Goal: Task Accomplishment & Management: Manage account settings

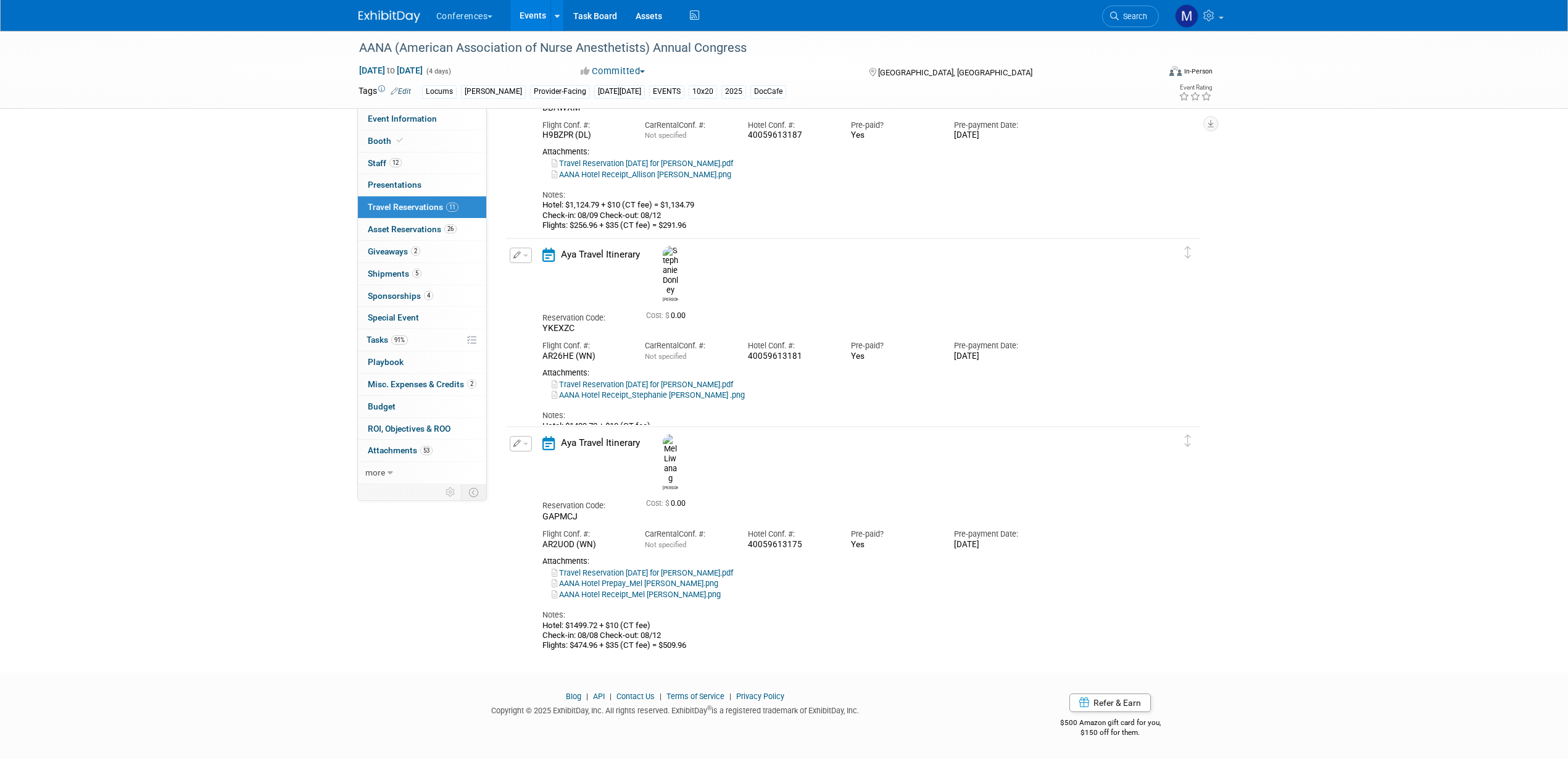
click at [371, 16] on img at bounding box center [389, 17] width 62 height 13
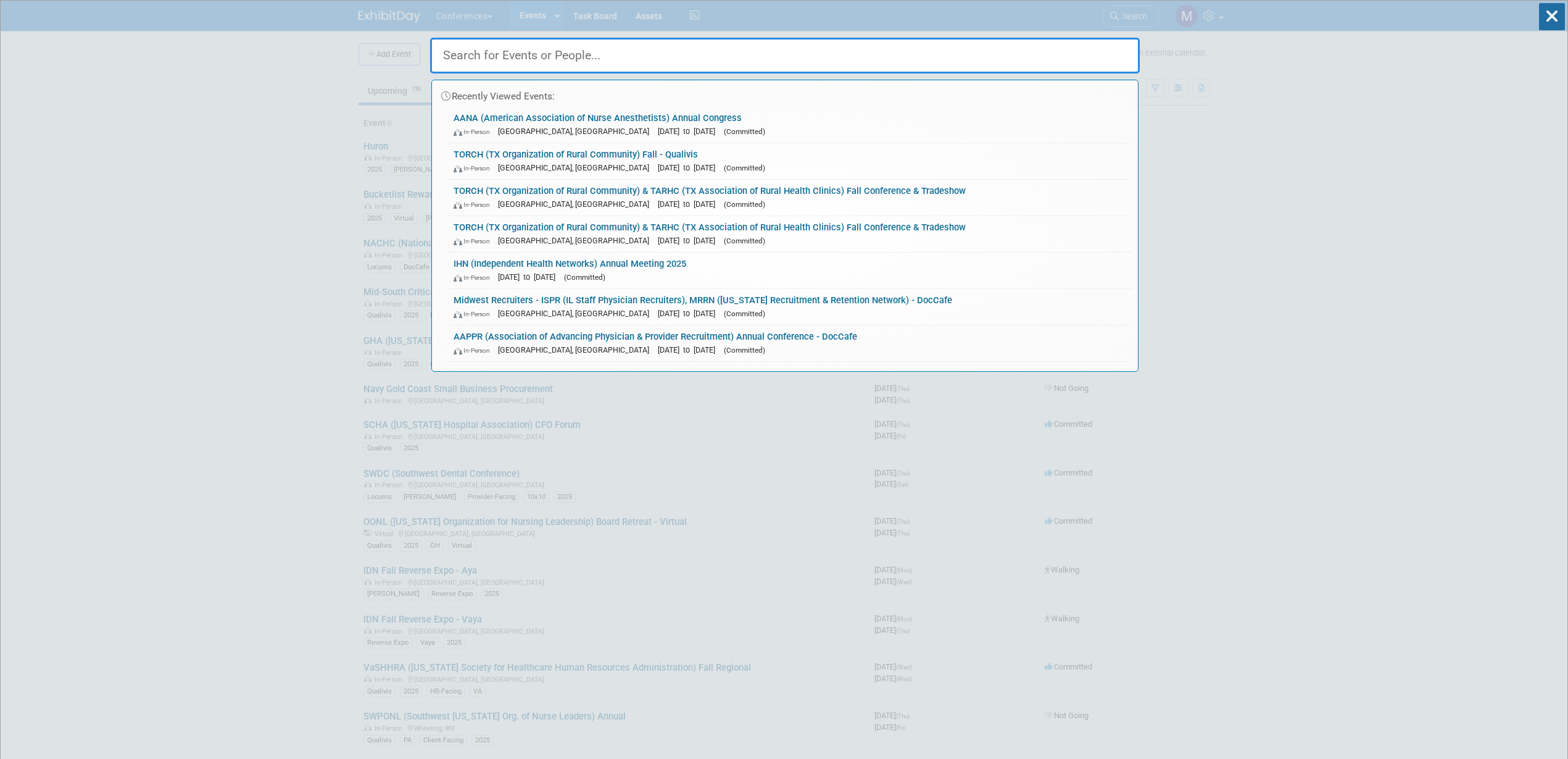
click at [455, 49] on input "text" at bounding box center [784, 55] width 710 height 36
click at [462, 54] on input "text" at bounding box center [784, 55] width 710 height 36
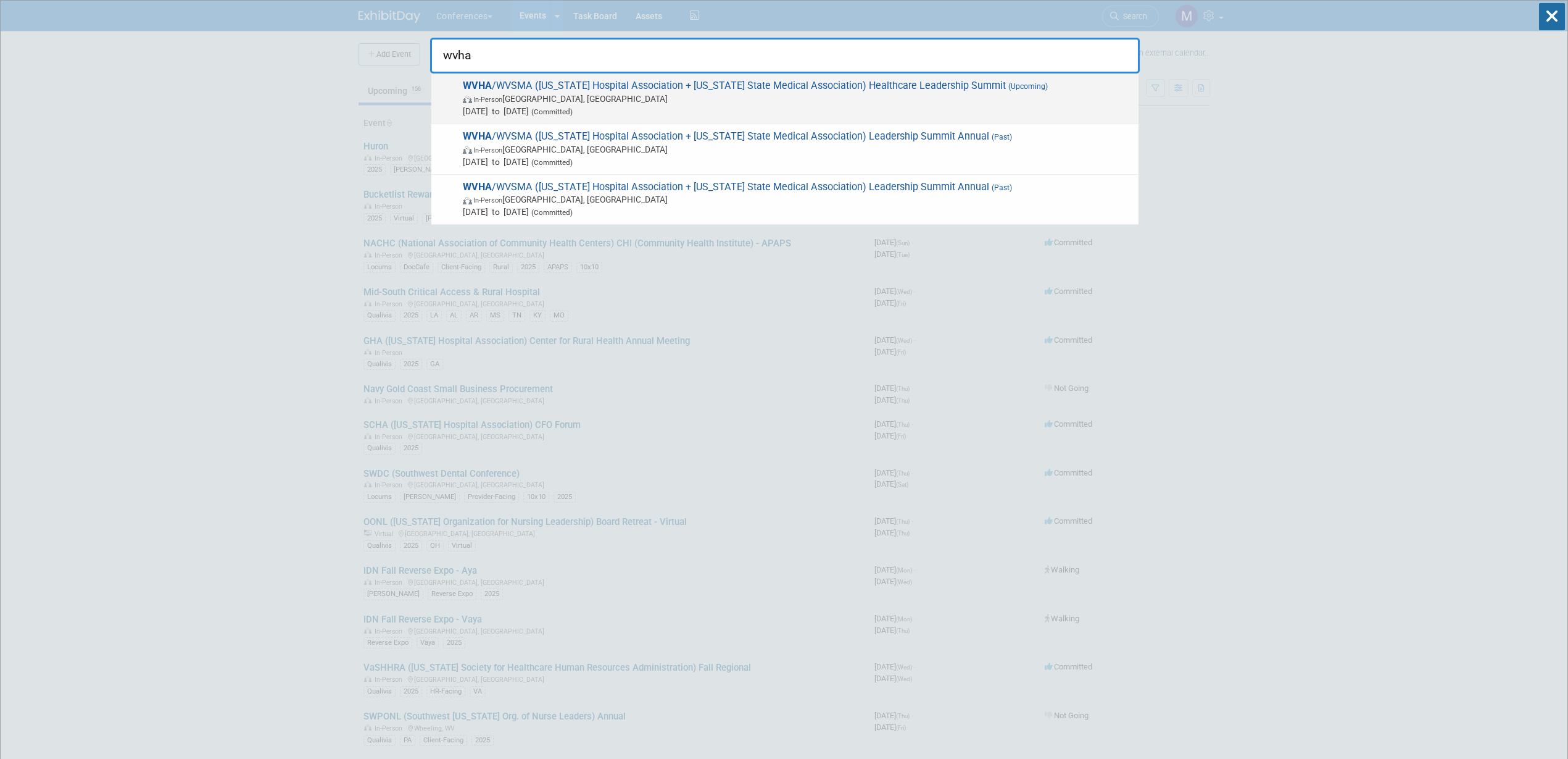
type input "wvha"
click at [700, 106] on span "Sep 24, 2025 to Sep 26, 2025 (Committed)" at bounding box center [798, 111] width 669 height 13
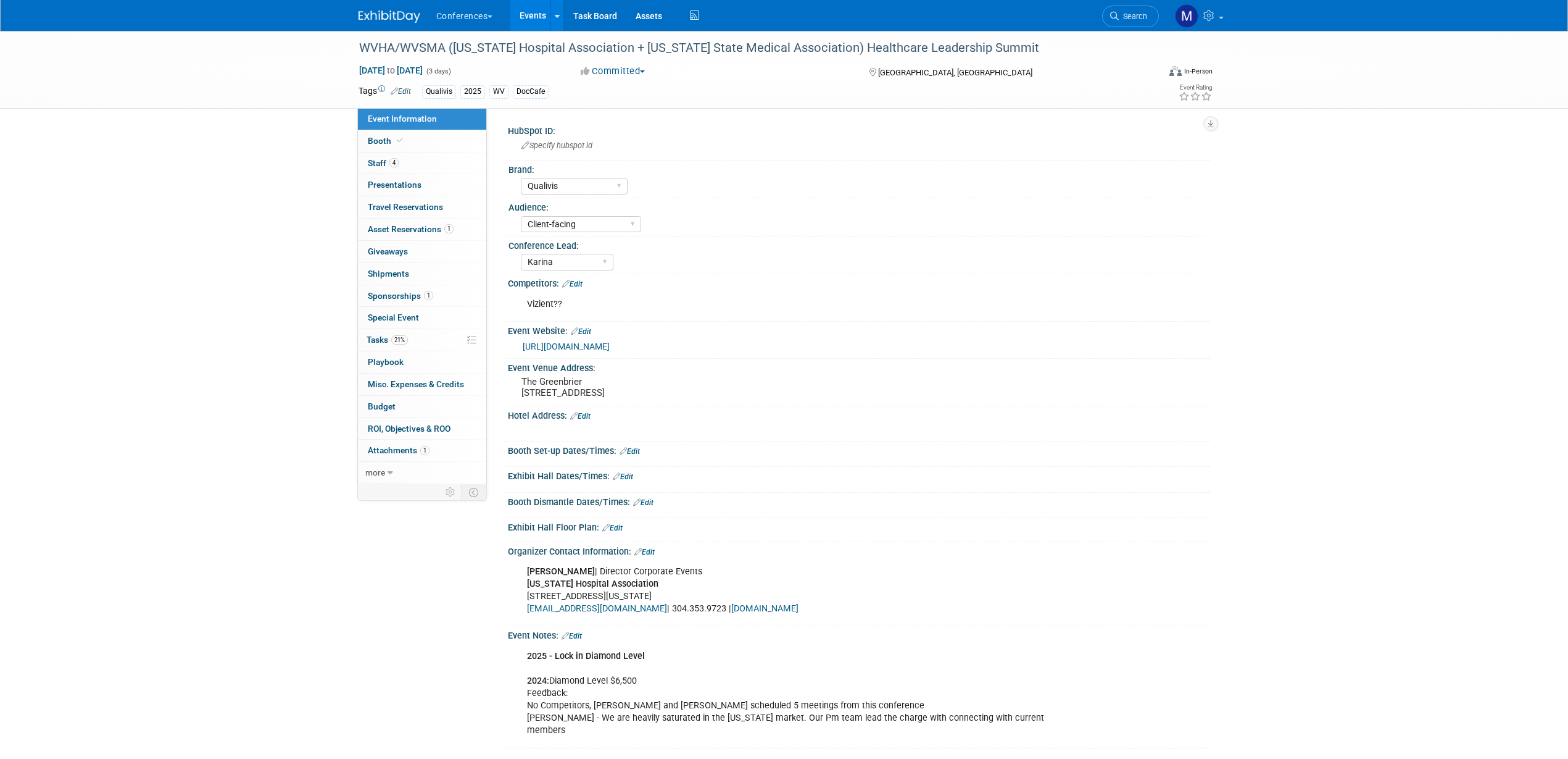
select select "Qualivis"
select select "Client-facing"
select select "Karina"
click at [423, 163] on link "4 Staff 4" at bounding box center [422, 164] width 128 height 22
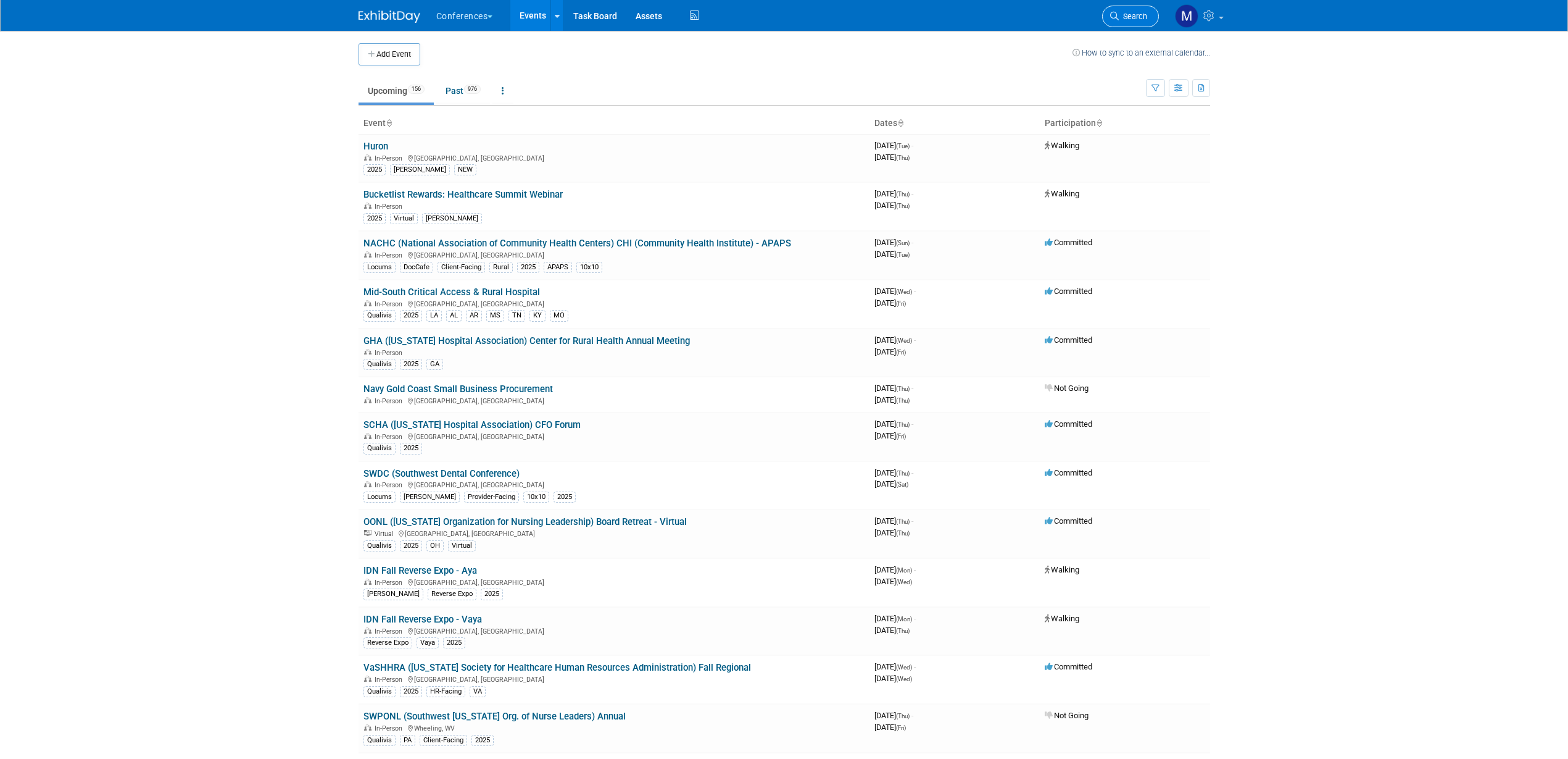
click at [1121, 18] on span "Search" at bounding box center [1132, 16] width 28 height 9
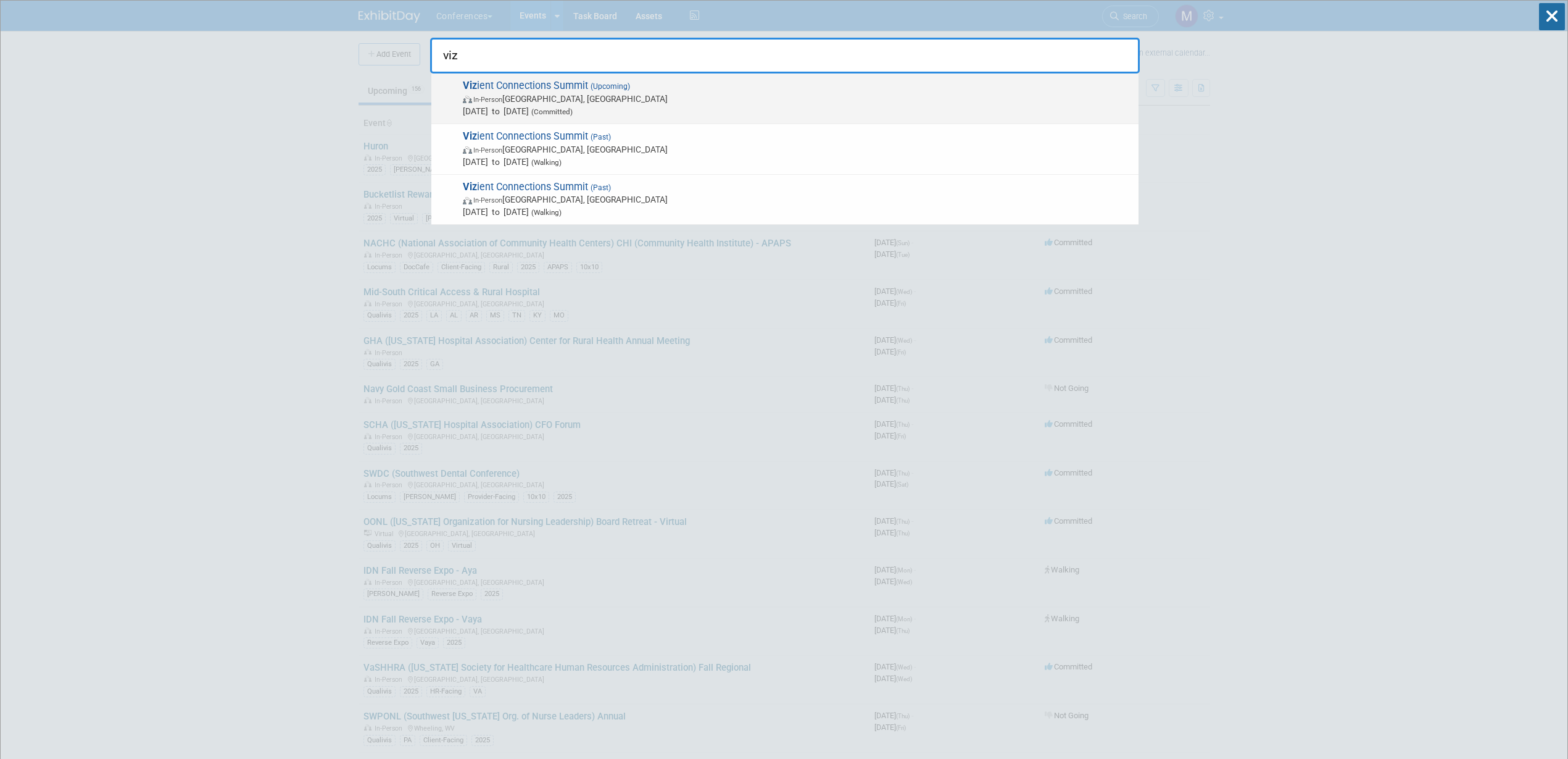
type input "viz"
click at [682, 95] on span "In-Person Las Vegas, NV" at bounding box center [798, 99] width 669 height 13
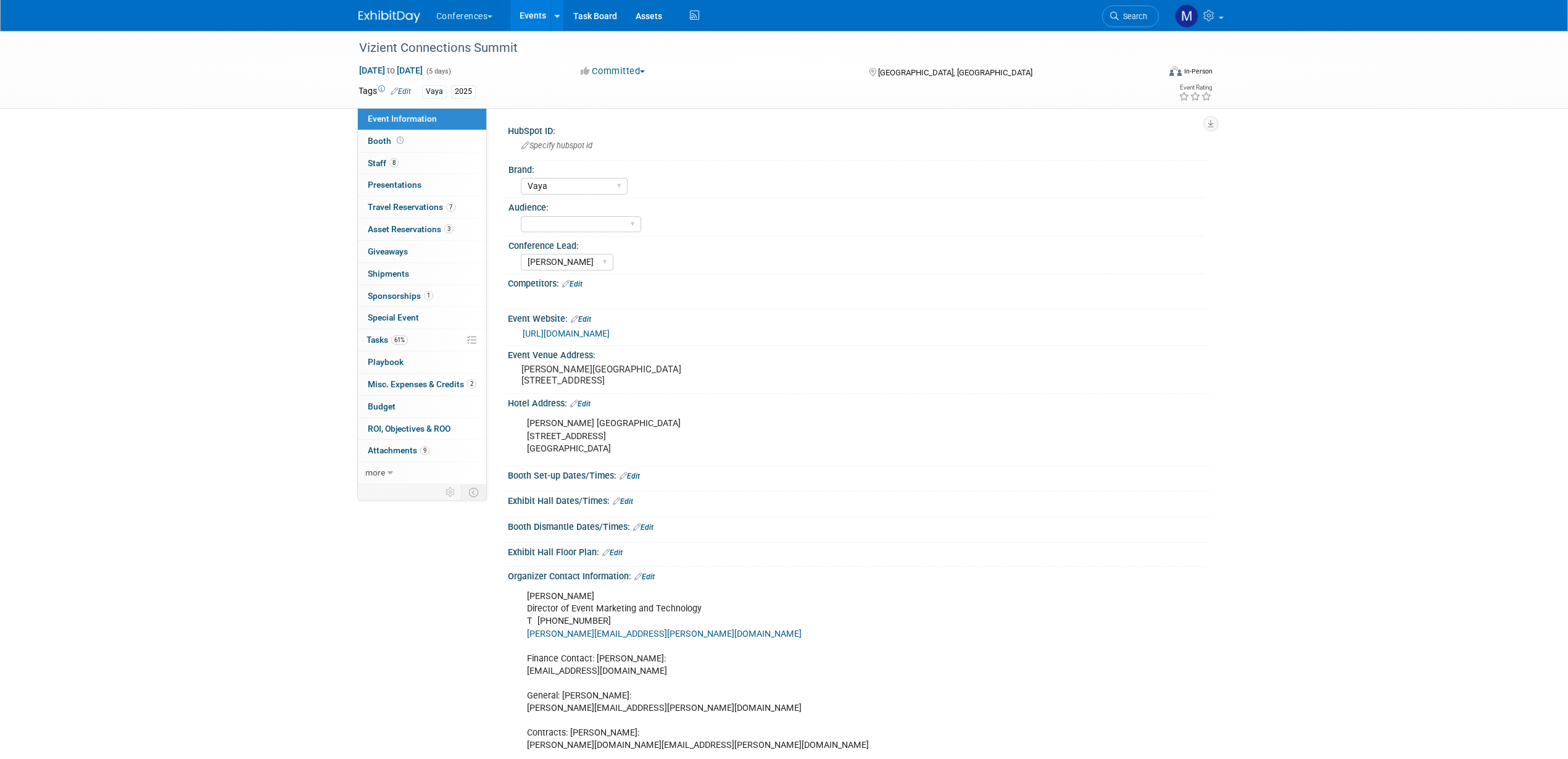
select select "Vaya"
select select "Marygrace"
click at [431, 238] on link "3 Asset Reservations 3" at bounding box center [422, 229] width 128 height 22
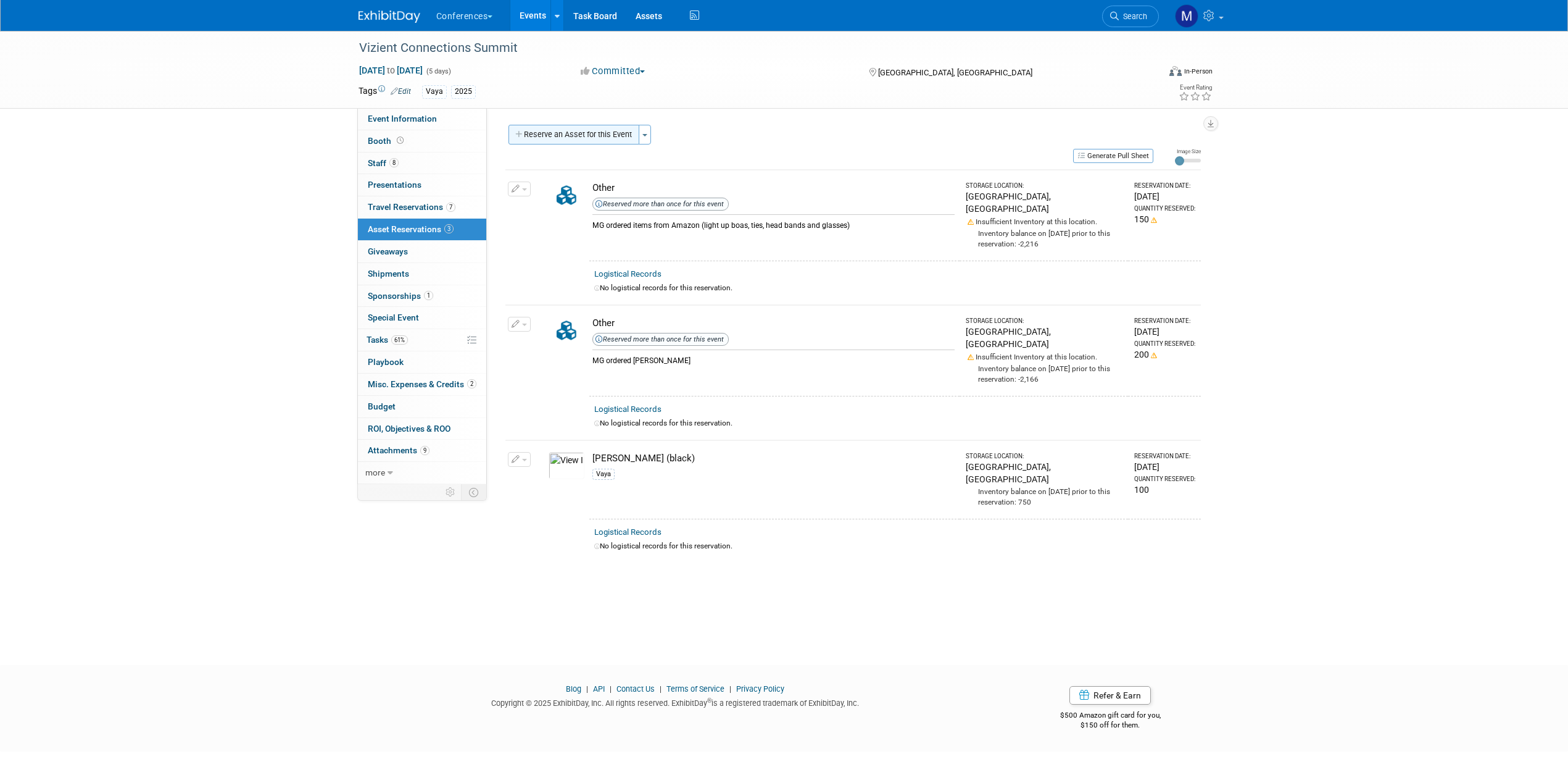
click at [547, 134] on button "Reserve an Asset for this Event" at bounding box center [574, 134] width 131 height 20
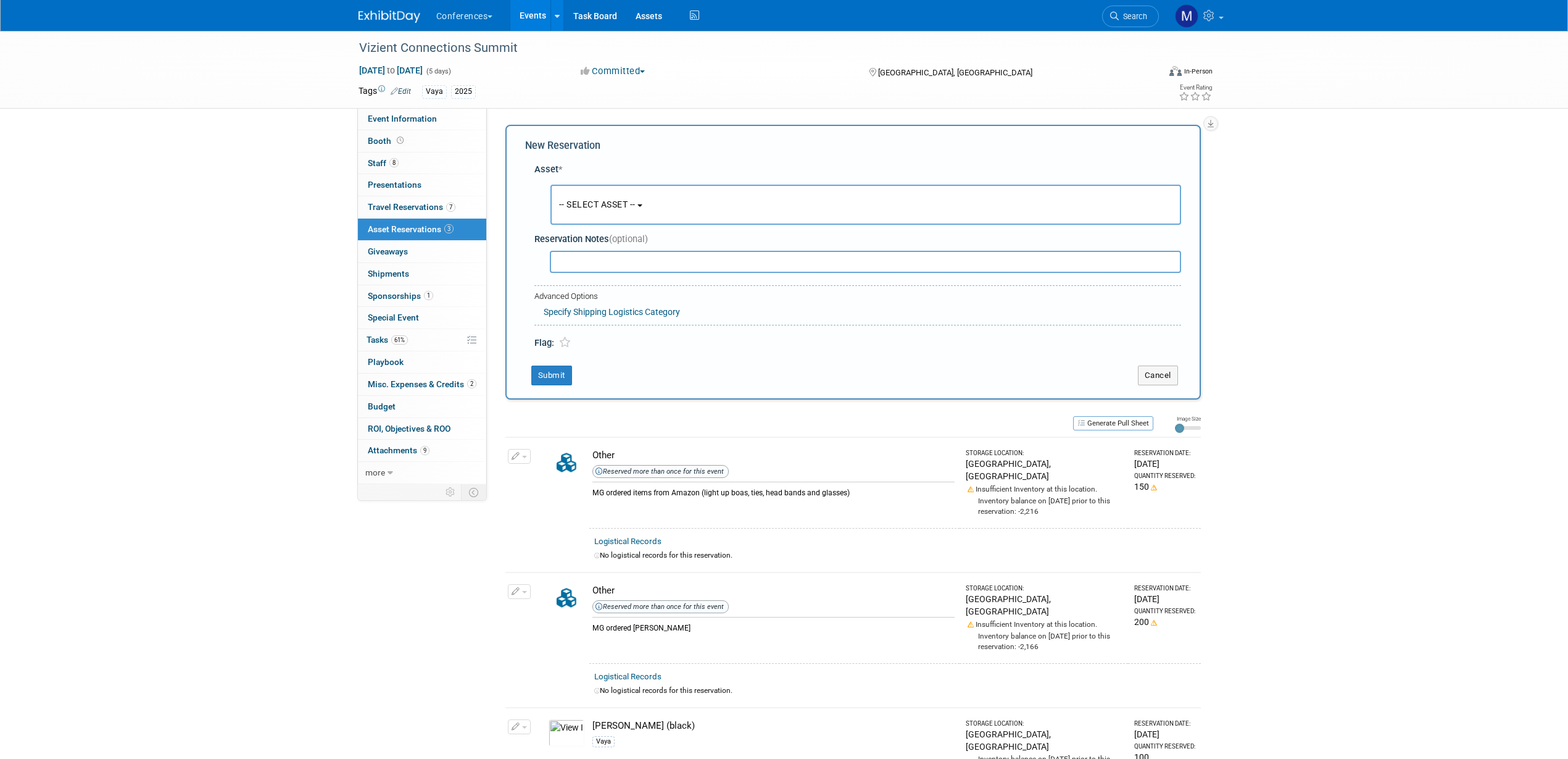
scroll to position [12, 0]
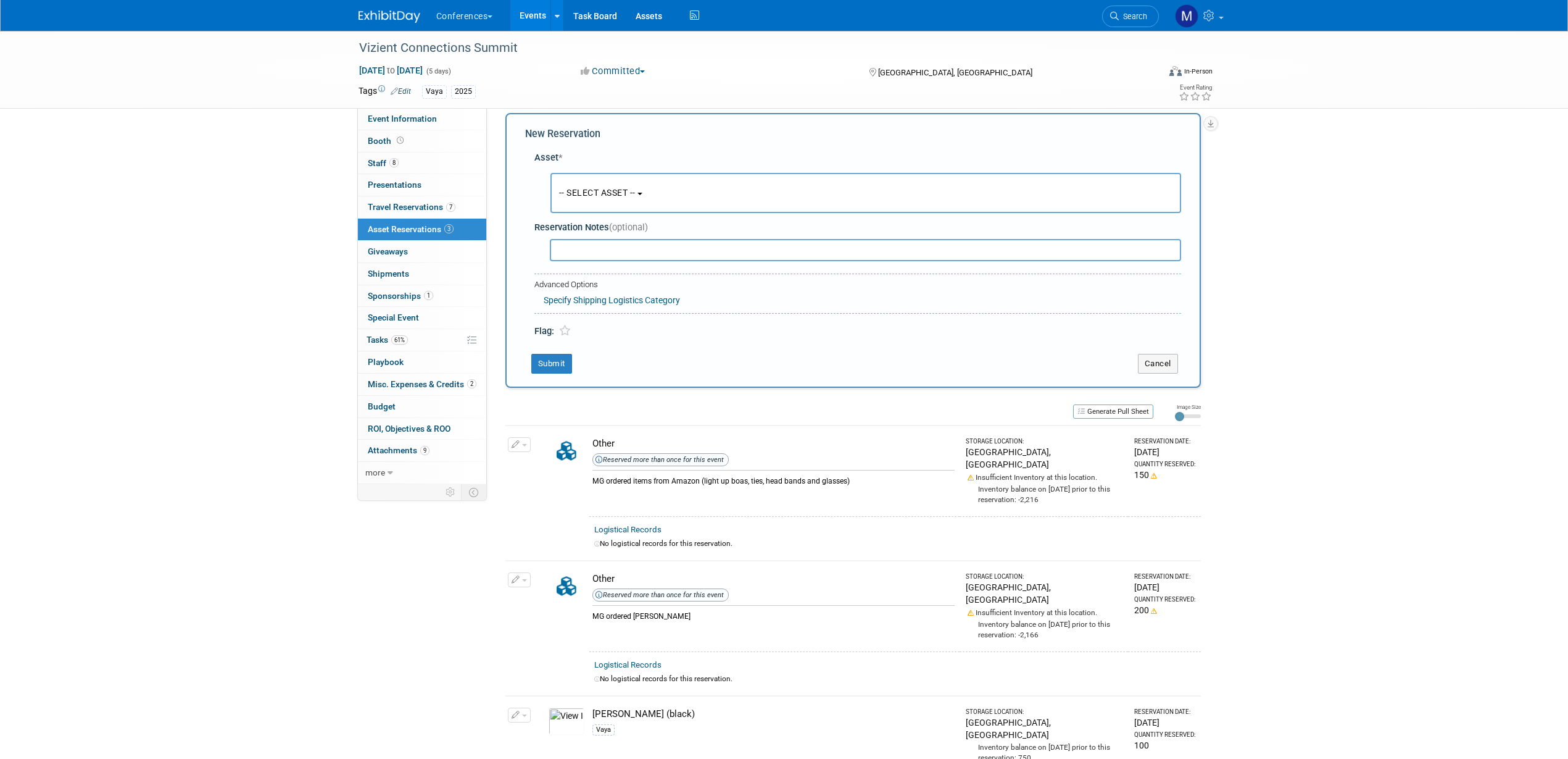
click at [619, 201] on button "-- SELECT ASSET --" at bounding box center [865, 193] width 630 height 40
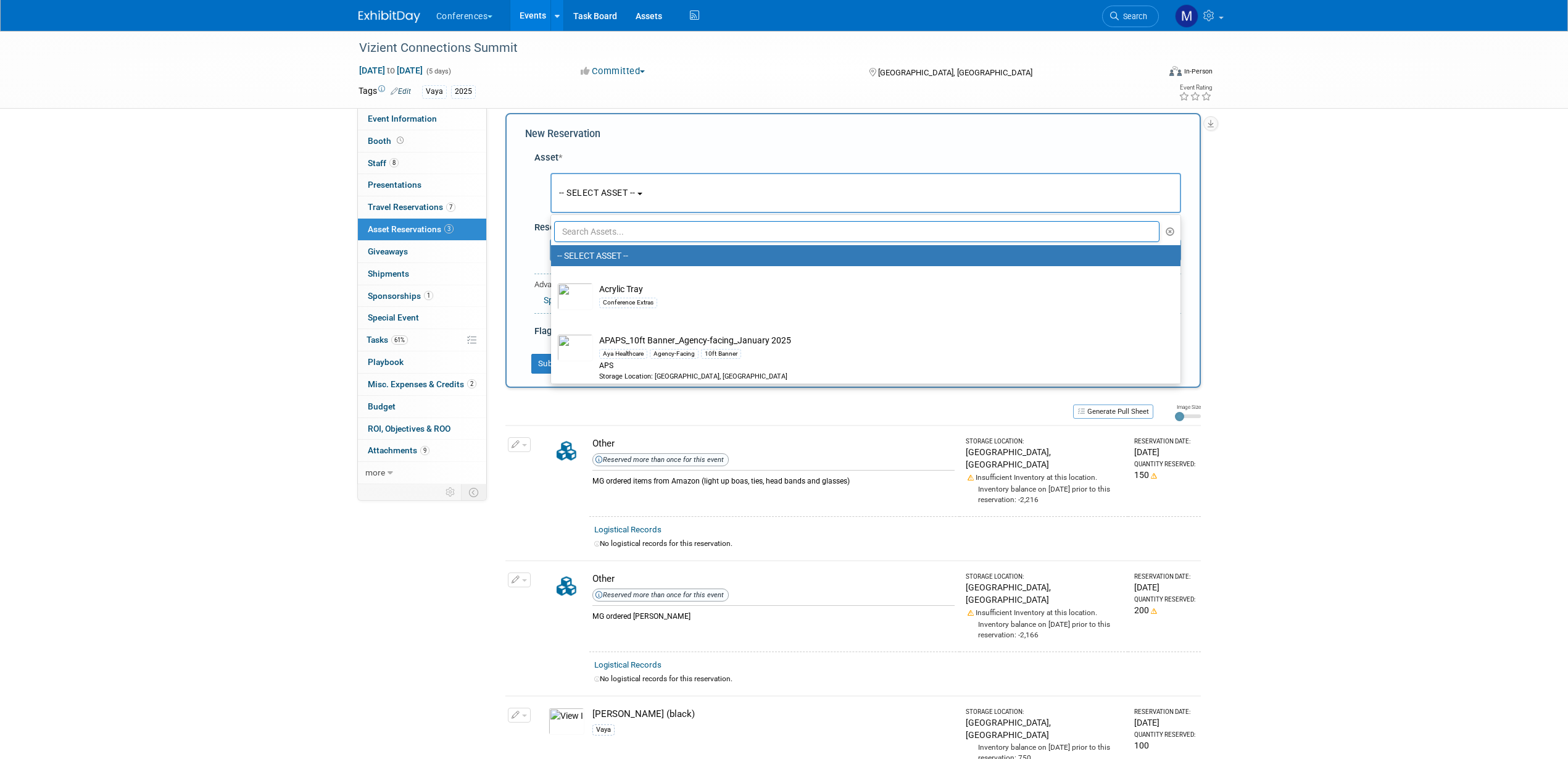
click at [614, 230] on input "text" at bounding box center [856, 231] width 606 height 21
type input "Invites"
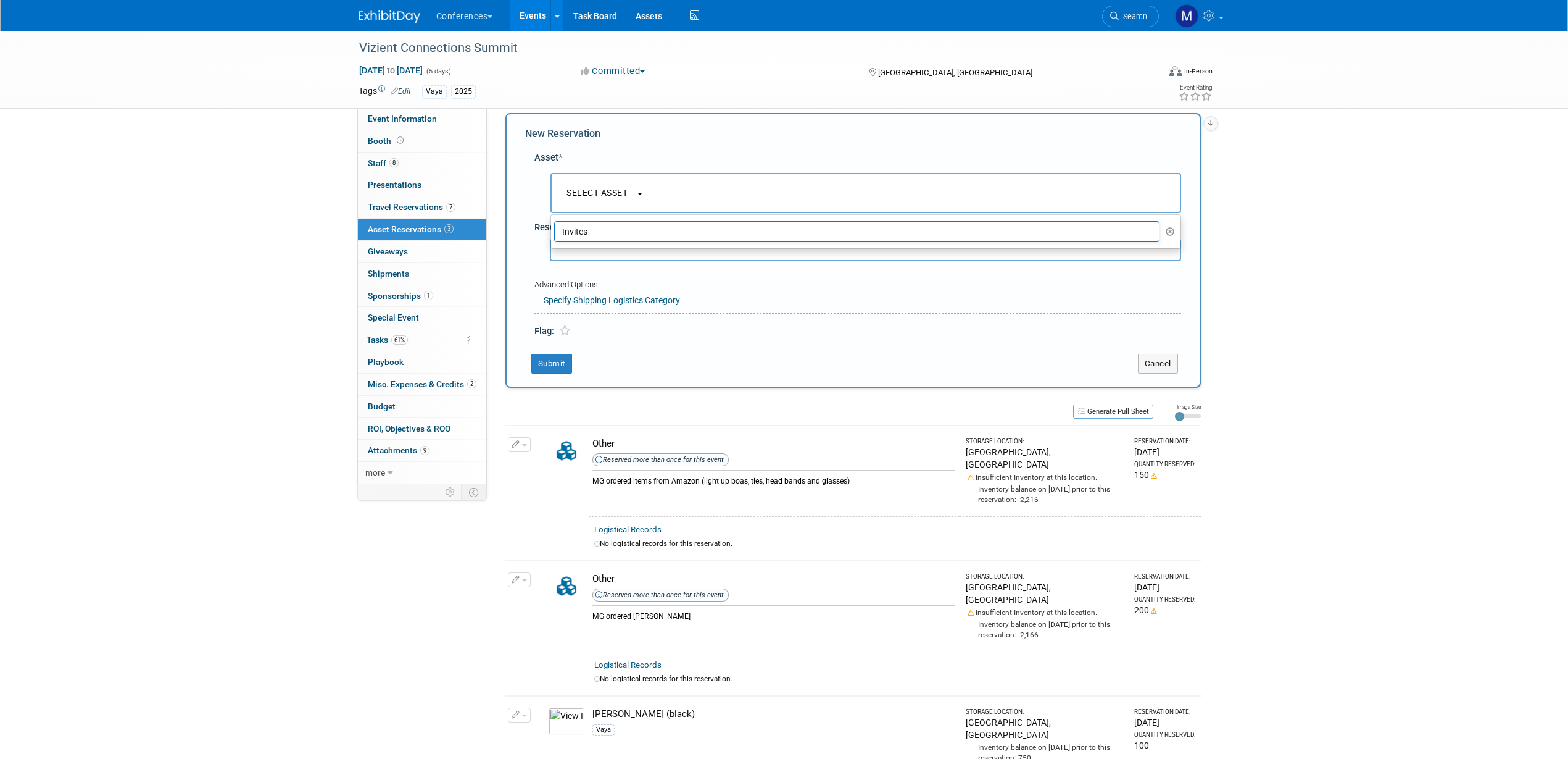
drag, startPoint x: 614, startPoint y: 230, endPoint x: 513, endPoint y: 219, distance: 101.6
click at [513, 219] on div "New Reservation Asset * -- SELECT ASSET --" at bounding box center [853, 250] width 695 height 275
click at [590, 190] on span "-- SELECT ASSET --" at bounding box center [597, 193] width 76 height 10
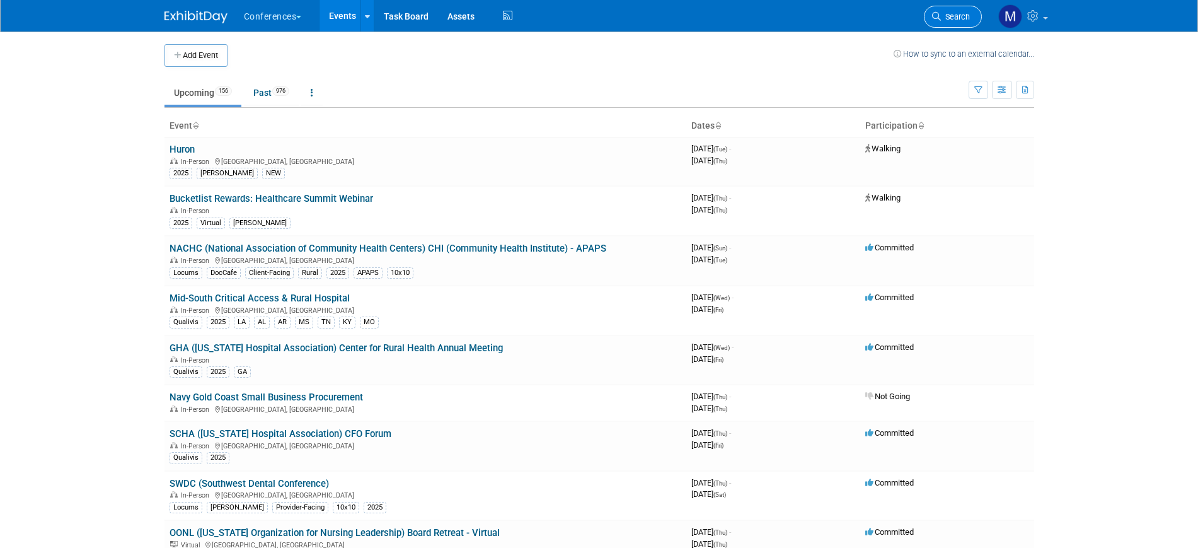
click at [961, 12] on span "Search" at bounding box center [955, 16] width 29 height 9
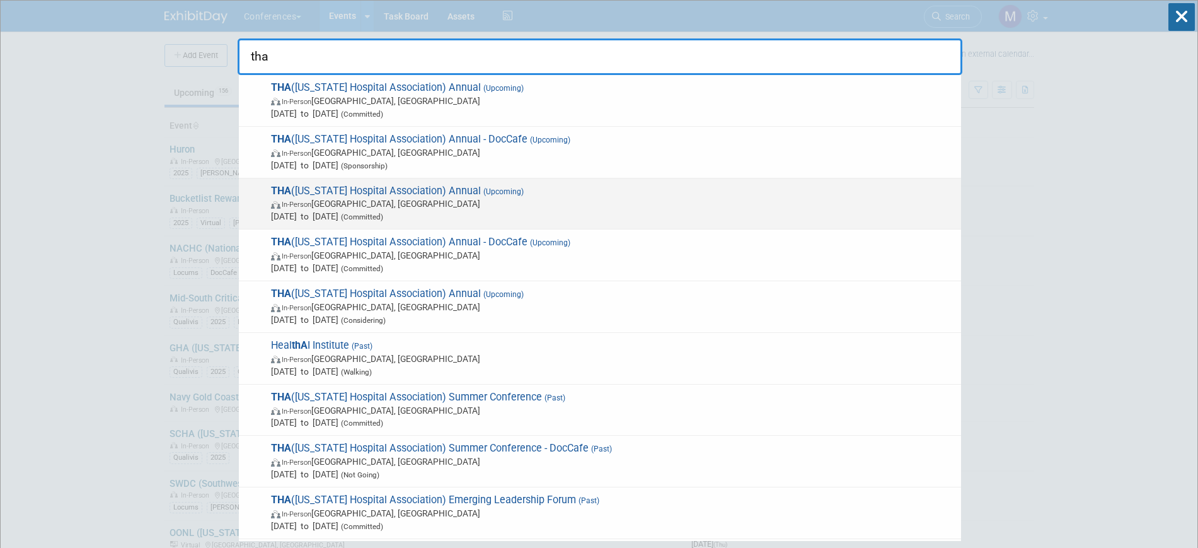
type input "tha"
click at [463, 210] on span "[DATE] to [DATE] (Committed)" at bounding box center [613, 216] width 684 height 13
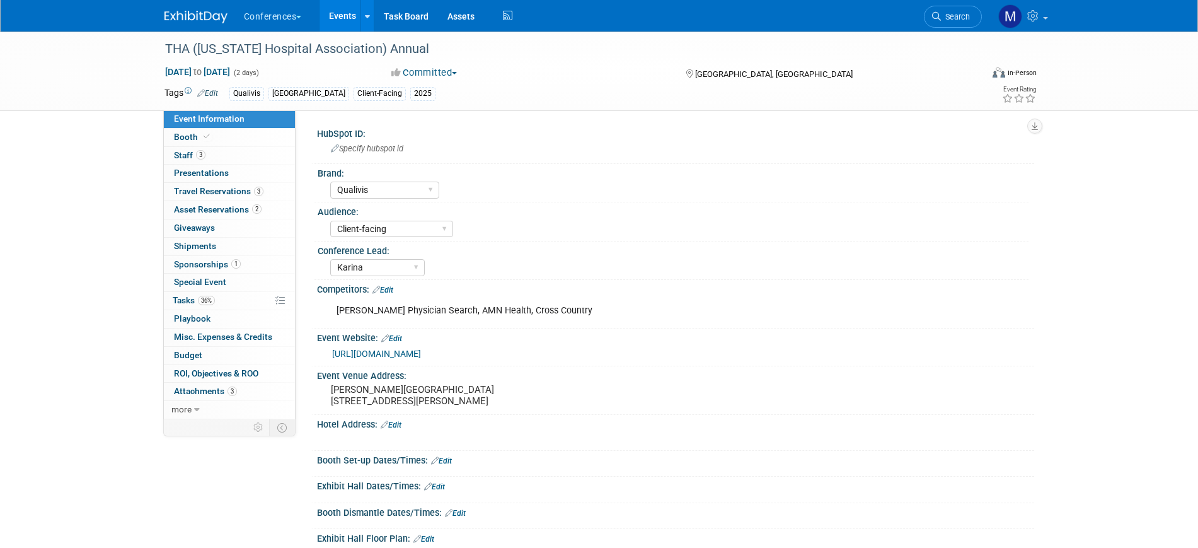
select select "Qualivis"
select select "Client-facing"
select select "Karina"
click at [212, 136] on link "Booth" at bounding box center [229, 138] width 131 height 18
select select "8'x10'"
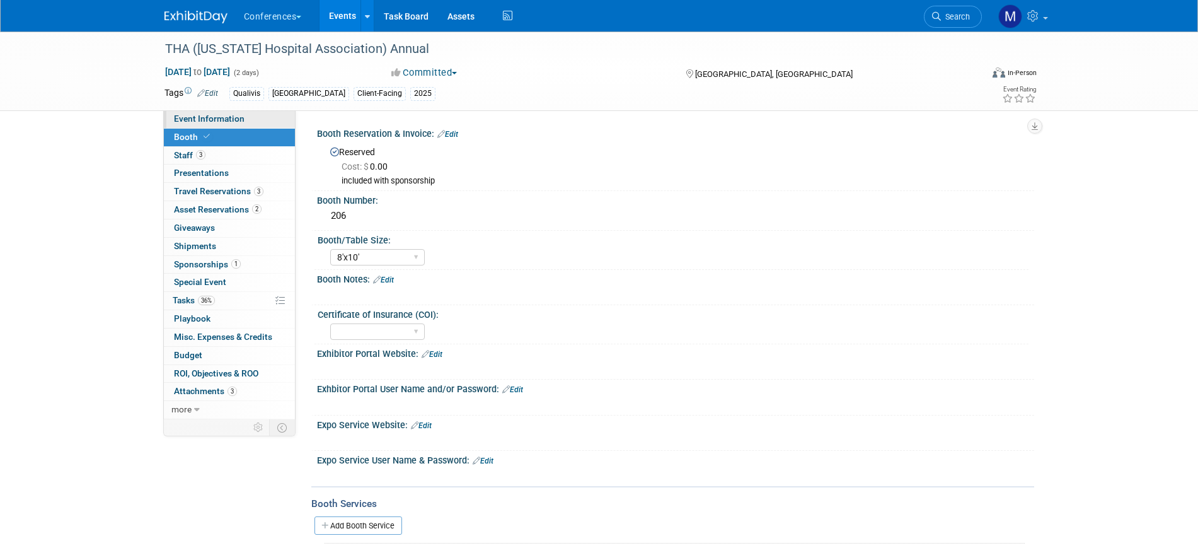
click at [258, 115] on link "Event Information" at bounding box center [229, 119] width 131 height 18
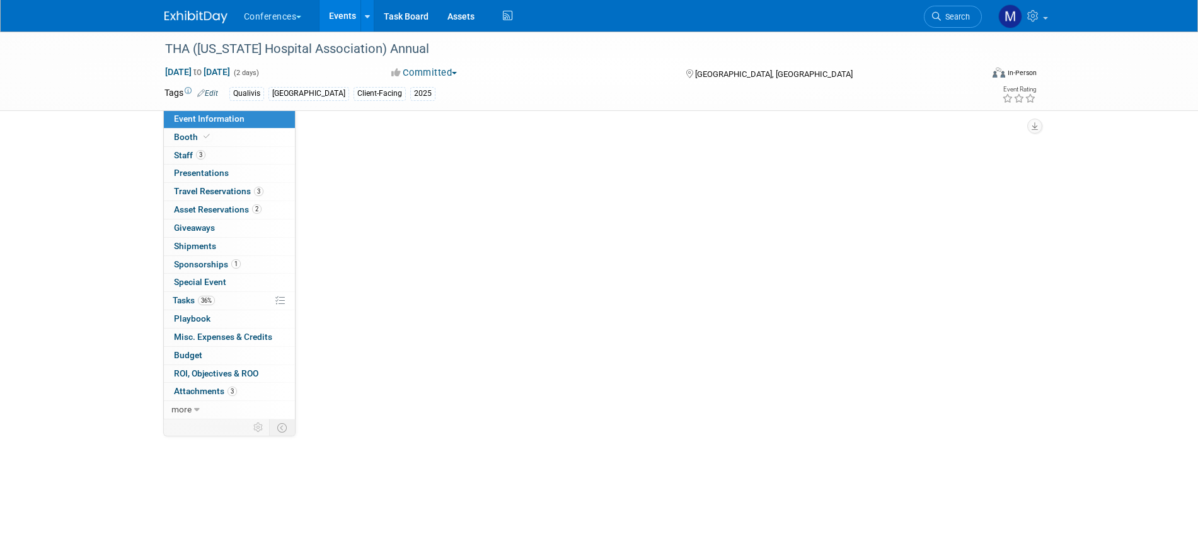
select select "Qualivis"
select select "Client-facing"
select select "Karina"
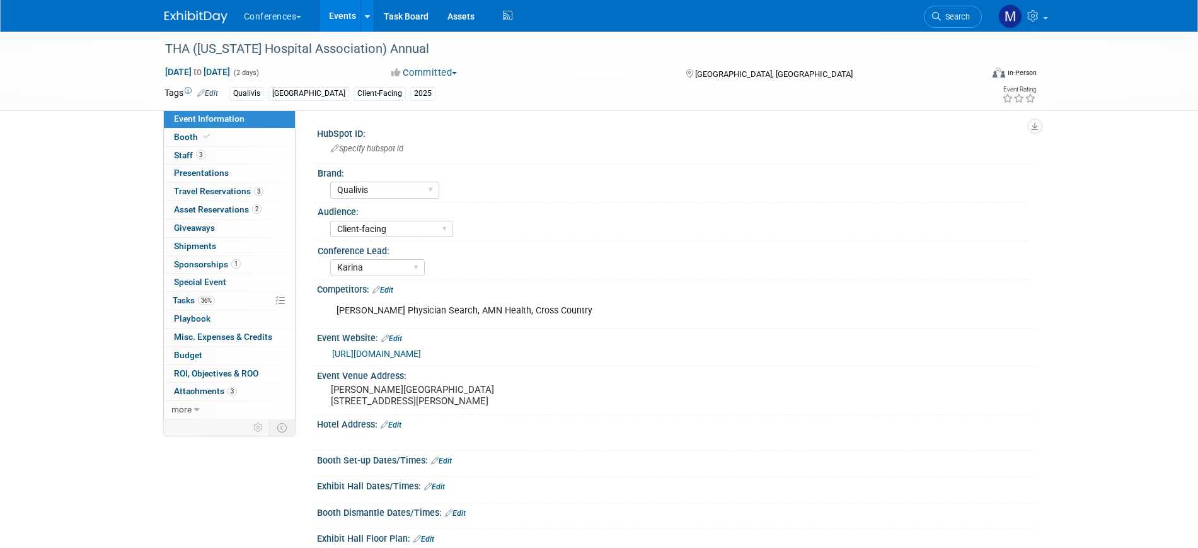
click at [421, 351] on link "https://www.tha.org/events-education/tha-annual-conference/" at bounding box center [376, 354] width 89 height 10
click at [963, 13] on span "Search" at bounding box center [955, 16] width 29 height 9
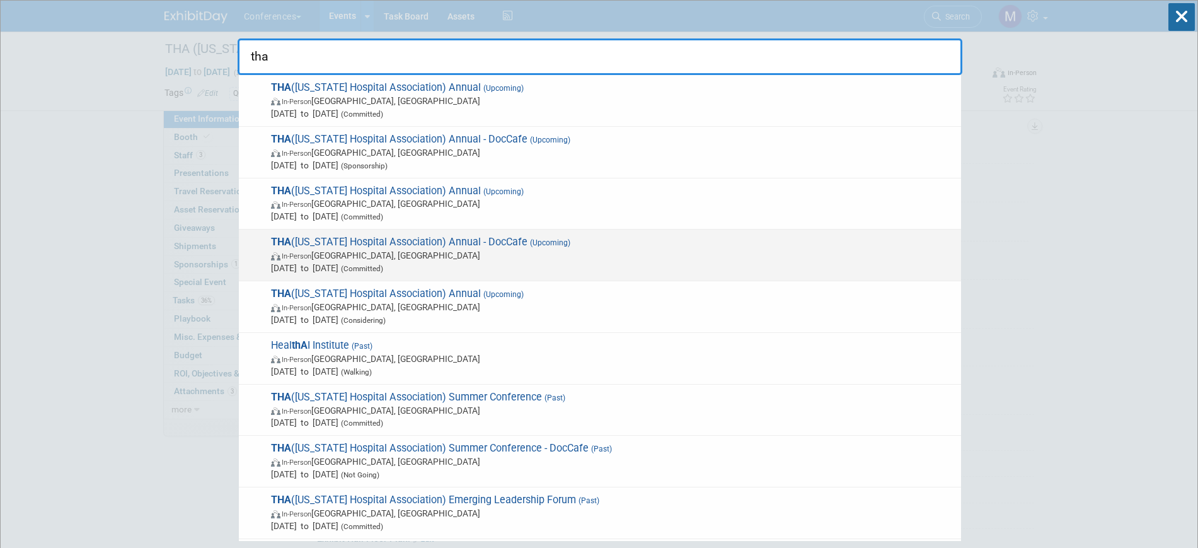
type input "tha"
click at [458, 262] on span "Sep 24, 2025 to Sep 25, 2025 (Committed)" at bounding box center [613, 268] width 684 height 13
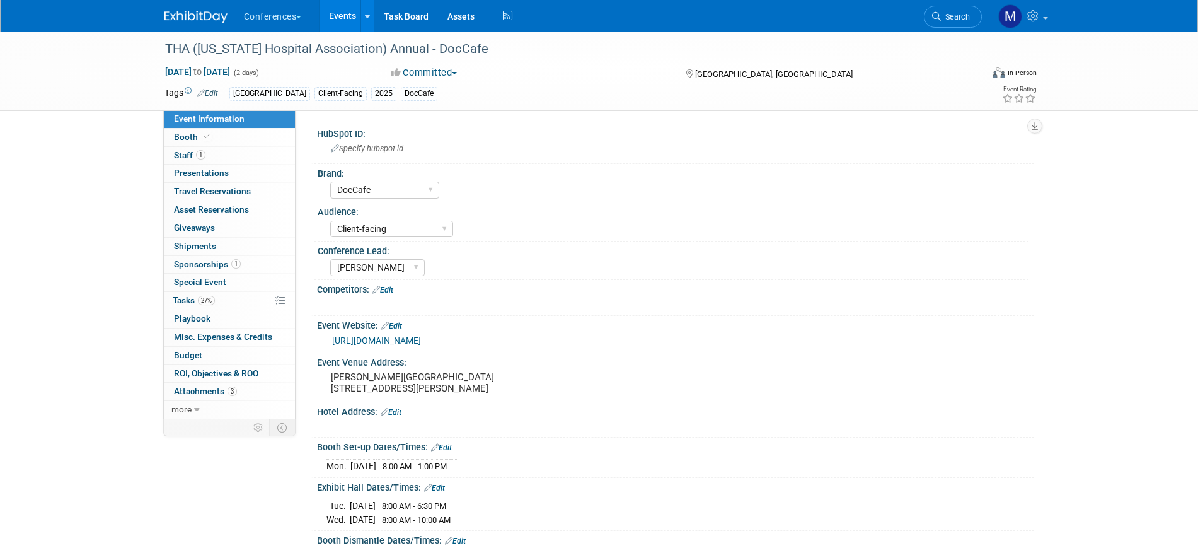
select select "DocCafe"
select select "Client-facing"
select select "[PERSON_NAME]"
click at [210, 299] on span "27%" at bounding box center [206, 300] width 17 height 9
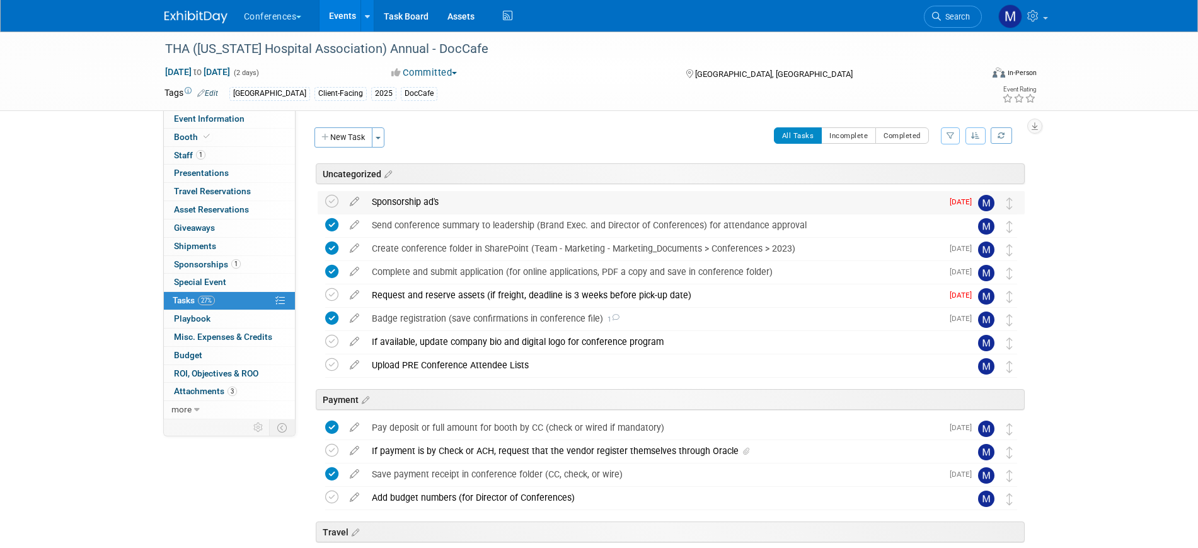
click at [477, 191] on div "Sponsorship ad's" at bounding box center [654, 201] width 577 height 21
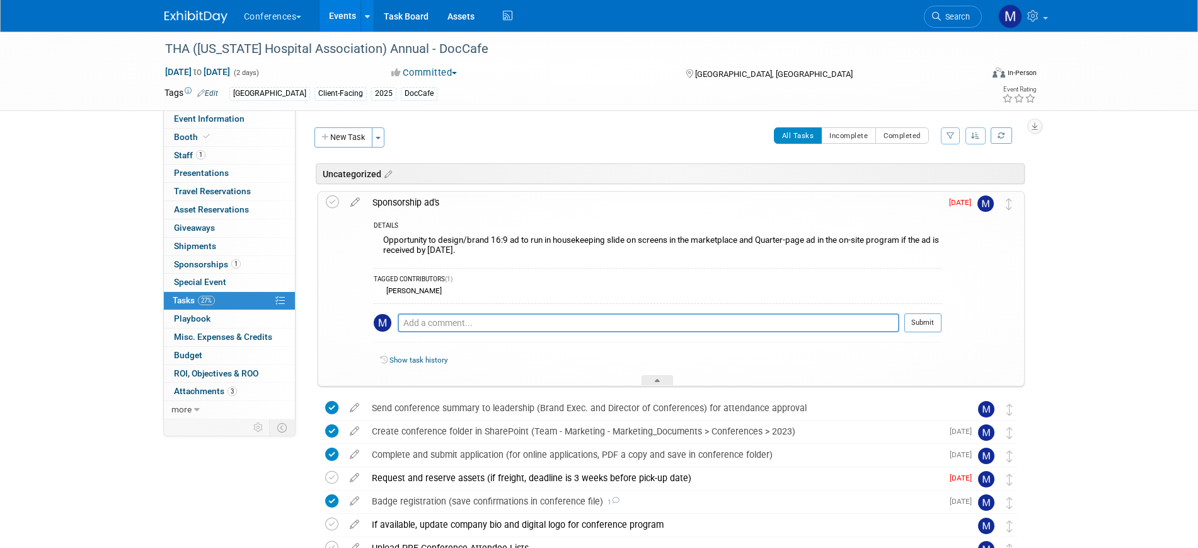
click at [477, 192] on div "Sponsorship ad's" at bounding box center [654, 202] width 576 height 21
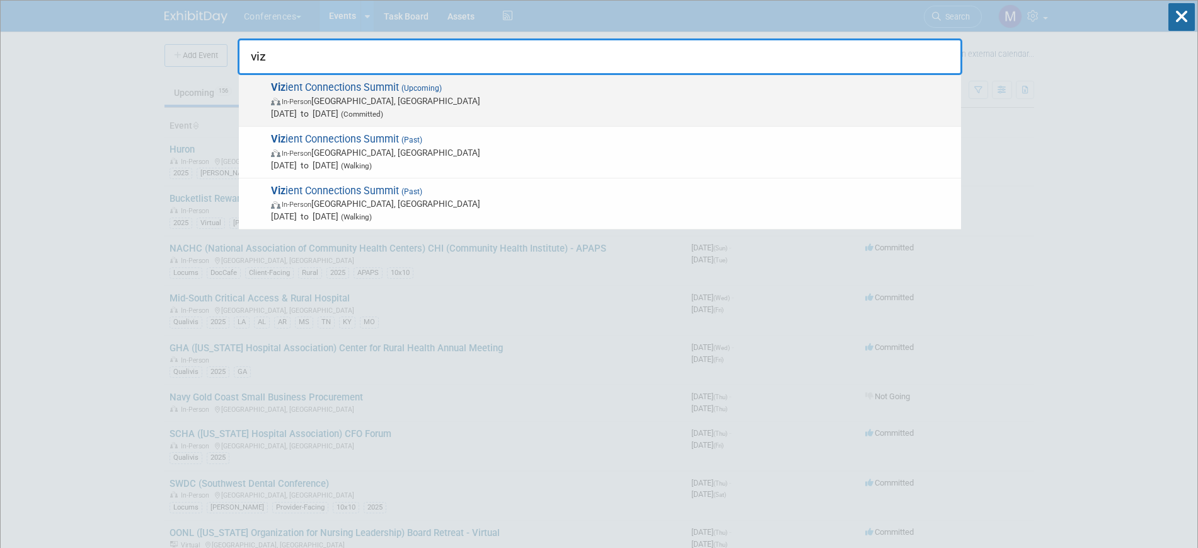
type input "viz"
click at [469, 107] on span "[DATE] to [DATE] (Committed)" at bounding box center [613, 113] width 684 height 13
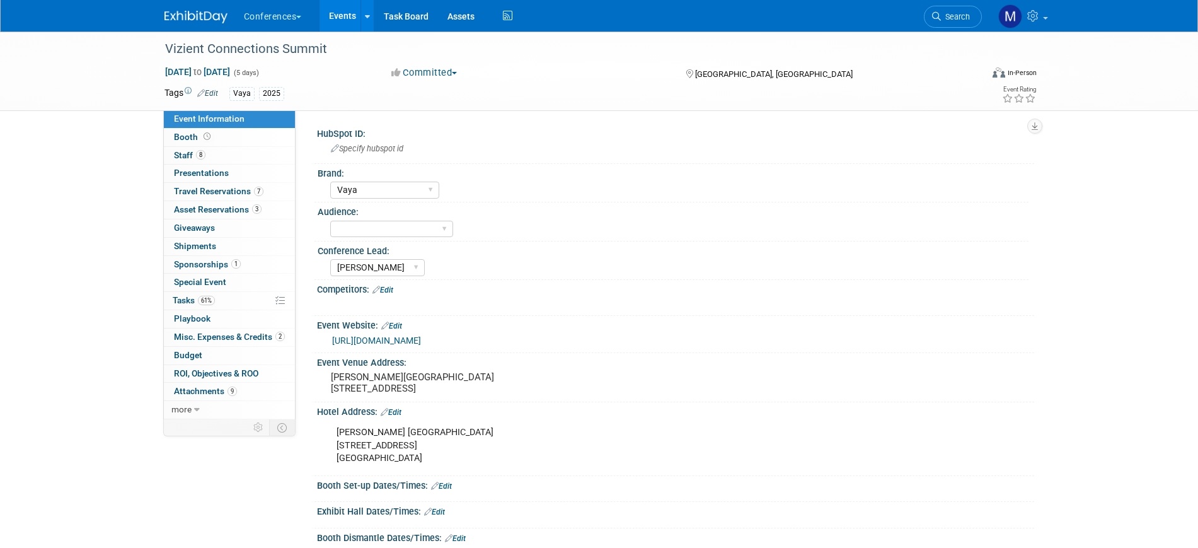
select select "Vaya"
select select "[PERSON_NAME]"
click at [252, 203] on link "3 Asset Reservations 3" at bounding box center [229, 210] width 131 height 18
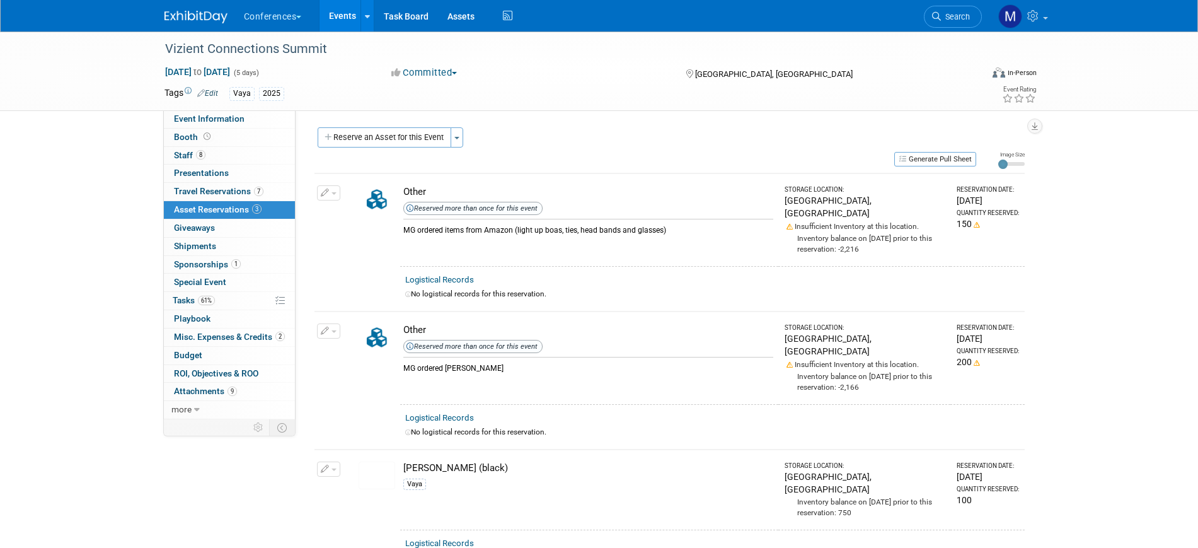
click at [344, 449] on td at bounding box center [349, 489] width 10 height 80
click at [337, 461] on button "button" at bounding box center [328, 468] width 23 height 15
click at [375, 523] on span "Cancel Reservation" at bounding box center [382, 528] width 81 height 10
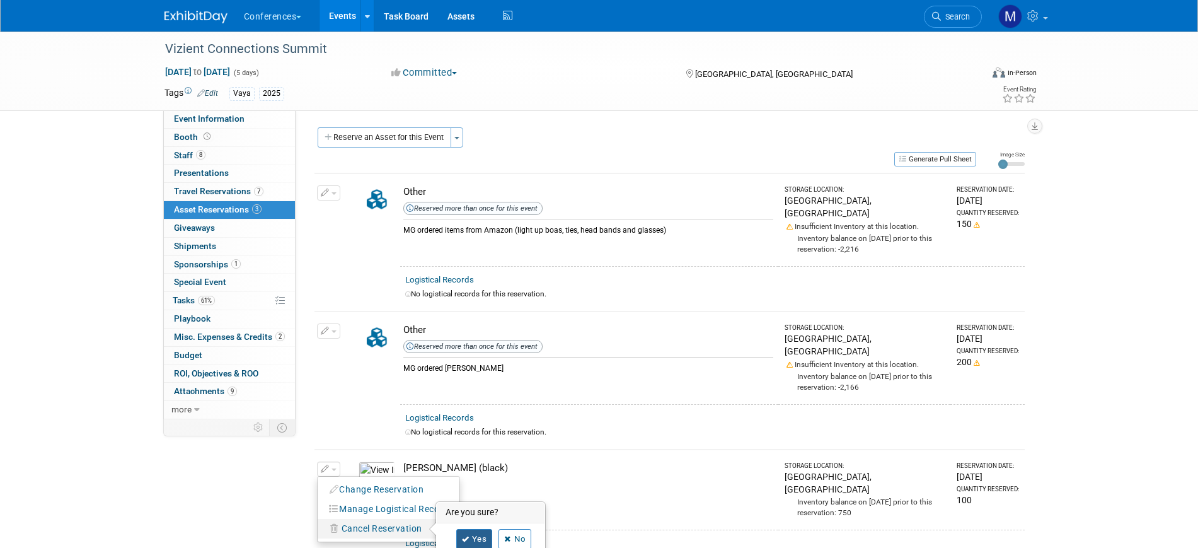
click at [462, 536] on icon at bounding box center [466, 539] width 8 height 7
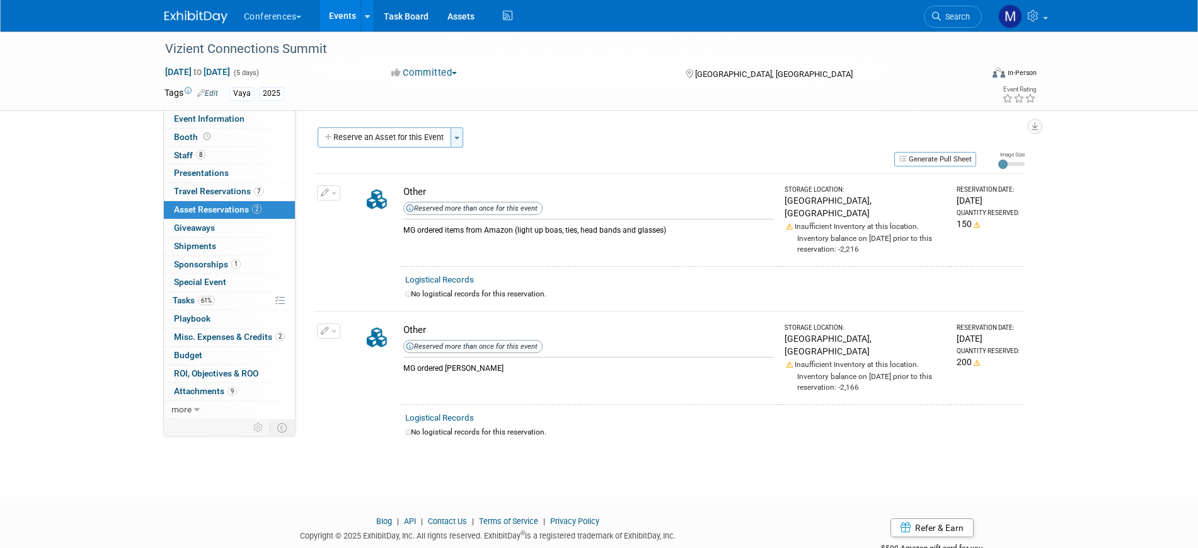
click at [460, 138] on button "Toggle Dropdown" at bounding box center [457, 137] width 13 height 20
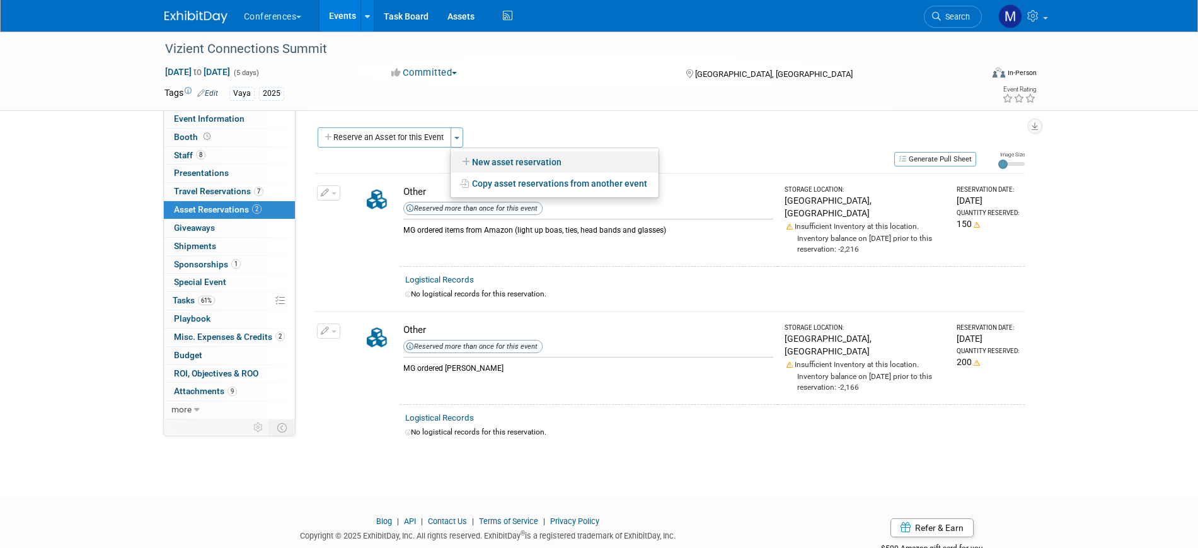
click at [512, 163] on link "New asset reservation" at bounding box center [555, 161] width 208 height 21
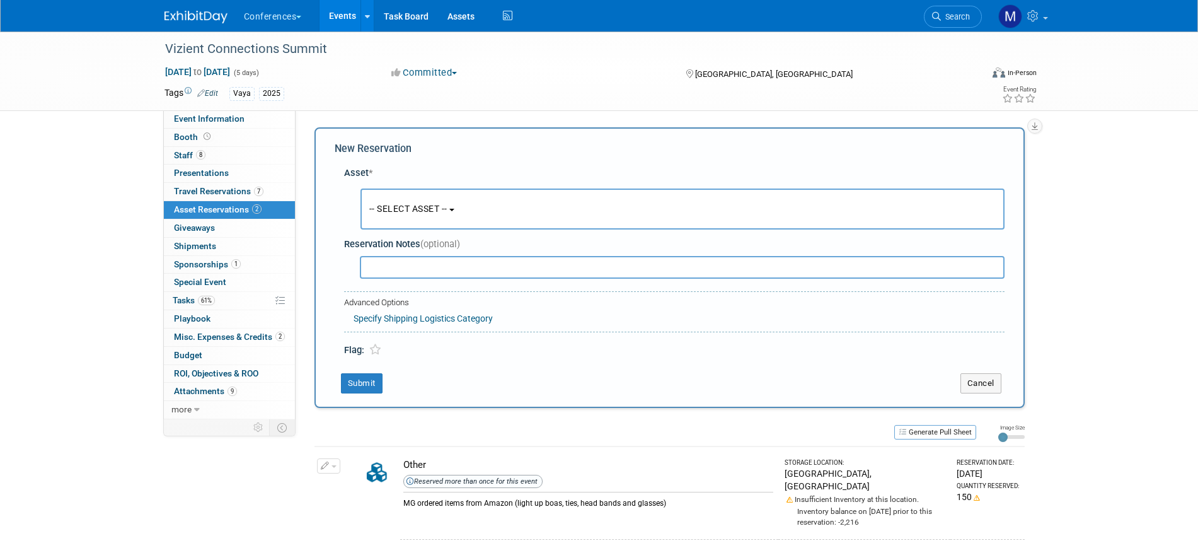
scroll to position [12, 0]
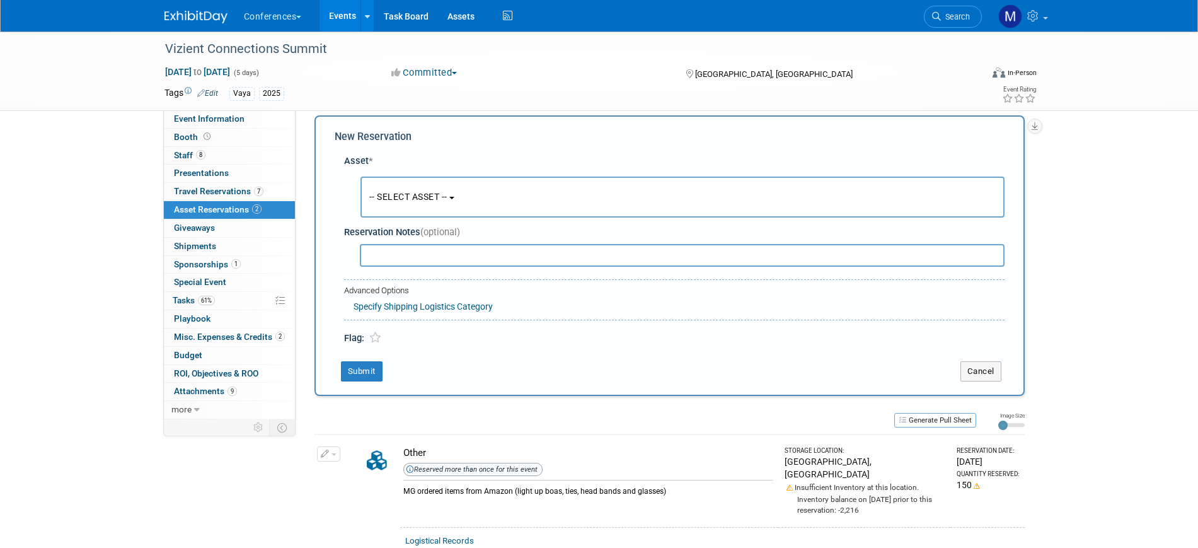
click at [434, 193] on span "-- SELECT ASSET --" at bounding box center [408, 197] width 78 height 10
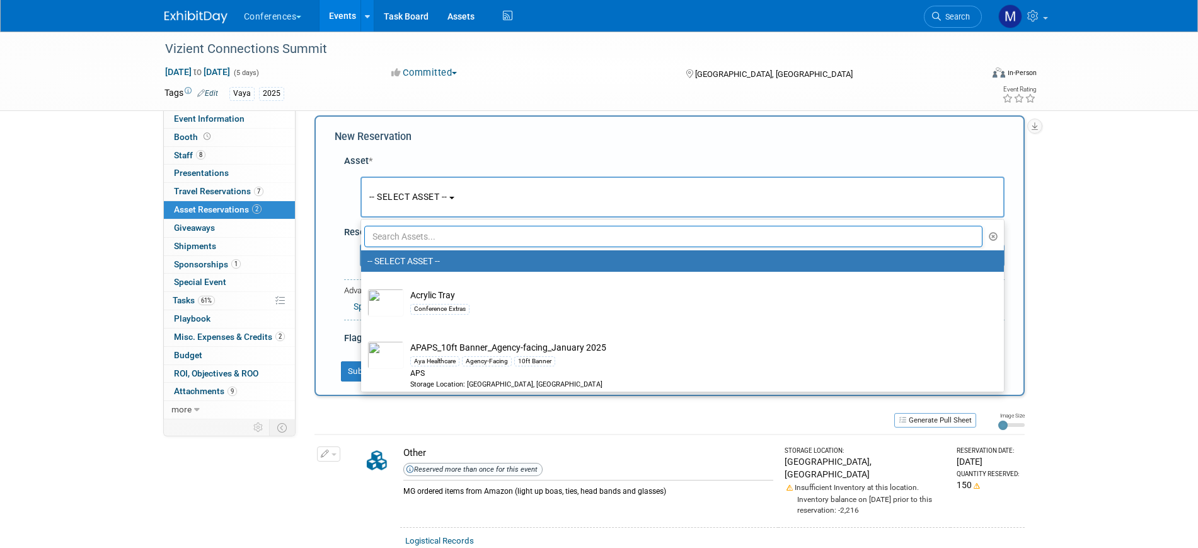
click at [427, 233] on input "text" at bounding box center [673, 236] width 619 height 21
type input "v"
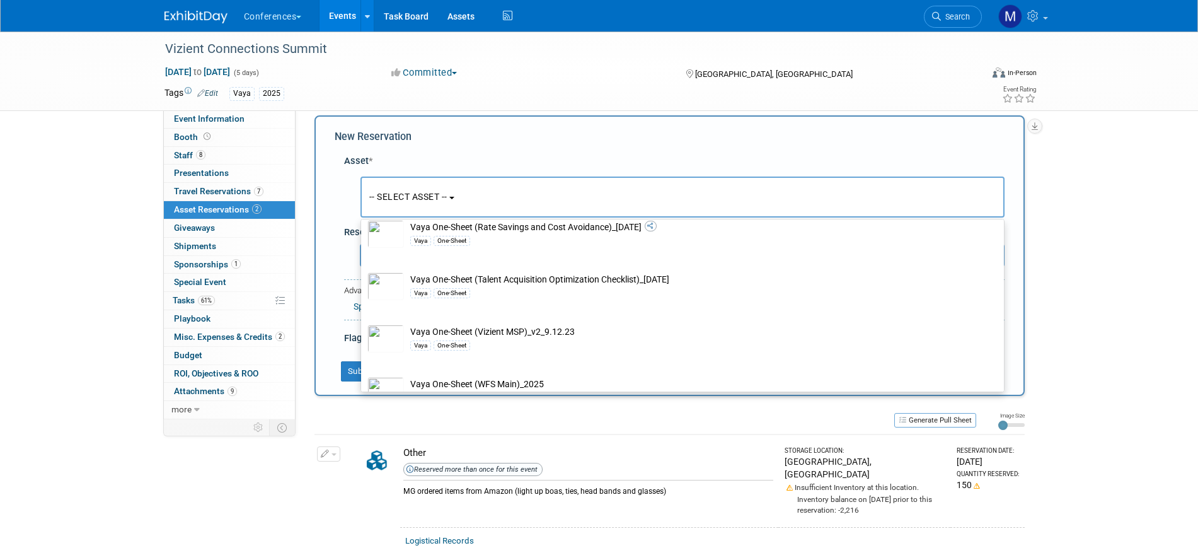
scroll to position [1340, 0]
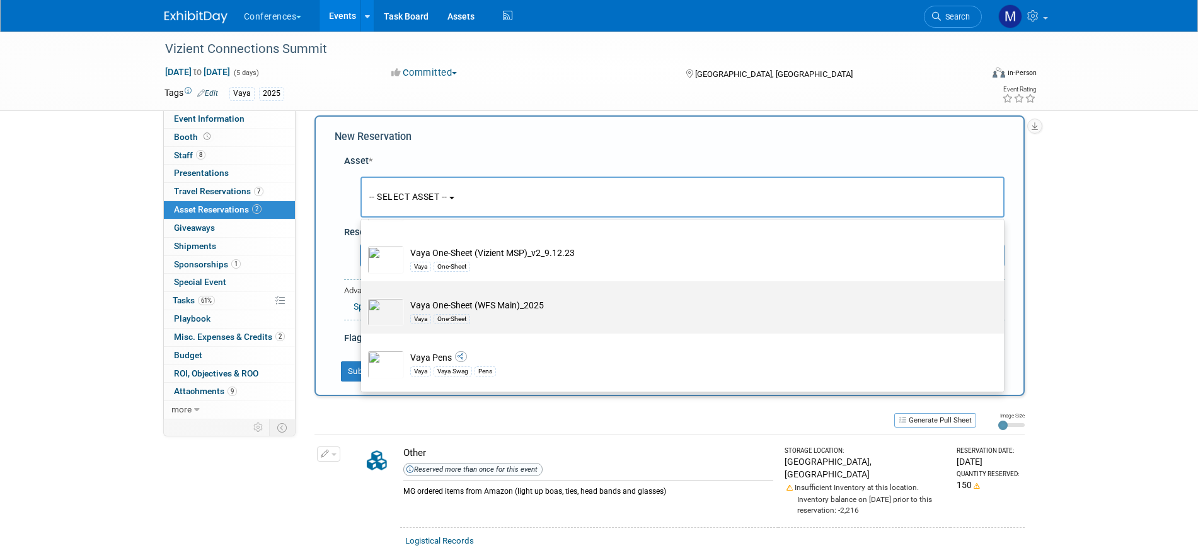
type input "vaya"
click at [446, 323] on td "Vaya One-Sheet (WFS Main)_2025 Vaya One-Sheet" at bounding box center [691, 312] width 575 height 28
click at [363, 296] on input "Vaya One-Sheet (WFS Main)_2025 Vaya One-Sheet" at bounding box center [359, 292] width 8 height 8
radio input "true"
select select "10728266"
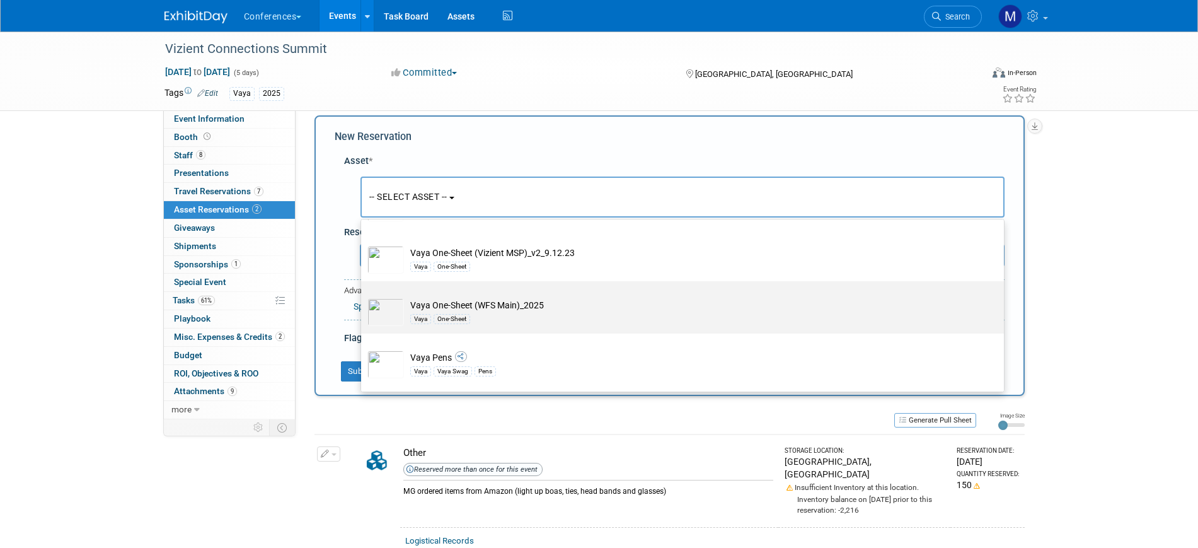
type input "vaya"
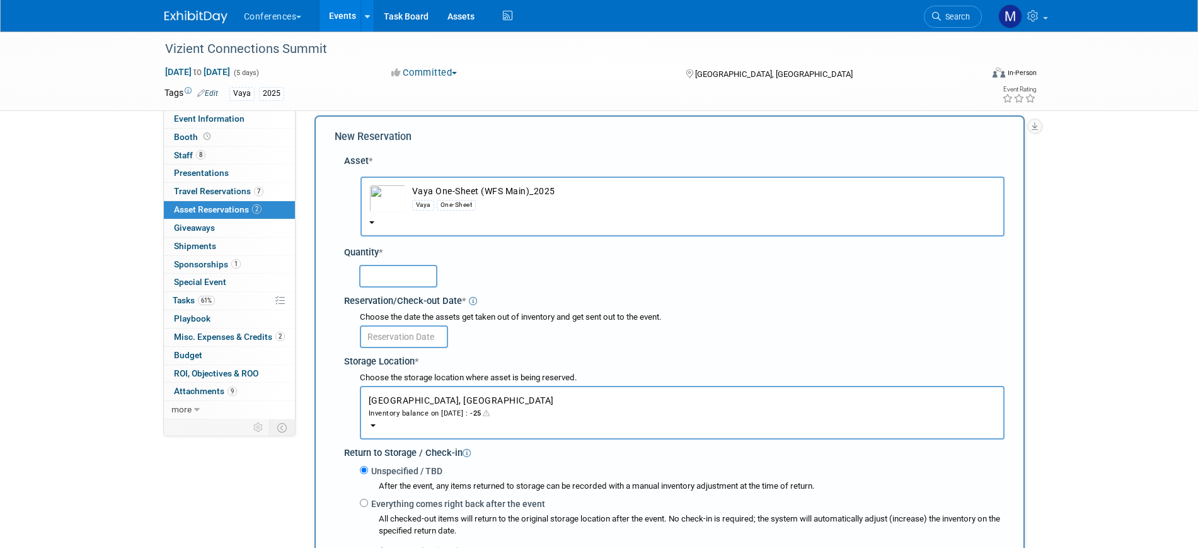
click at [398, 197] on img "button" at bounding box center [387, 199] width 37 height 28
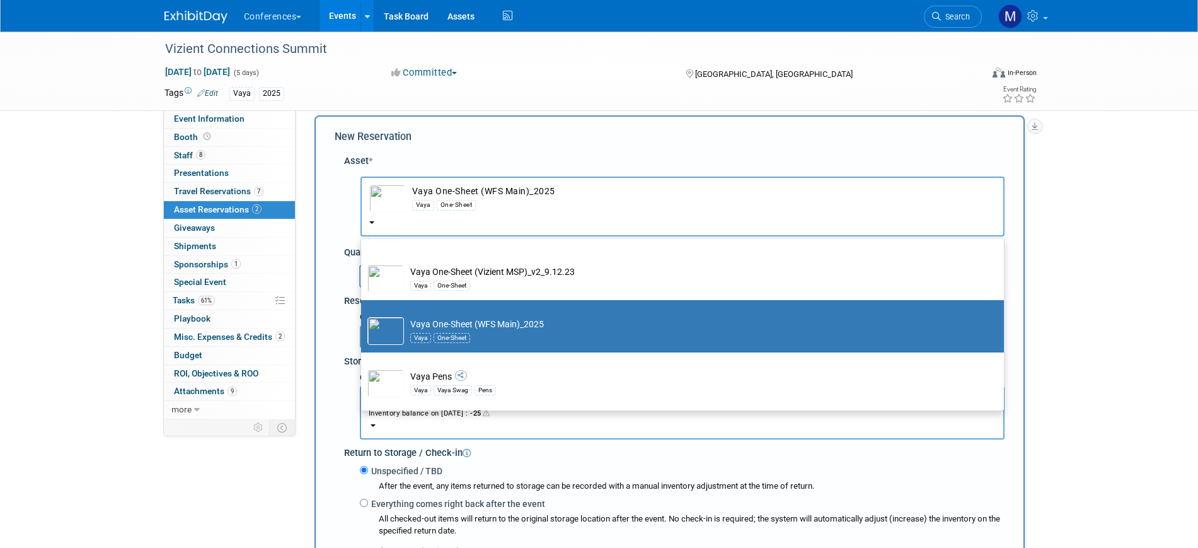
click at [619, 143] on div "New Reservation" at bounding box center [670, 137] width 670 height 14
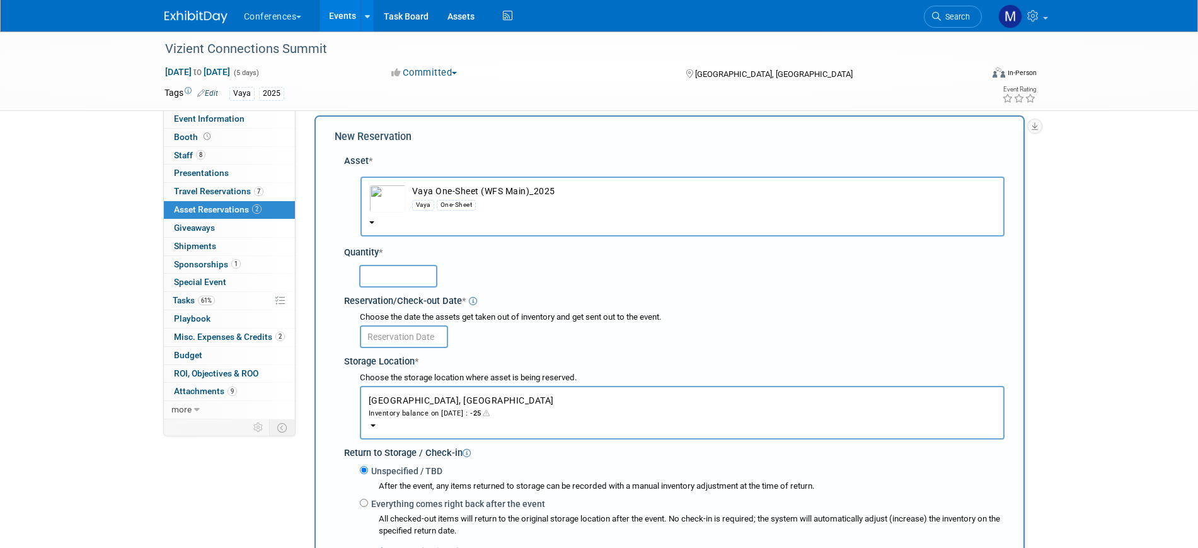
click at [394, 274] on input "text" at bounding box center [398, 276] width 78 height 23
type input "100"
click at [409, 341] on input "text" at bounding box center [404, 336] width 88 height 23
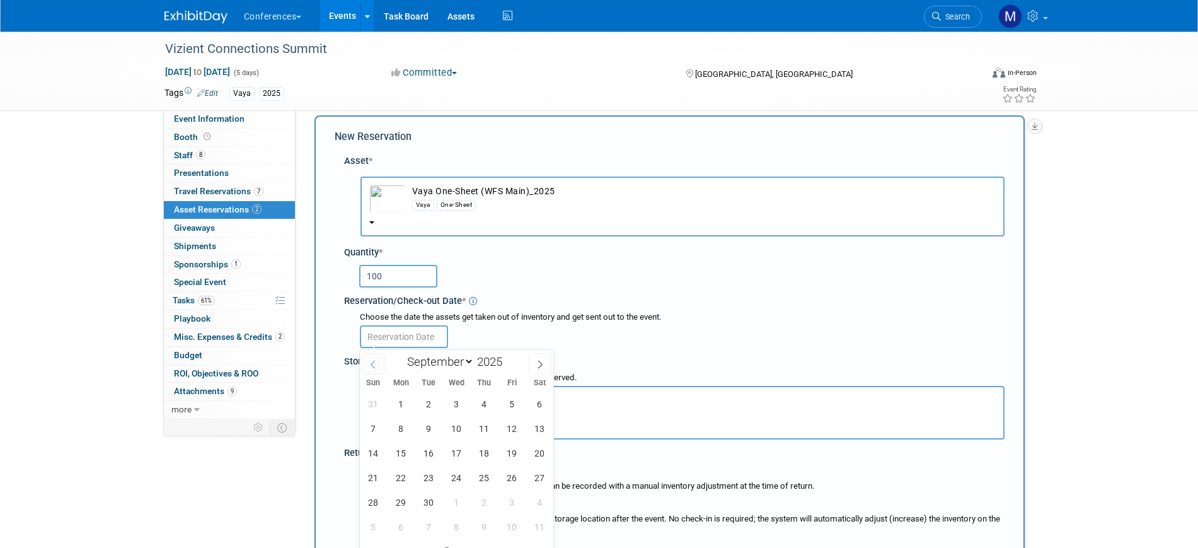
click at [374, 362] on icon at bounding box center [373, 364] width 9 height 9
select select "7"
click at [1178, 354] on div "Vizient Connections Summit Sep 15, 2025 to Sep 19, 2025 (5 days) Sep 15, 2025 t…" at bounding box center [599, 537] width 1198 height 1035
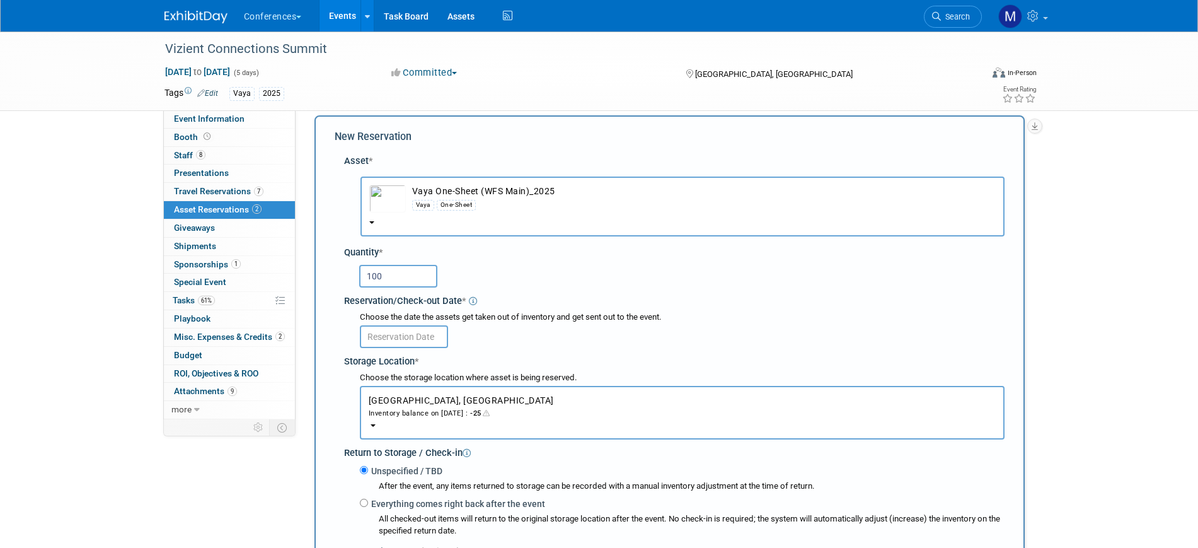
click at [394, 344] on body "Conferences Explore: My Workspaces 2 Go to Workspace: Conferences Marketing Req…" at bounding box center [599, 262] width 1198 height 548
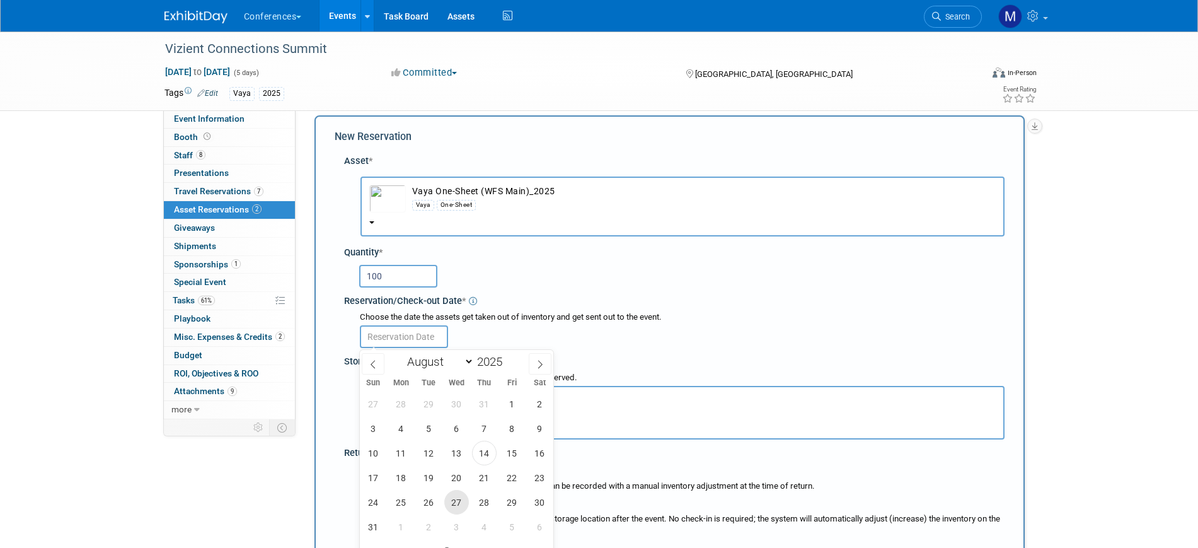
click at [463, 504] on span "27" at bounding box center [456, 502] width 25 height 25
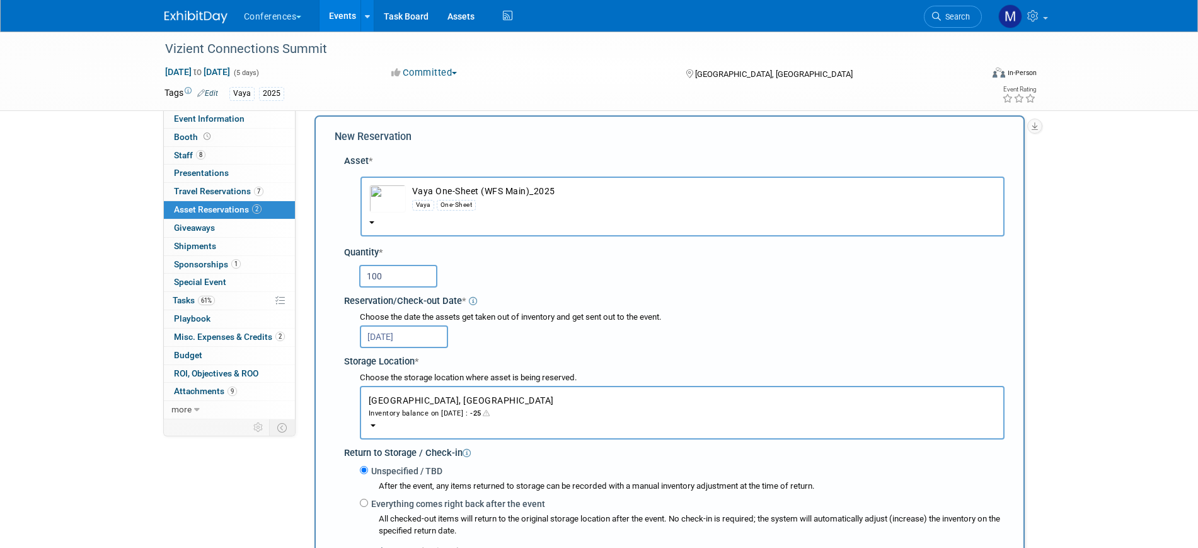
click at [390, 337] on input "Aug 27, 2025" at bounding box center [404, 336] width 88 height 23
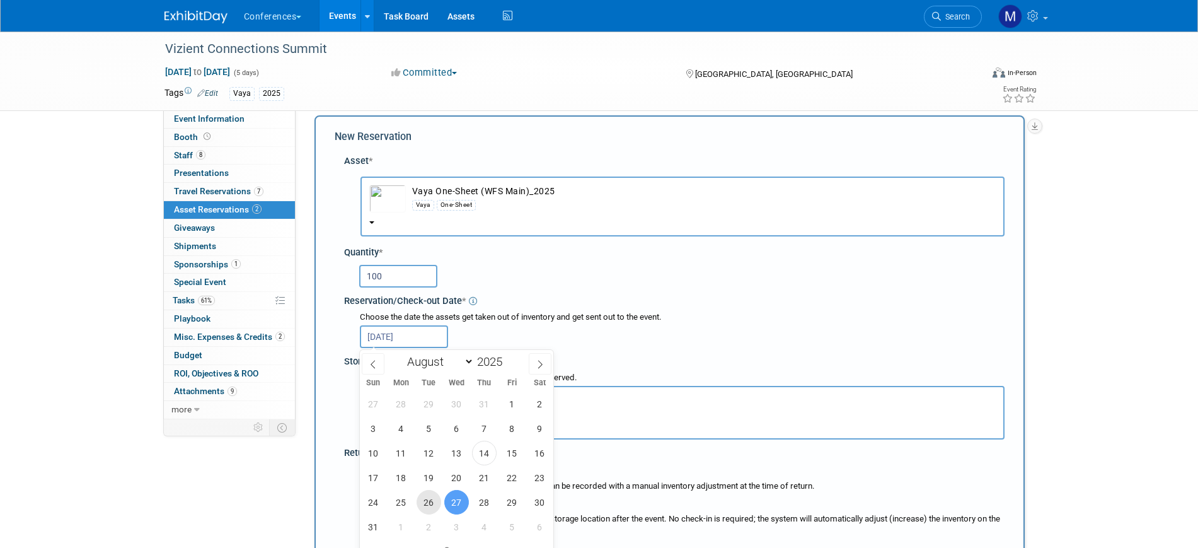
click at [431, 501] on span "26" at bounding box center [429, 502] width 25 height 25
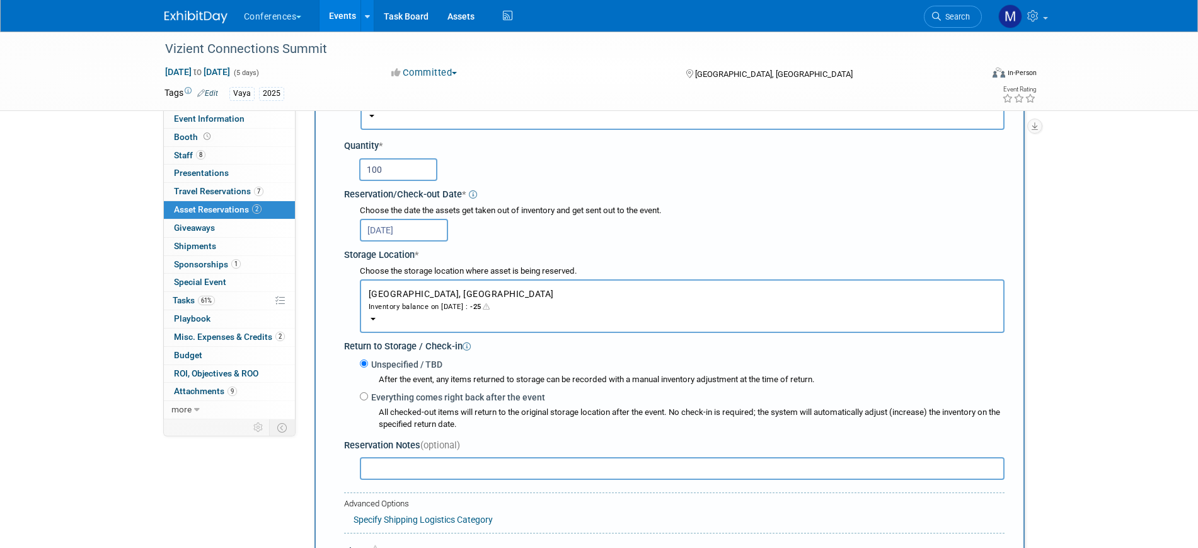
scroll to position [0, 0]
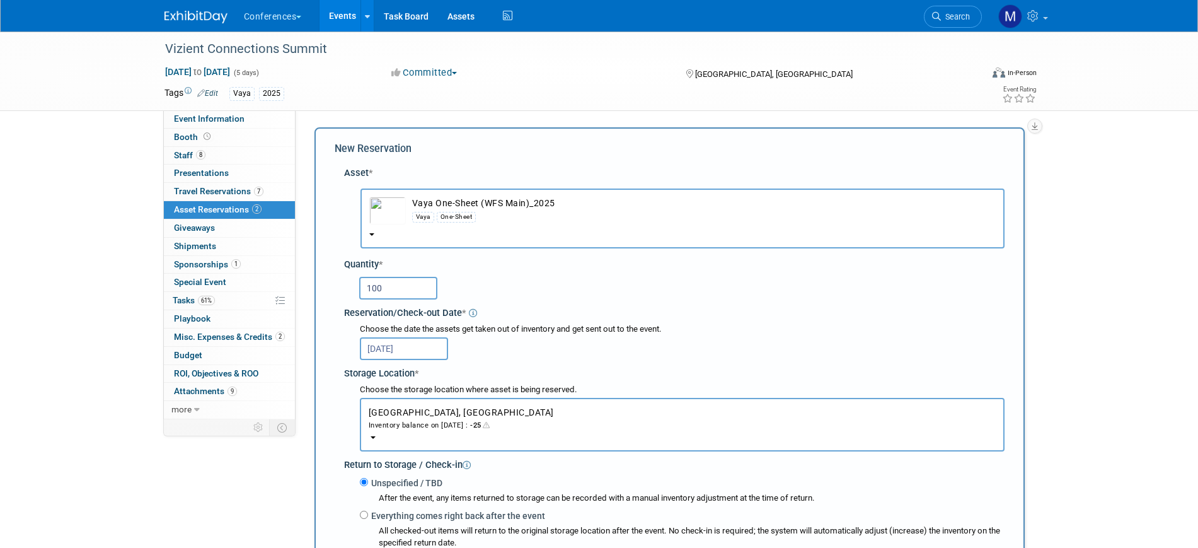
click at [398, 354] on input "Aug 26, 2025" at bounding box center [404, 348] width 88 height 23
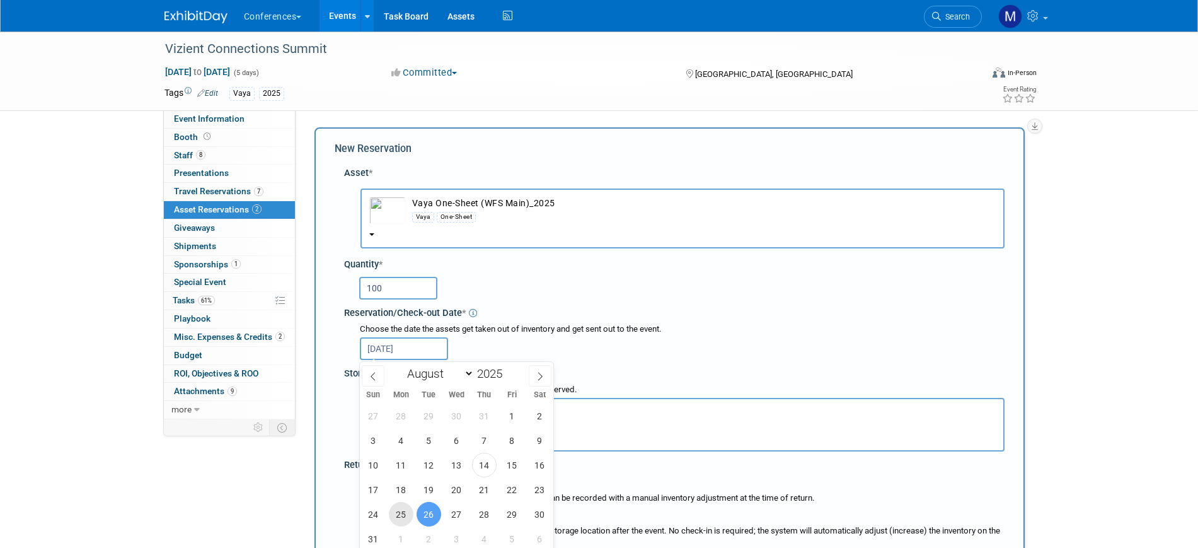
click at [408, 516] on span "25" at bounding box center [401, 514] width 25 height 25
type input "Aug 25, 2025"
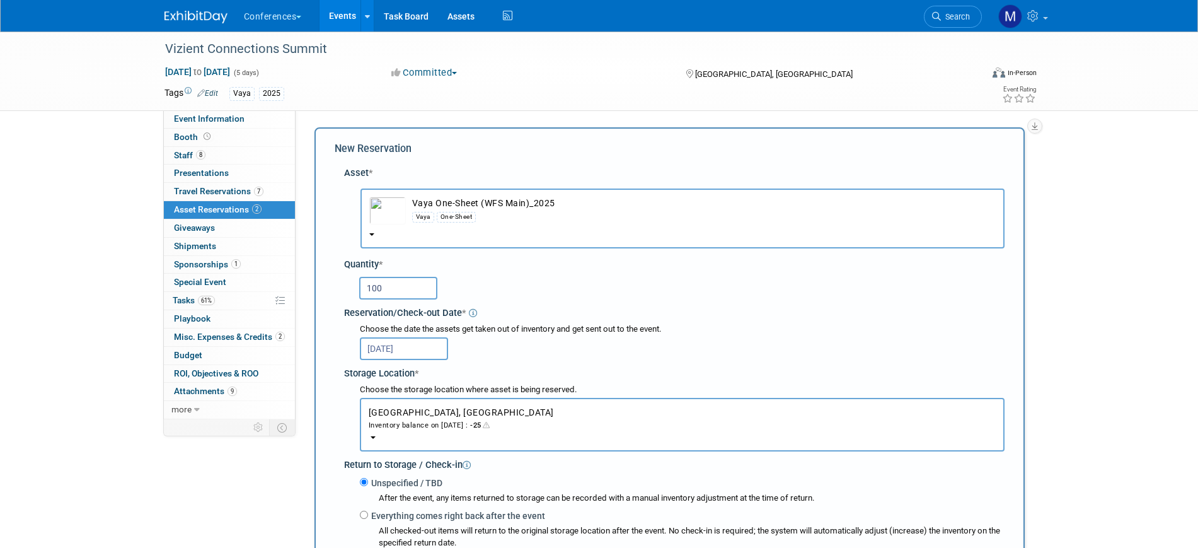
scroll to position [315, 0]
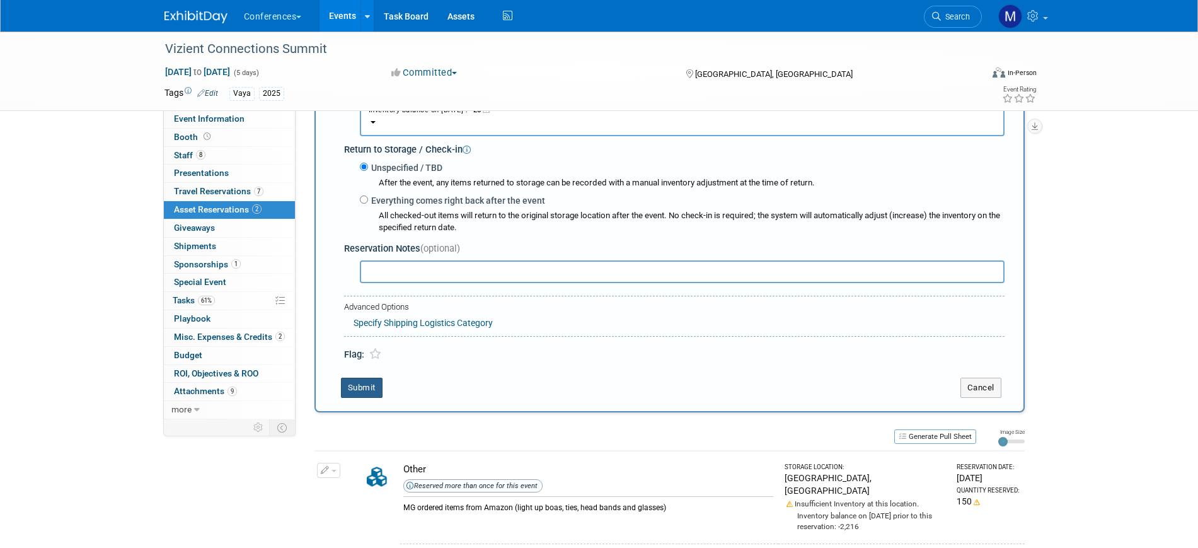
click at [368, 390] on button "Submit" at bounding box center [362, 388] width 42 height 20
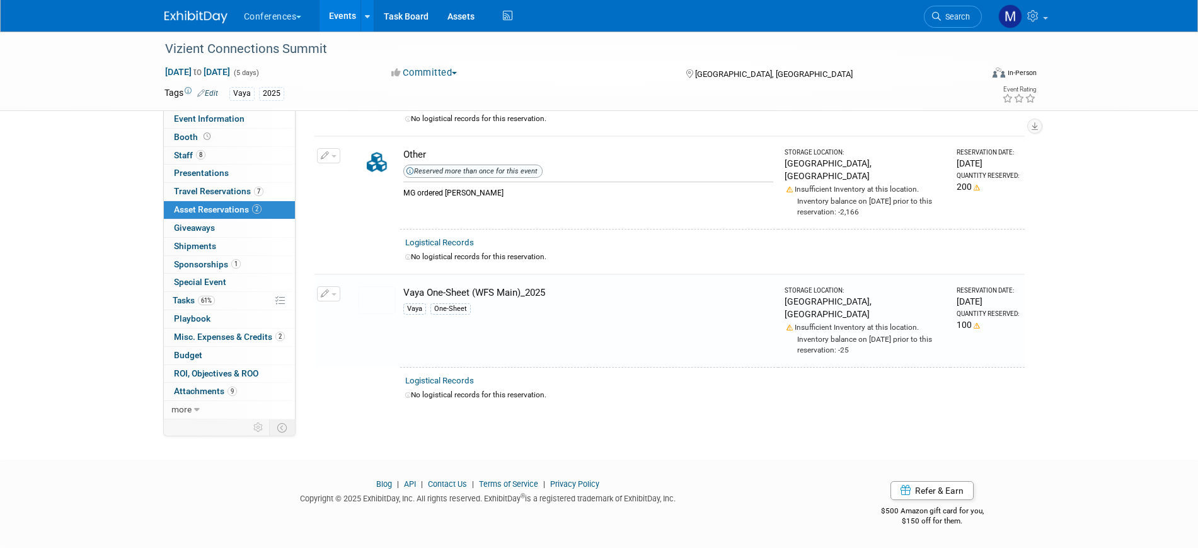
scroll to position [136, 0]
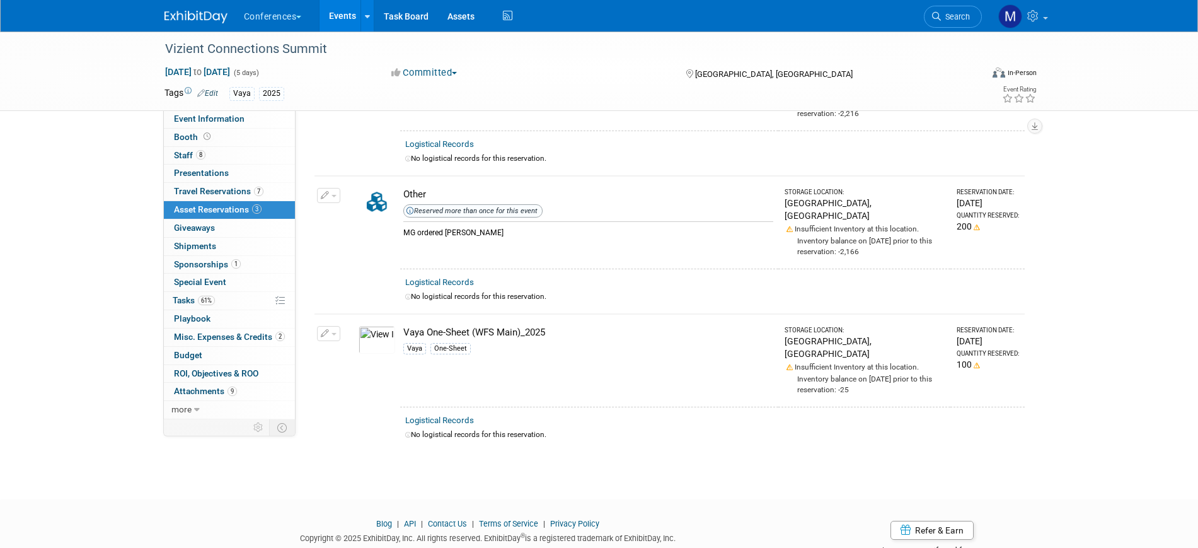
click at [333, 195] on span "button" at bounding box center [334, 196] width 5 height 3
click at [378, 207] on button "Change Reservation" at bounding box center [377, 215] width 107 height 17
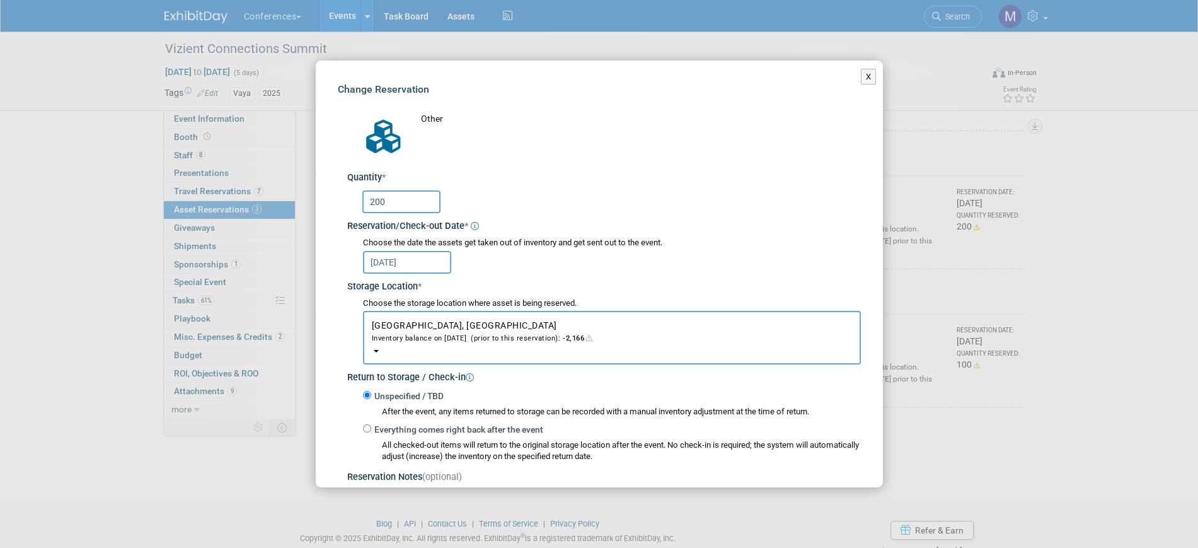
click at [392, 259] on input "Sep 1, 2025" at bounding box center [407, 262] width 88 height 23
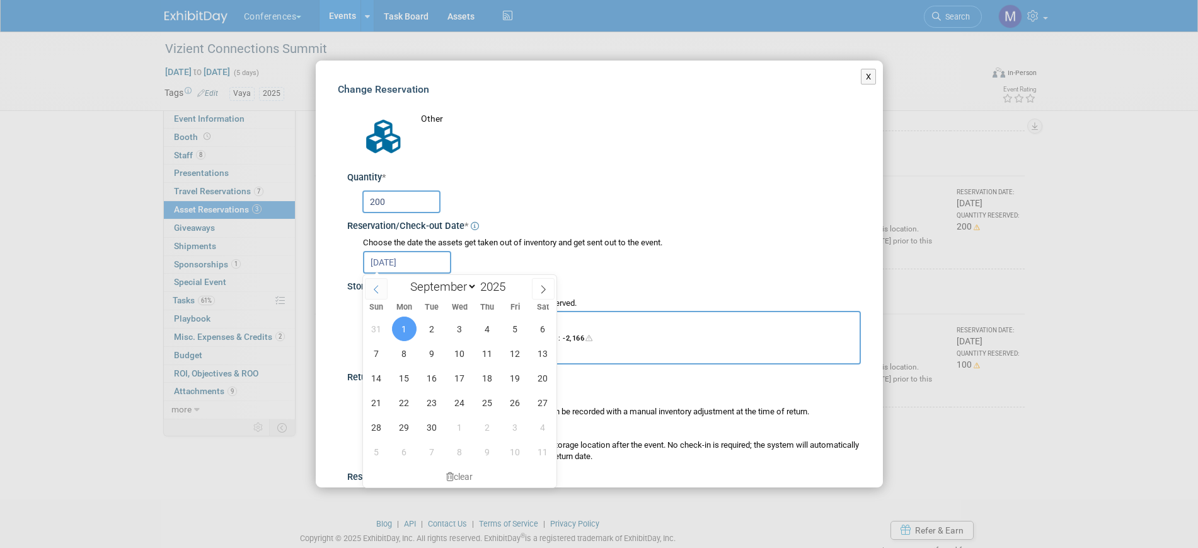
click at [378, 293] on span at bounding box center [376, 288] width 23 height 21
select select "7"
click at [409, 422] on span "25" at bounding box center [404, 427] width 25 height 25
type input "Aug 25, 2025"
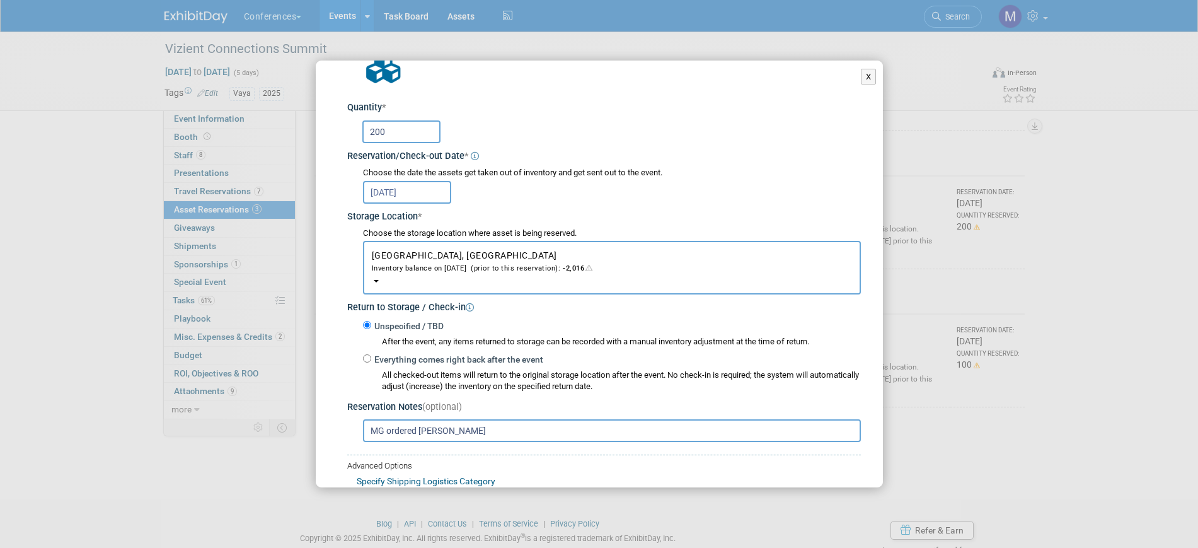
scroll to position [160, 0]
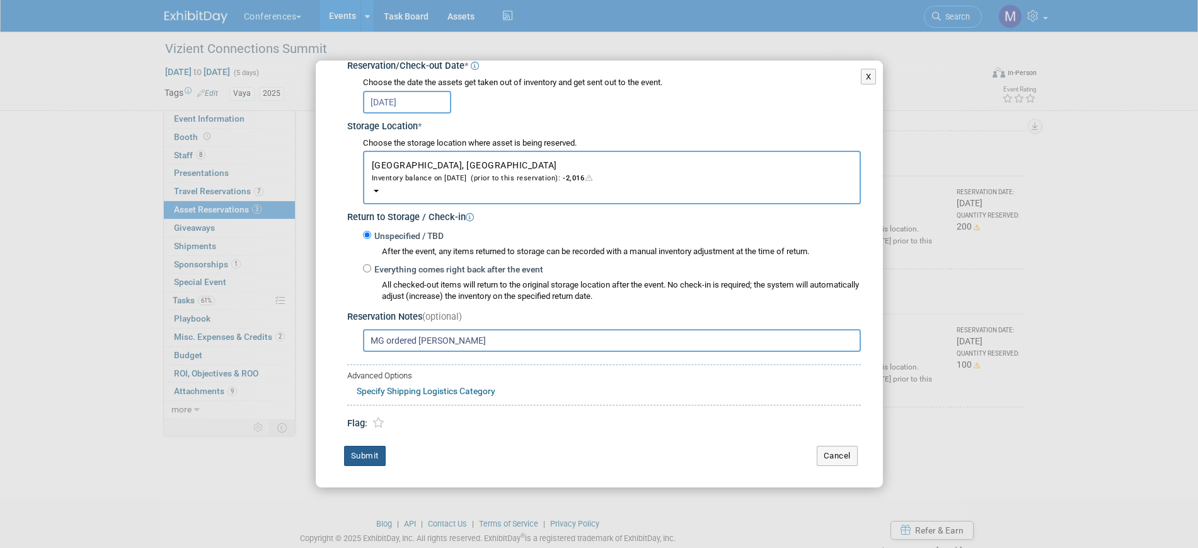
click at [377, 454] on button "Submit" at bounding box center [365, 456] width 42 height 20
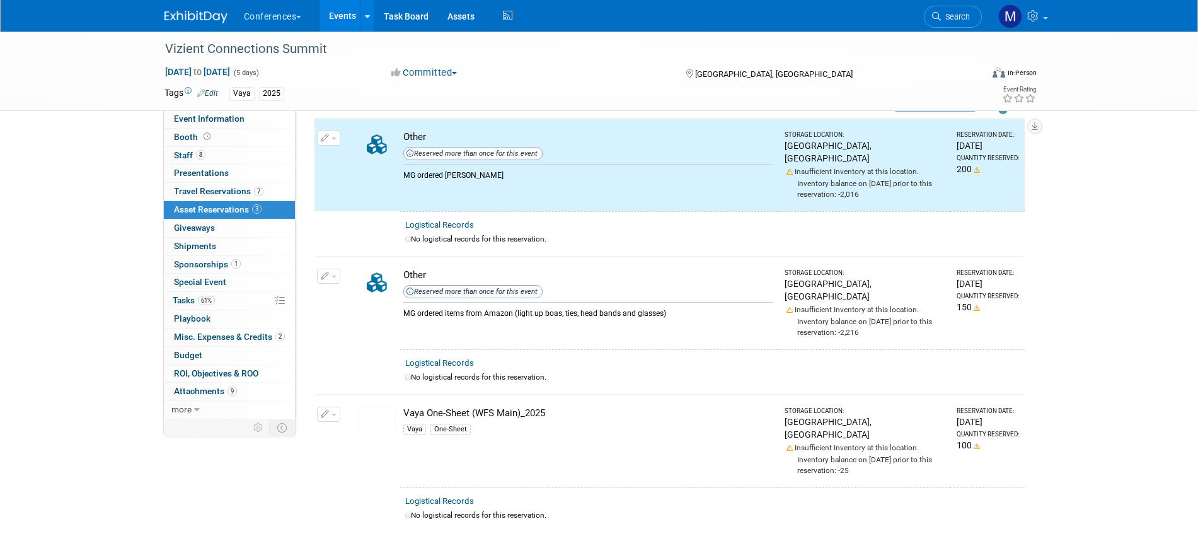
scroll to position [0, 0]
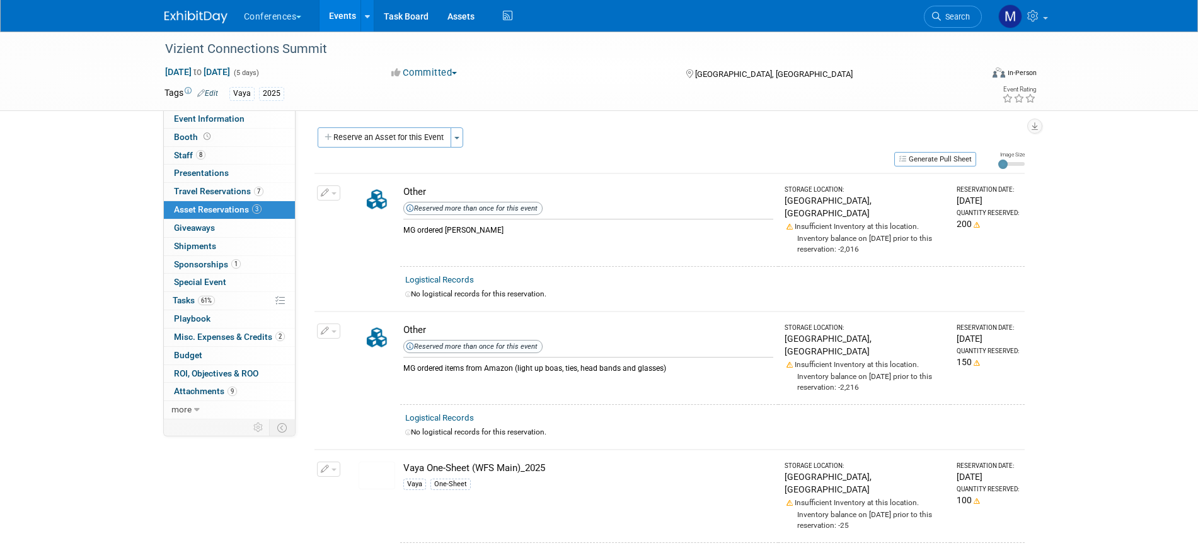
click at [337, 194] on button "button" at bounding box center [328, 192] width 23 height 15
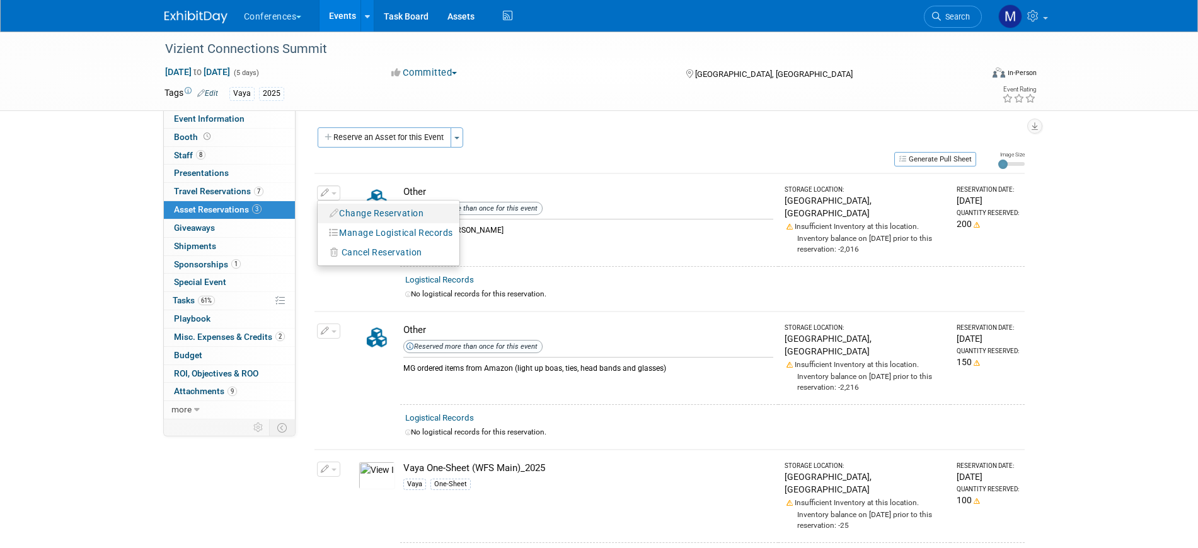
click at [378, 216] on button "Change Reservation" at bounding box center [377, 213] width 107 height 17
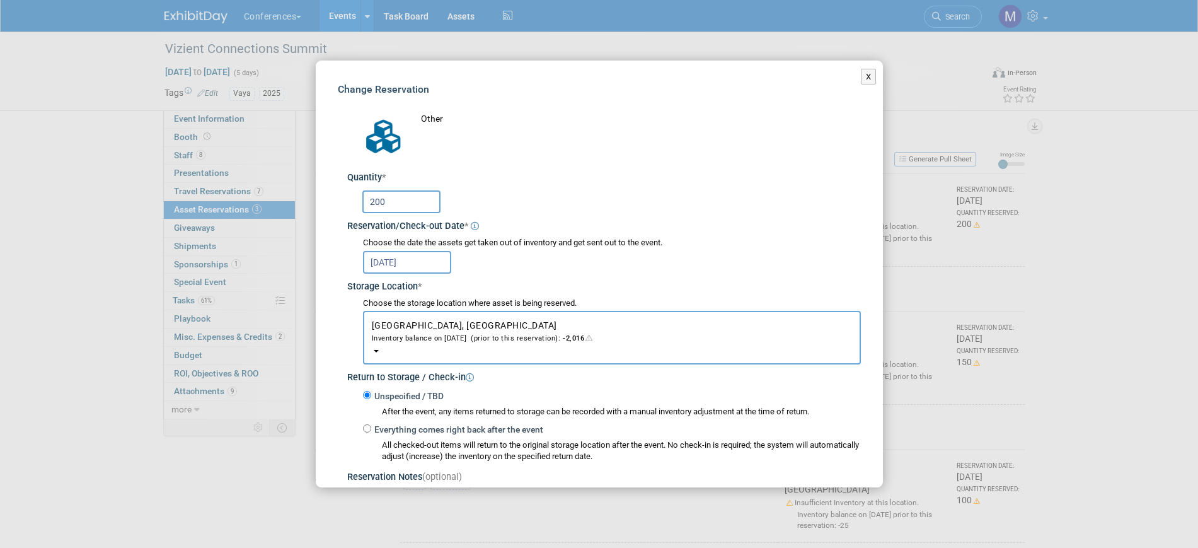
click at [669, 43] on div "X Change Reservation * * 200 * *" at bounding box center [599, 274] width 1198 height 548
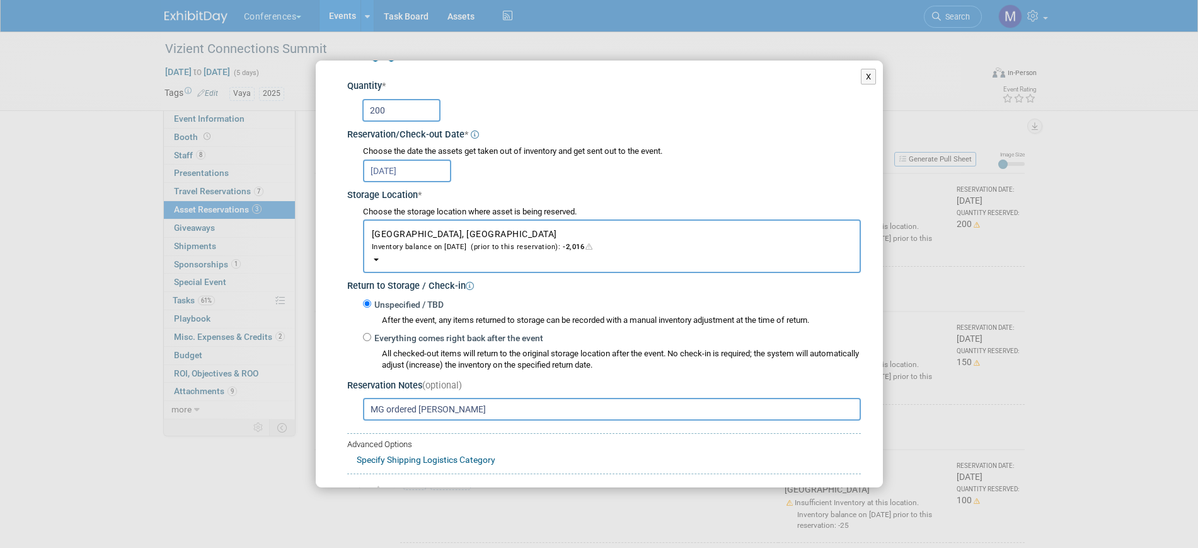
scroll to position [160, 0]
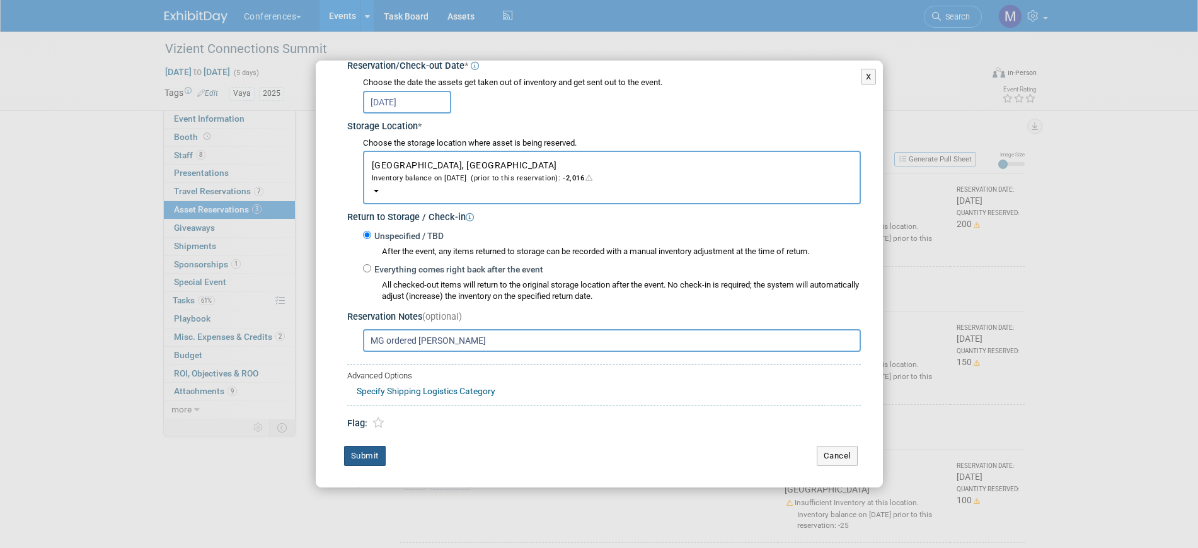
click at [366, 449] on button "Submit" at bounding box center [365, 456] width 42 height 20
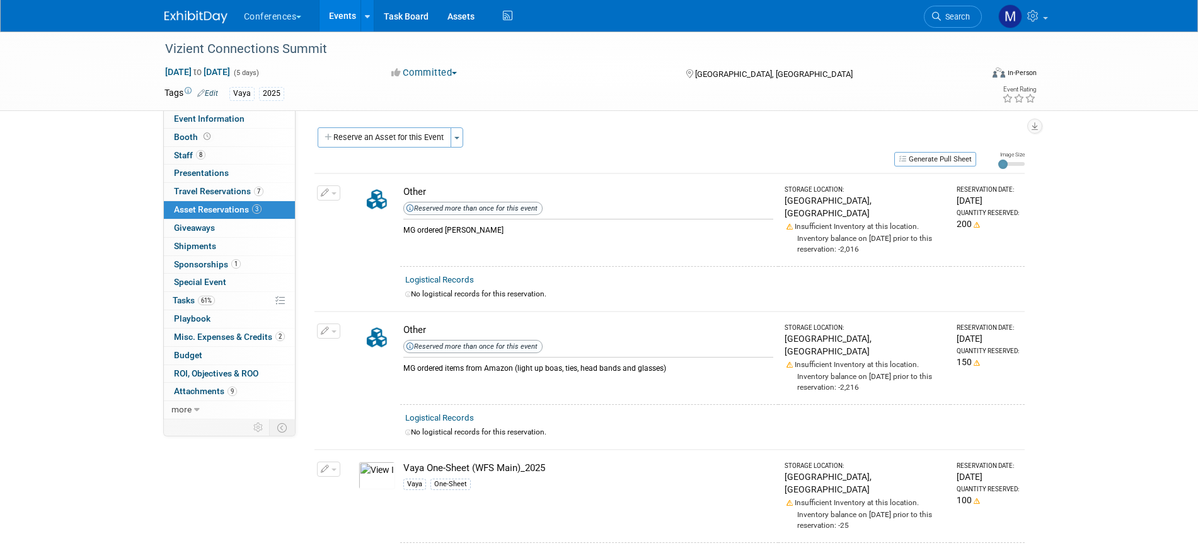
click at [335, 323] on button "button" at bounding box center [328, 330] width 23 height 15
click at [363, 343] on button "Change Reservation" at bounding box center [377, 351] width 107 height 17
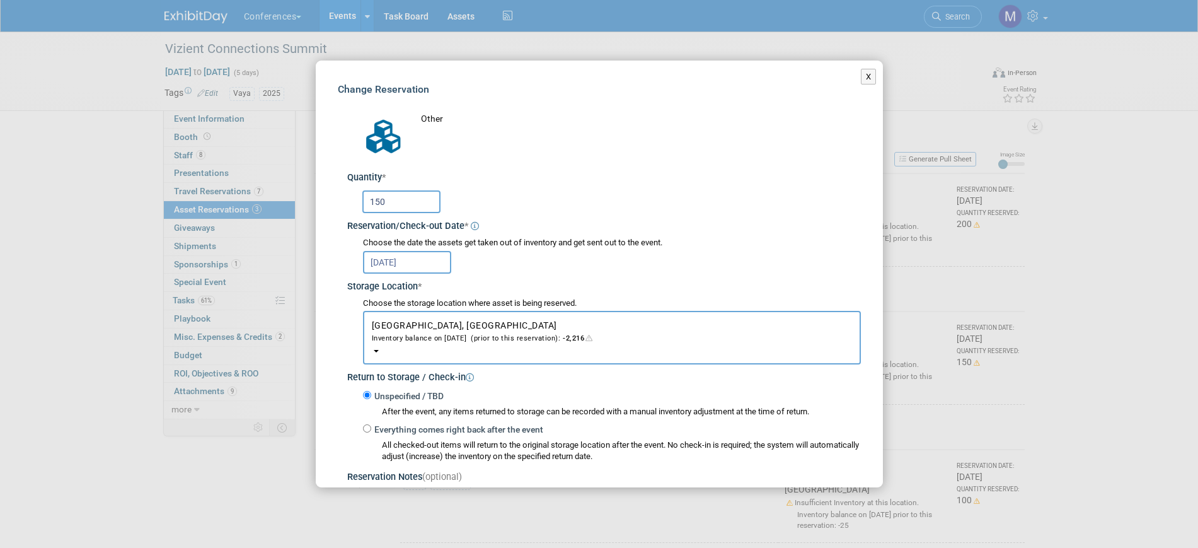
click at [402, 272] on body "Conferences Explore: My Workspaces 2 Go to Workspace: Conferences Marketing Req…" at bounding box center [599, 274] width 1198 height 548
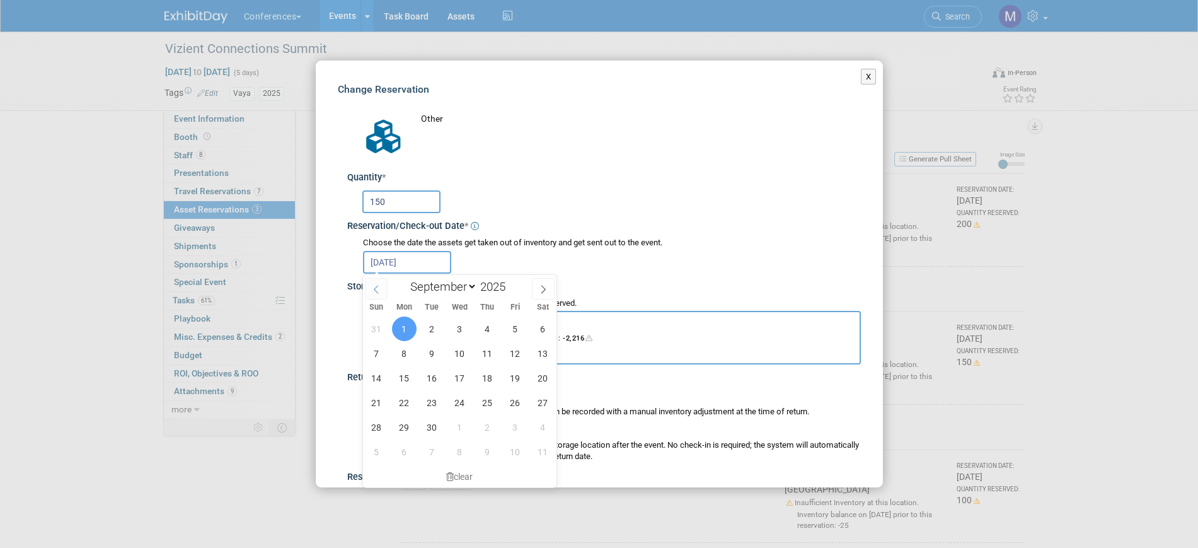
click at [386, 286] on span at bounding box center [376, 288] width 23 height 21
select select "7"
click at [403, 424] on span "25" at bounding box center [404, 427] width 25 height 25
type input "Aug 25, 2025"
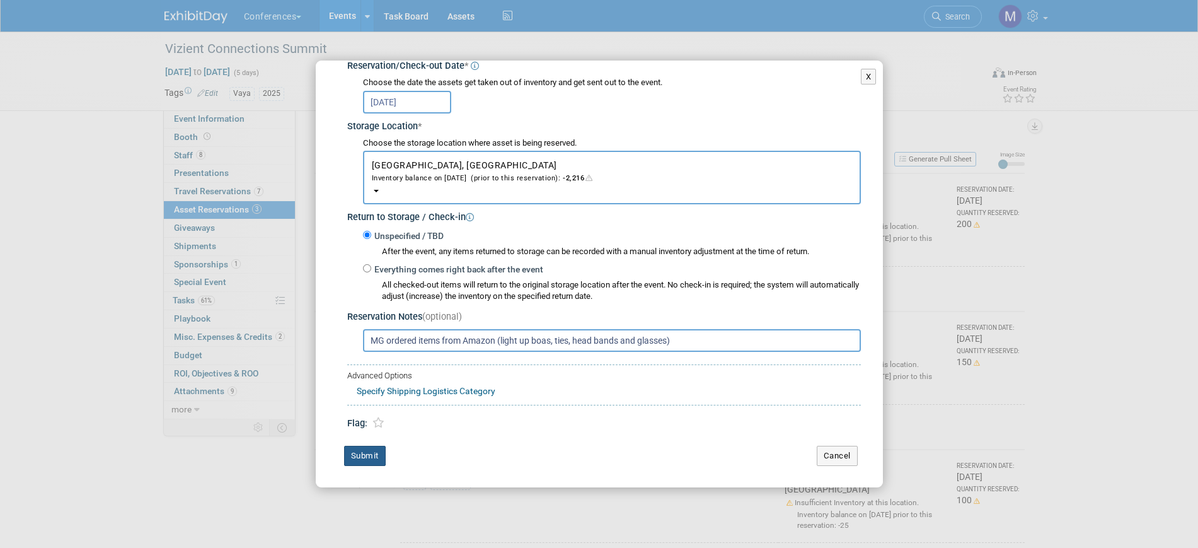
click at [365, 456] on button "Submit" at bounding box center [365, 456] width 42 height 20
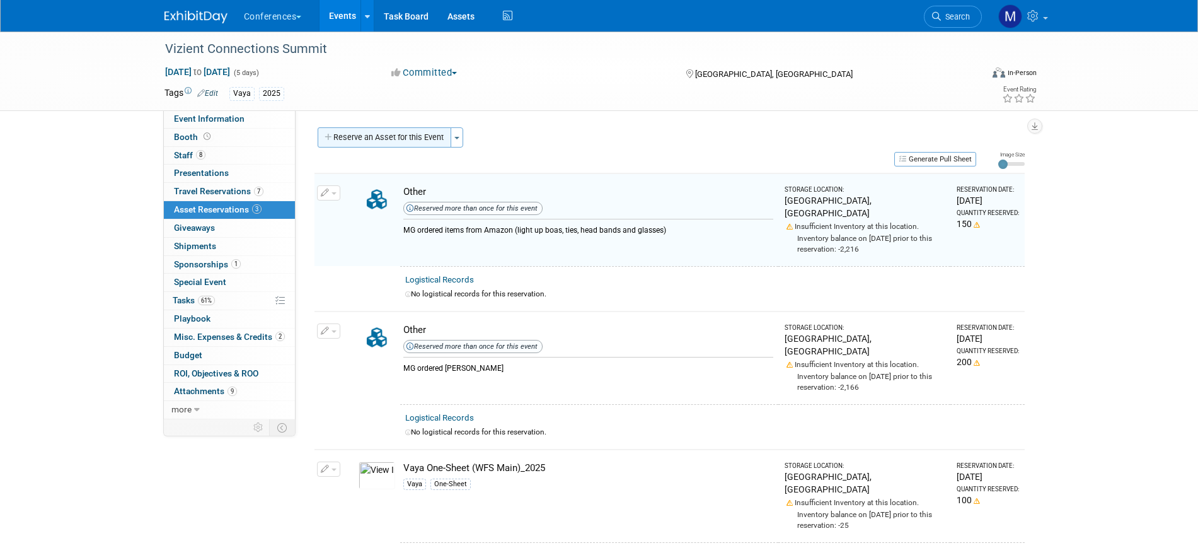
click at [419, 137] on button "Reserve an Asset for this Event" at bounding box center [385, 137] width 134 height 20
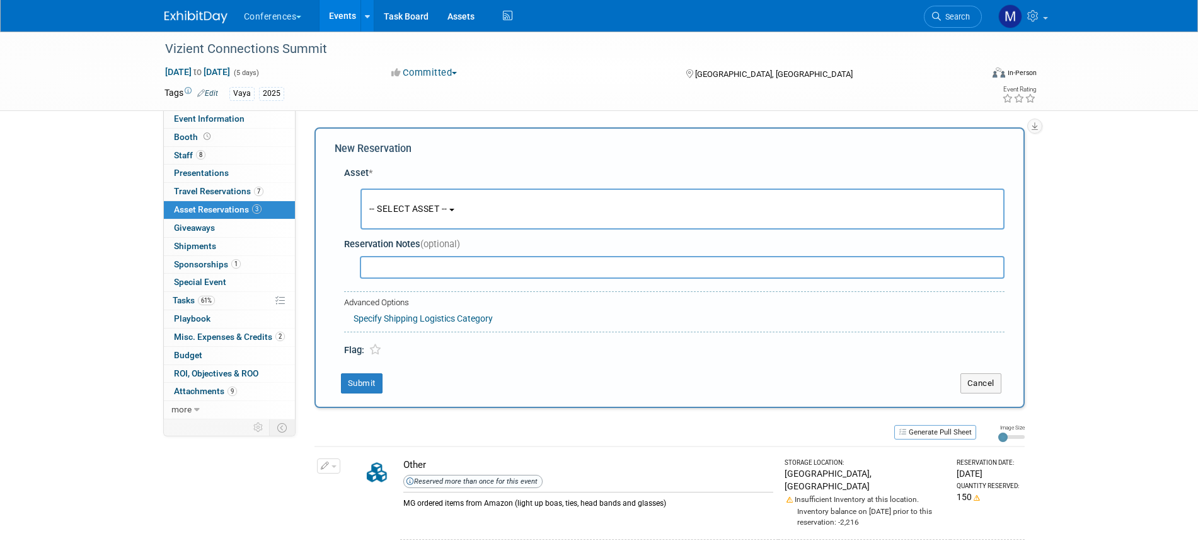
scroll to position [12, 0]
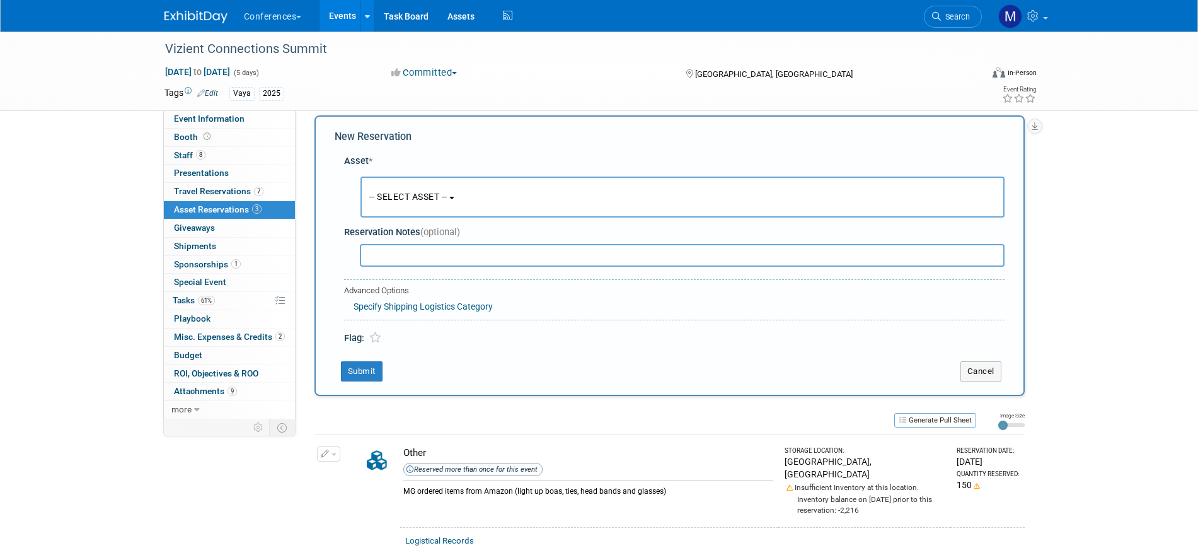
click at [413, 183] on button "-- SELECT ASSET --" at bounding box center [683, 197] width 644 height 41
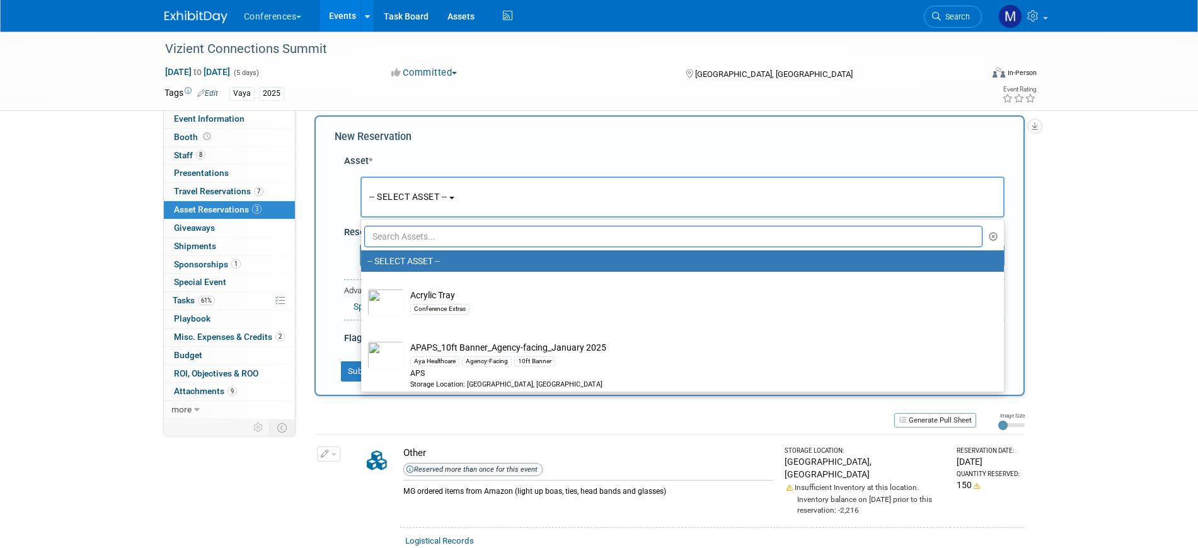
click at [420, 233] on input "text" at bounding box center [673, 236] width 619 height 21
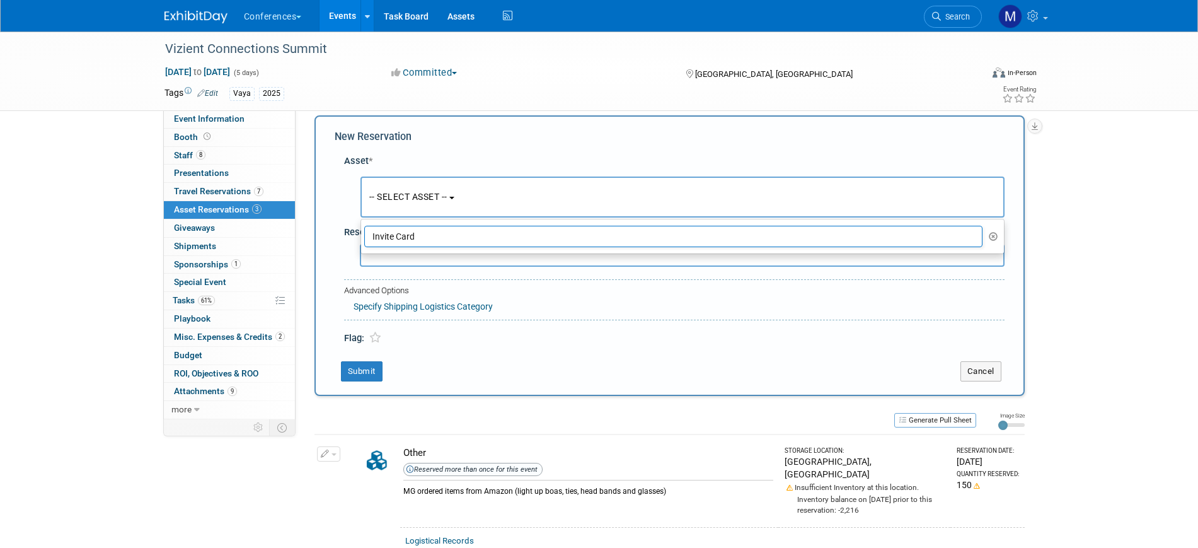
click at [397, 235] on input "Invite Card" at bounding box center [673, 236] width 619 height 21
drag, startPoint x: 434, startPoint y: 234, endPoint x: 349, endPoint y: 233, distance: 84.5
click at [349, 233] on div "Asset * -- SELECT ASSET -- <table style='display: inline-block; border-style:no…" at bounding box center [670, 246] width 670 height 197
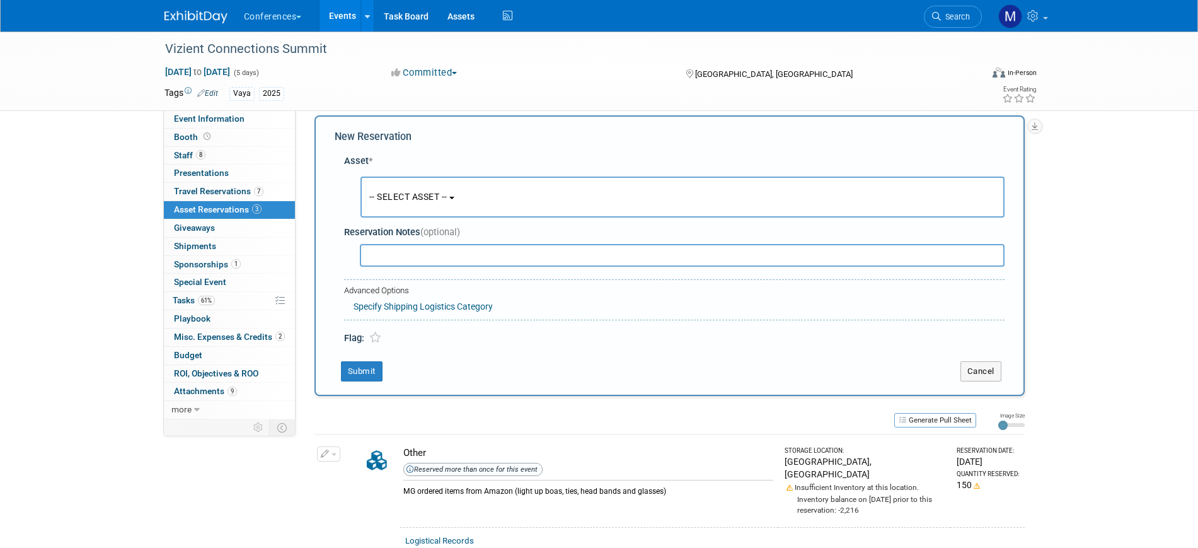
click at [519, 200] on button "-- SELECT ASSET --" at bounding box center [683, 197] width 644 height 41
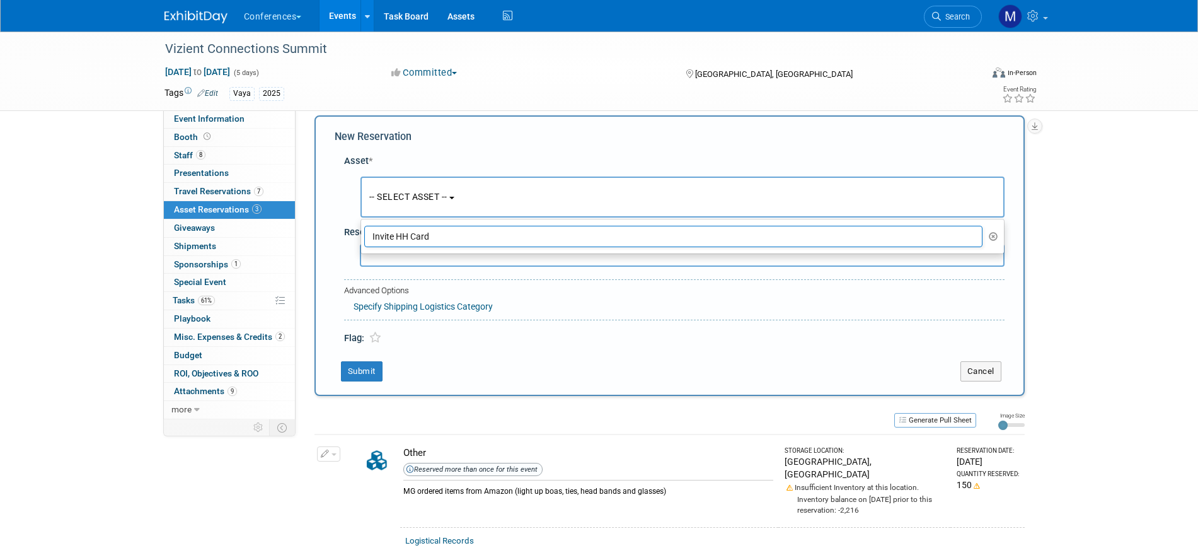
drag, startPoint x: 511, startPoint y: 237, endPoint x: 210, endPoint y: 211, distance: 302.4
click at [209, 214] on div "Event Information Event Info Booth Booth 8 Staff 8 Staff 0 Presentations 0 Pres…" at bounding box center [599, 434] width 889 height 828
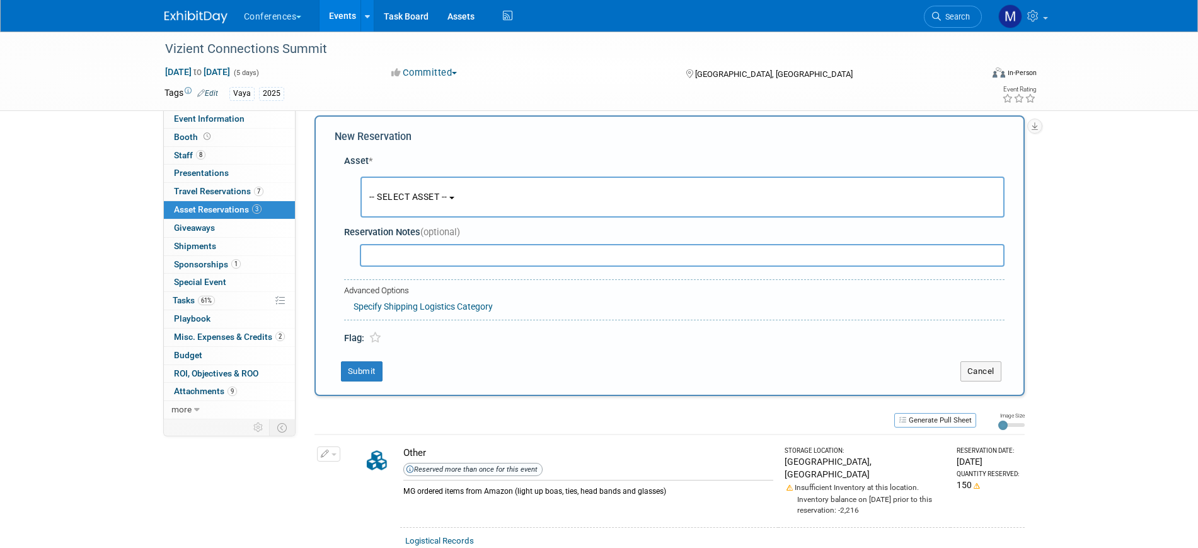
click at [420, 203] on button "-- SELECT ASSET --" at bounding box center [683, 197] width 644 height 41
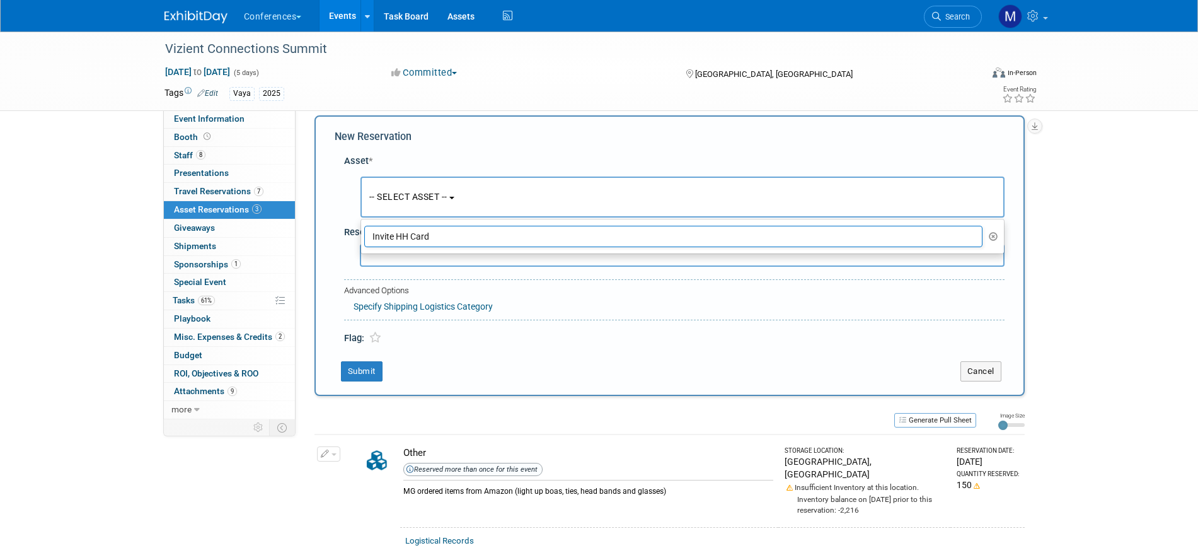
click at [441, 241] on input "Invite HH Card" at bounding box center [673, 236] width 619 height 21
type input "I"
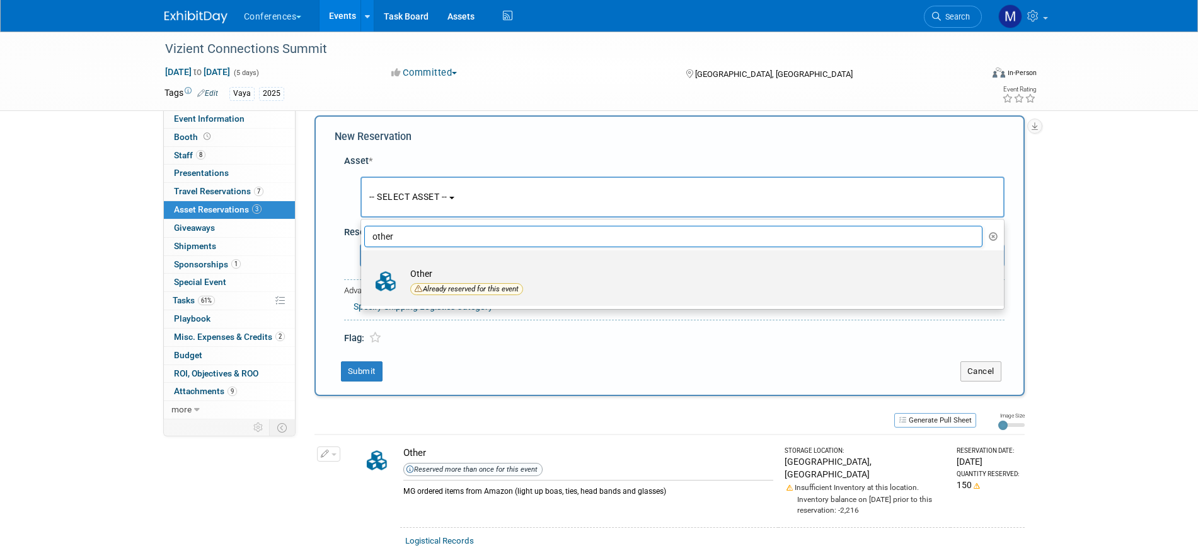
type input "other"
click at [448, 269] on td "Other Already reserved for this event" at bounding box center [691, 282] width 575 height 31
click at [363, 265] on input "Other Already reserved for this event" at bounding box center [359, 261] width 8 height 8
select select "10711726"
select select "8"
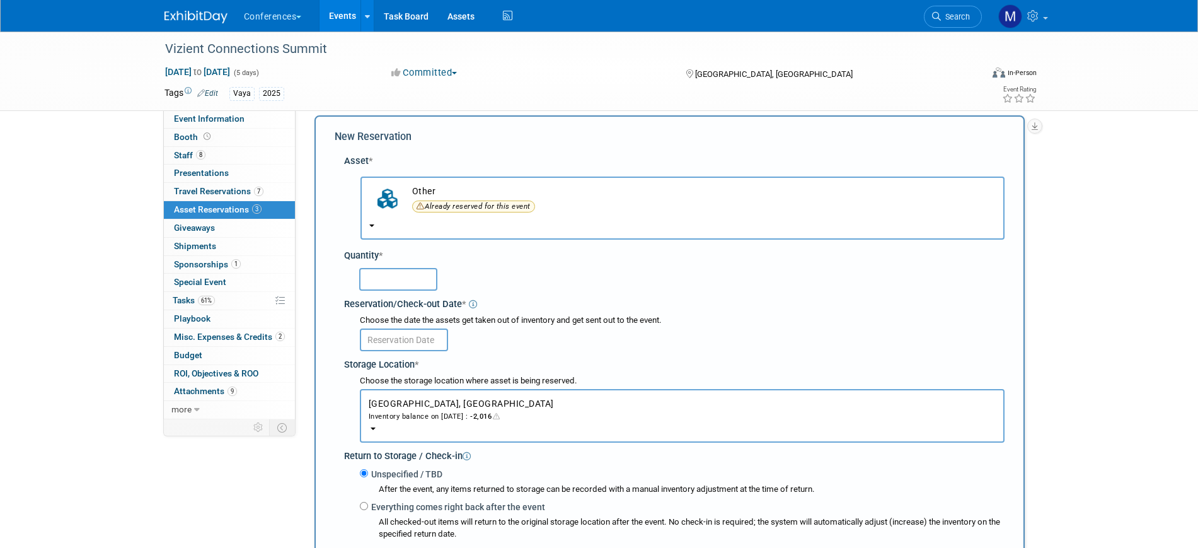
click at [405, 275] on input "text" at bounding box center [398, 279] width 78 height 23
type input "300"
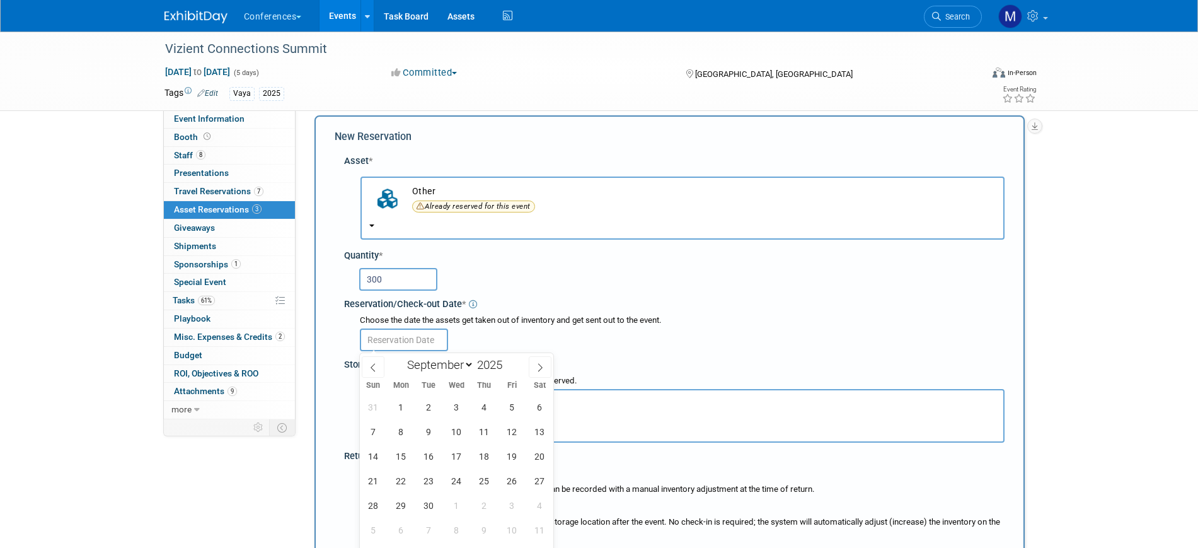
click at [410, 347] on body "Conferences Explore: My Workspaces 2 Go to Workspace: Conferences Marketing Req…" at bounding box center [599, 262] width 1198 height 548
click at [371, 364] on icon at bounding box center [373, 367] width 9 height 9
select select "7"
click at [405, 507] on span "25" at bounding box center [401, 505] width 25 height 25
type input "Aug 25, 2025"
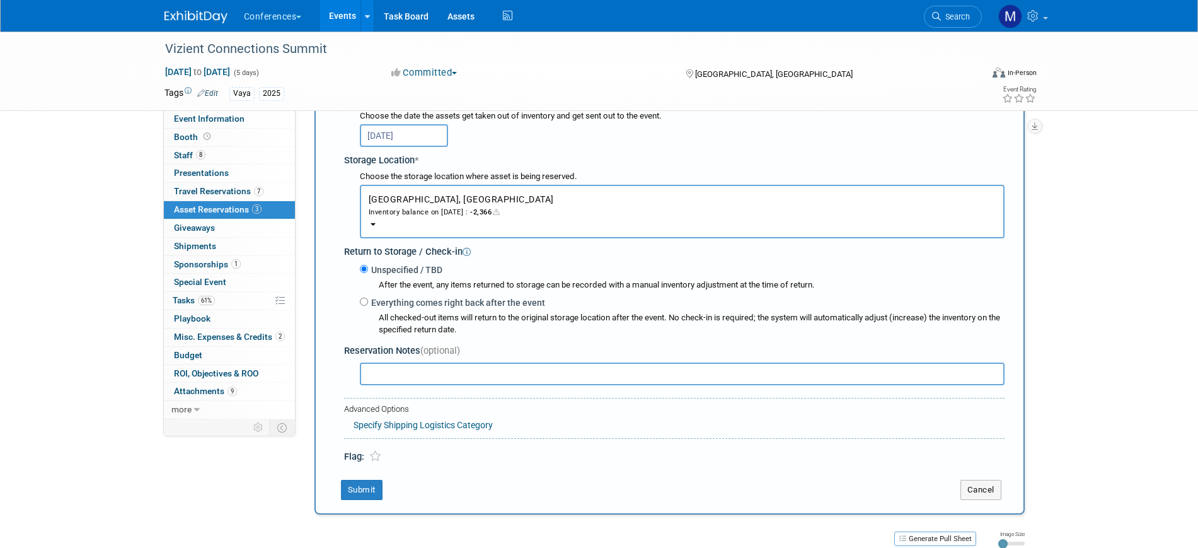
scroll to position [248, 0]
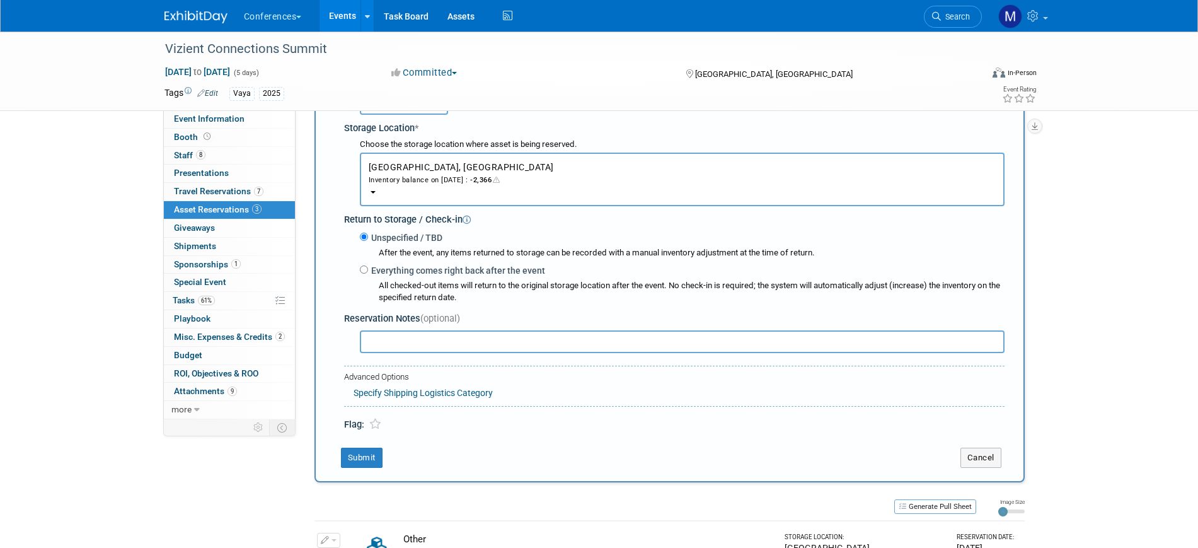
click at [388, 344] on input "text" at bounding box center [682, 341] width 645 height 23
drag, startPoint x: 390, startPoint y: 342, endPoint x: 613, endPoint y: 340, distance: 222.5
click at [610, 344] on input "MG is printing the HH invites to send" at bounding box center [682, 341] width 645 height 23
type input "MG will order invites from FedEx to add to shipment"
click at [373, 458] on button "Submit" at bounding box center [362, 458] width 42 height 20
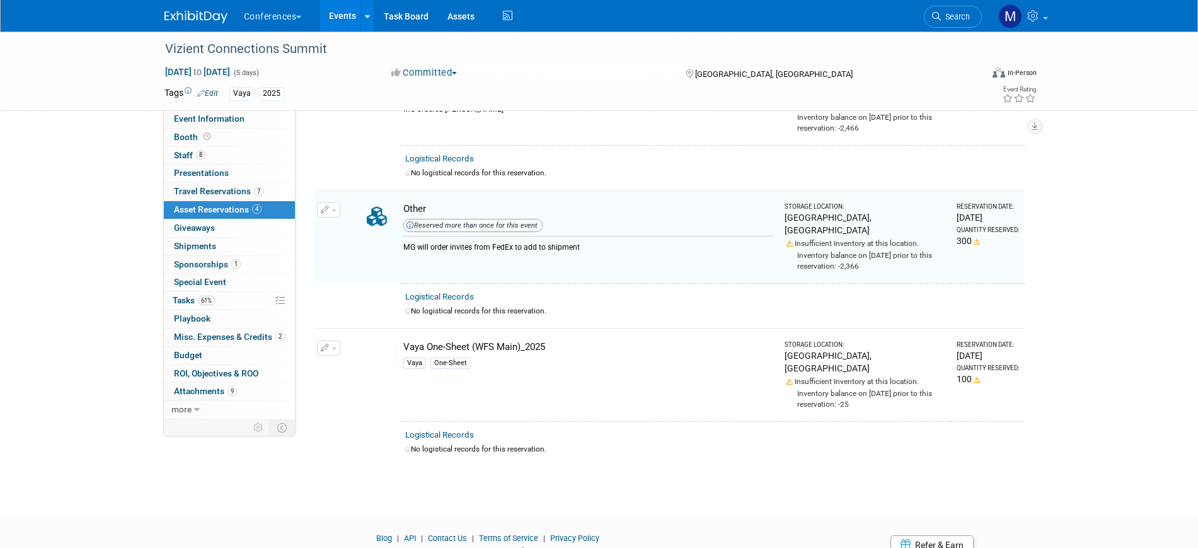
scroll to position [260, 0]
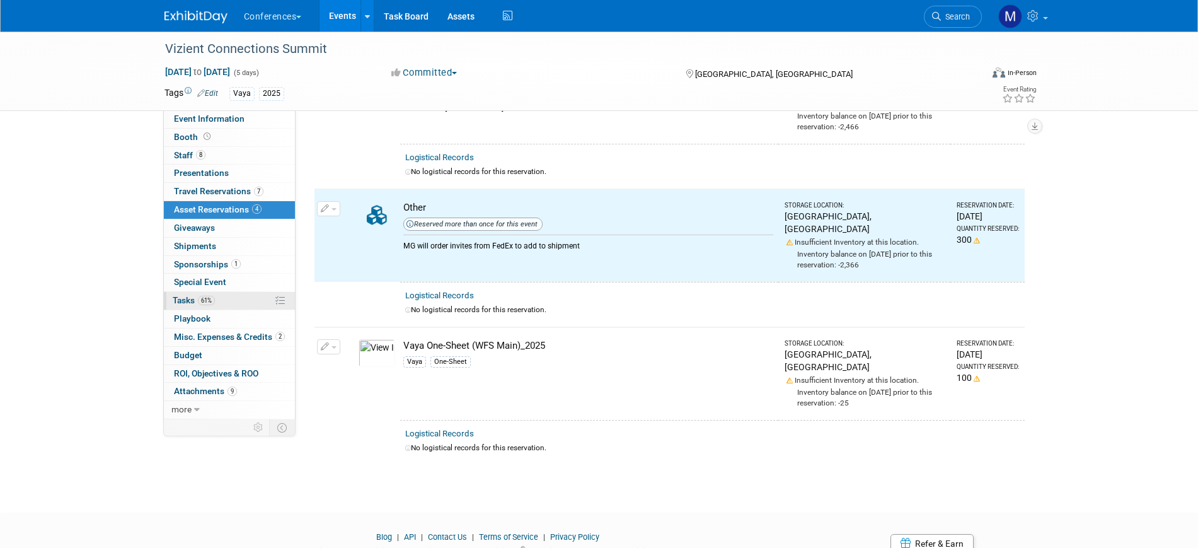
click at [209, 300] on span "61%" at bounding box center [206, 300] width 17 height 9
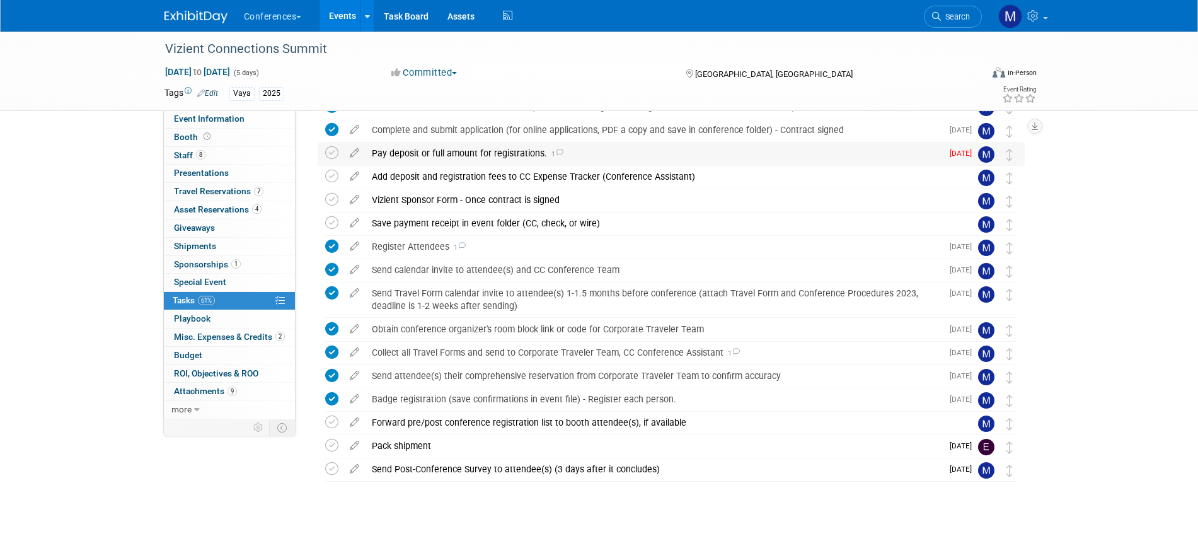
scroll to position [236, 0]
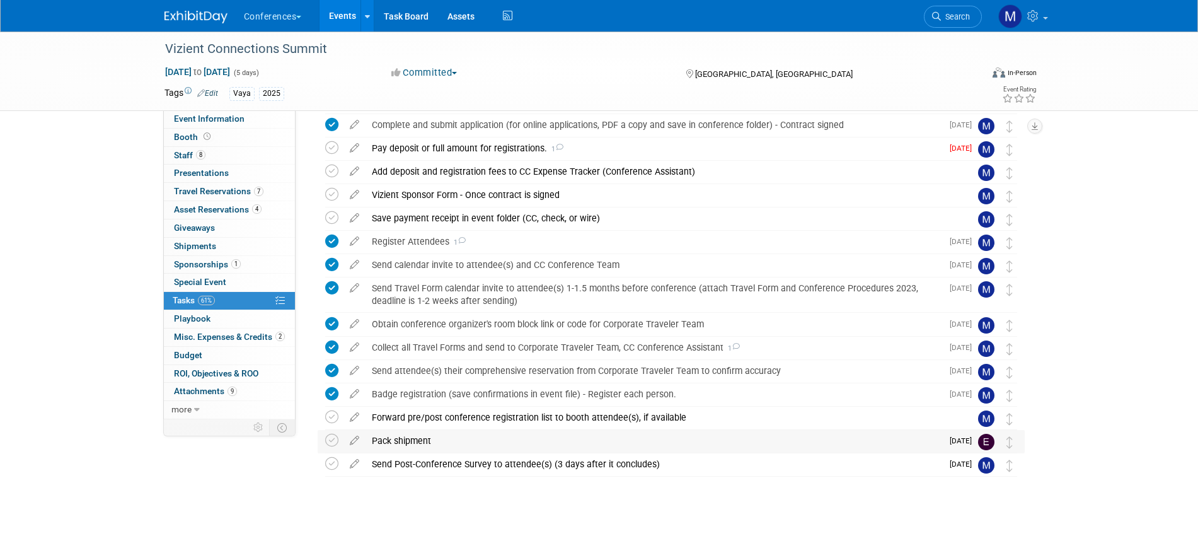
click at [420, 437] on div "Pack shipment" at bounding box center [654, 440] width 577 height 21
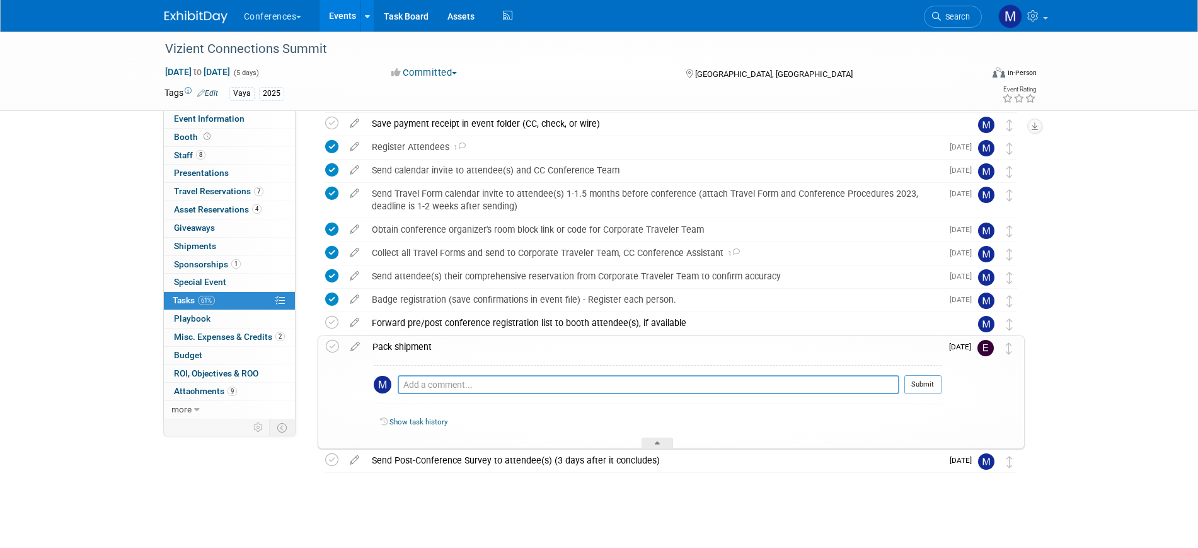
scroll to position [333, 0]
click at [359, 342] on icon at bounding box center [355, 342] width 22 height 16
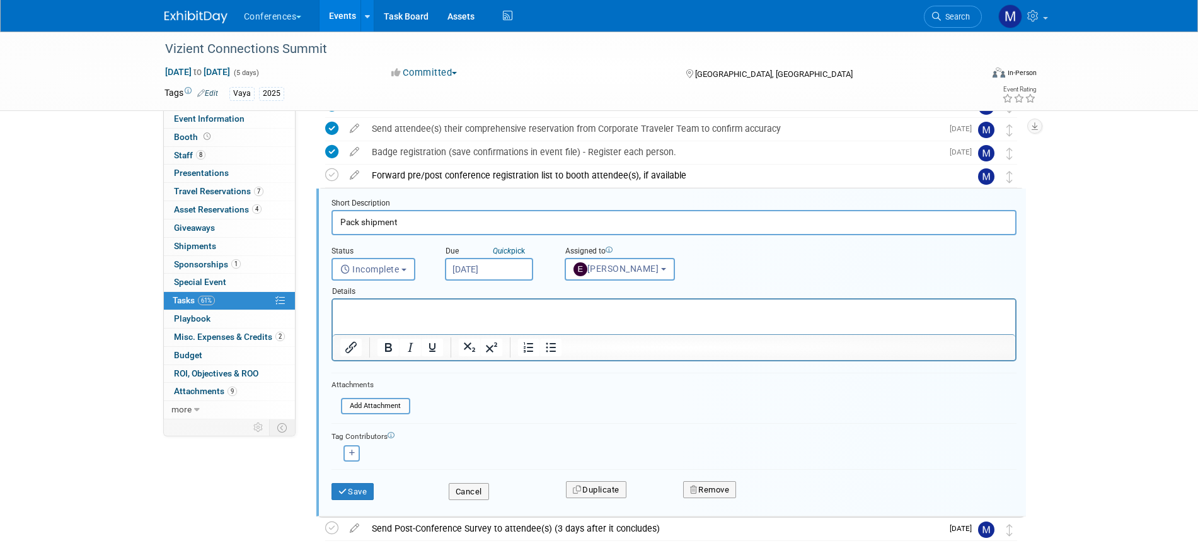
scroll to position [0, 0]
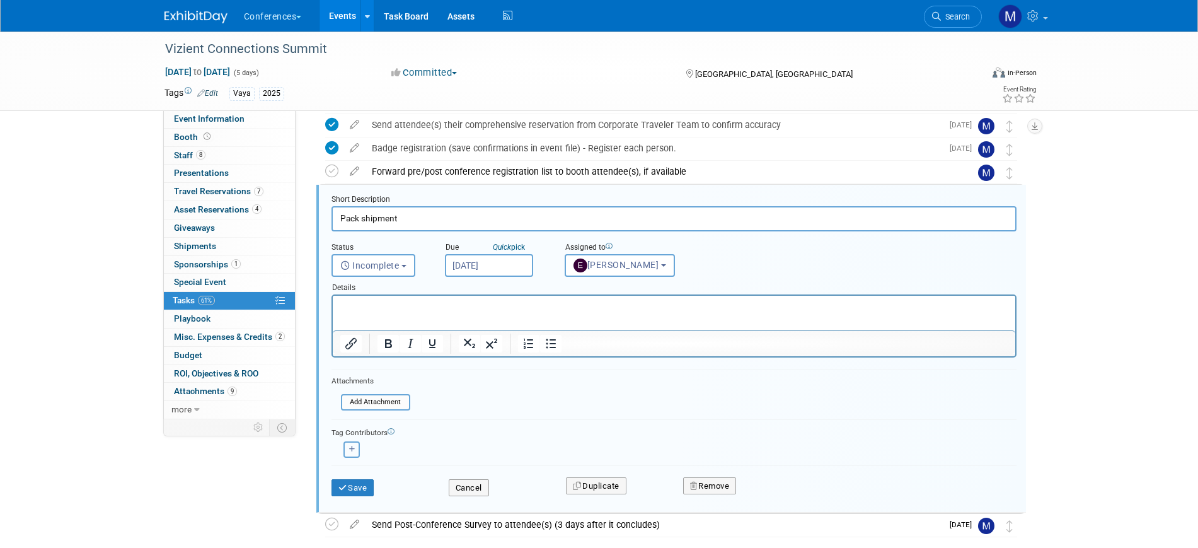
click at [356, 449] on button "button" at bounding box center [352, 449] width 16 height 16
select select
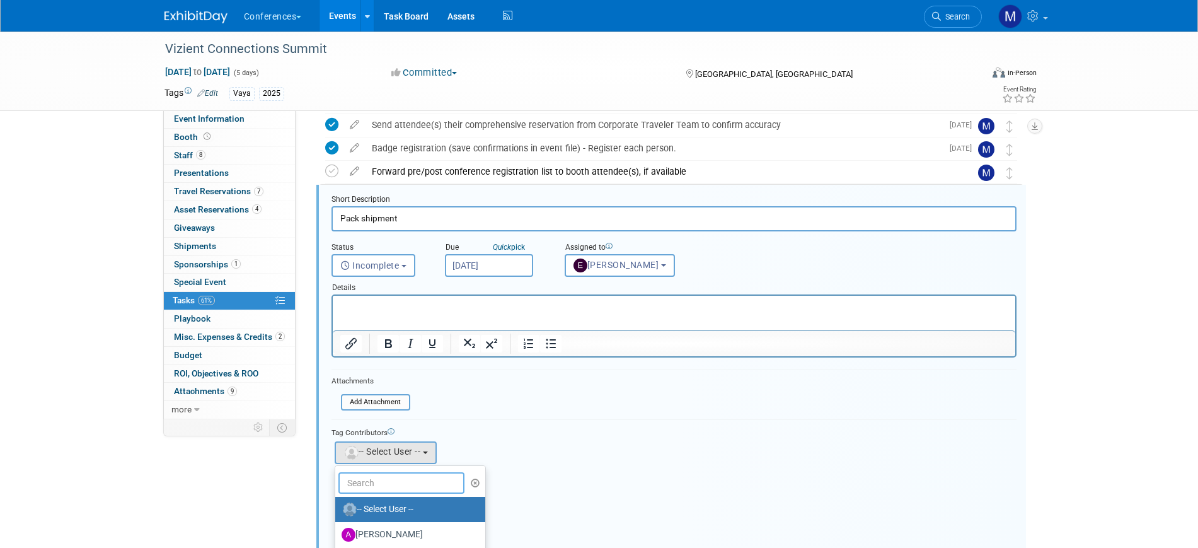
click at [375, 480] on input "text" at bounding box center [402, 482] width 126 height 21
type input "sop"
click at [393, 504] on label "Sophie Buffo" at bounding box center [408, 509] width 132 height 20
click at [337, 504] on input "Sophie Buffo" at bounding box center [333, 508] width 8 height 8
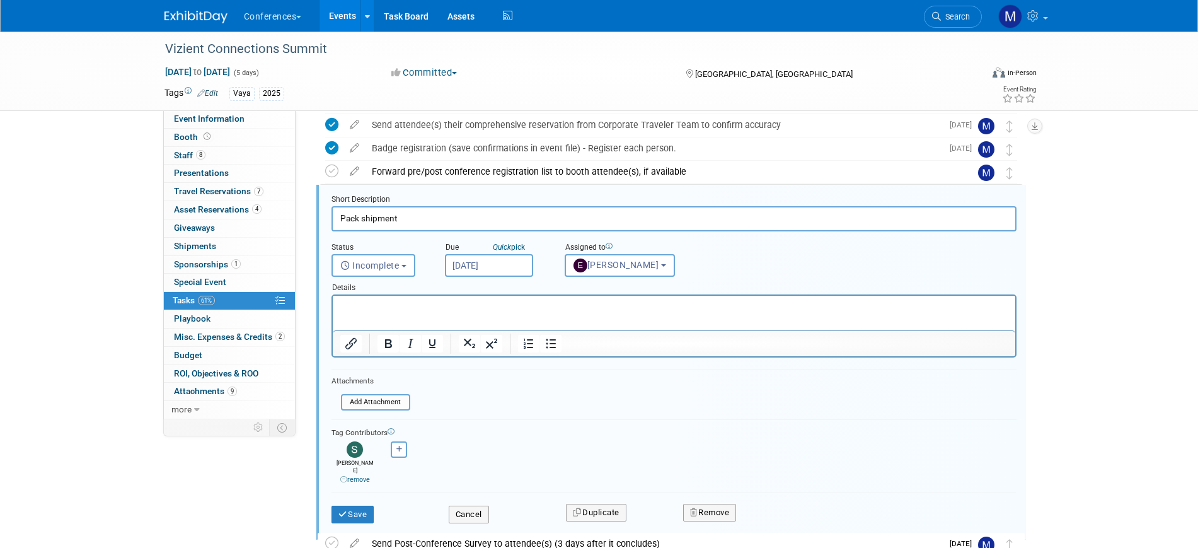
click at [379, 312] on p "Rich Text Area. Press ALT-0 for help." at bounding box center [674, 307] width 668 height 12
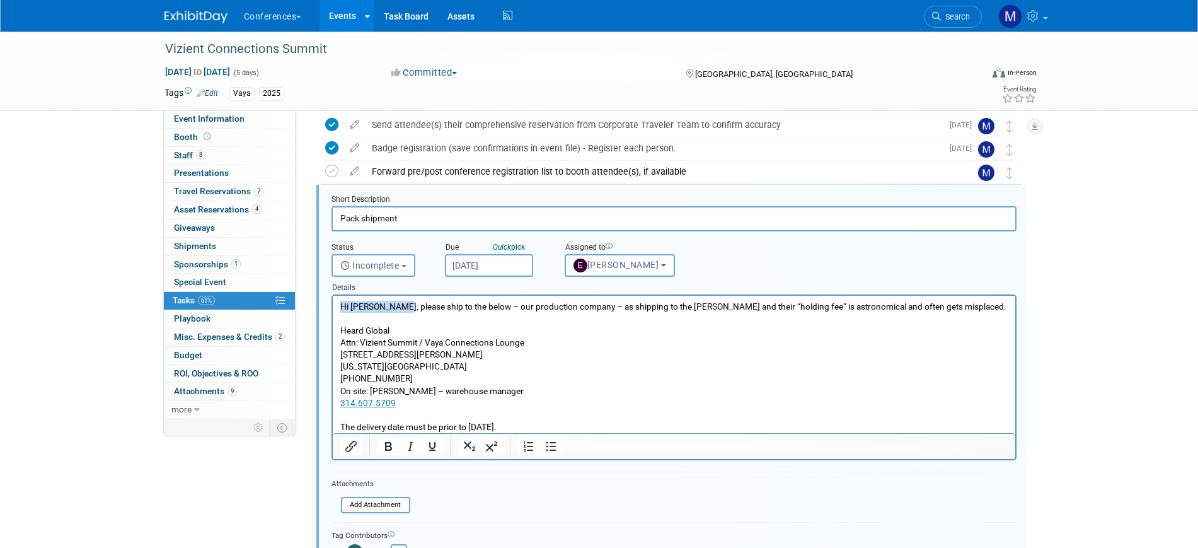
drag, startPoint x: 398, startPoint y: 308, endPoint x: 660, endPoint y: 601, distance: 393.8
click at [332, 306] on html "Hi Marygrace, please ship to the below – our production company – as shipping t…" at bounding box center [673, 364] width 683 height 137
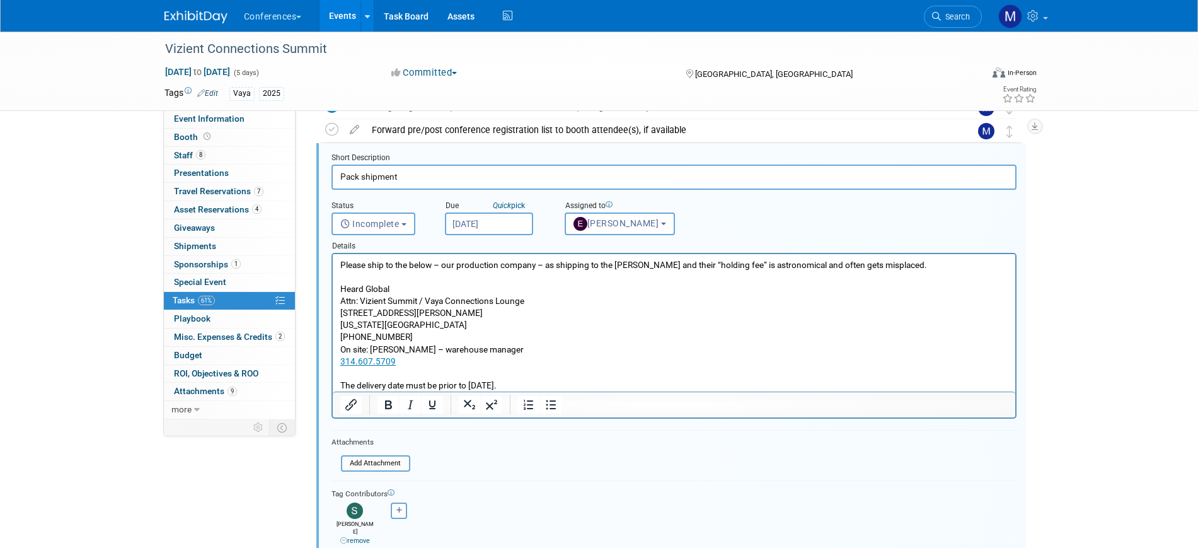
scroll to position [561, 0]
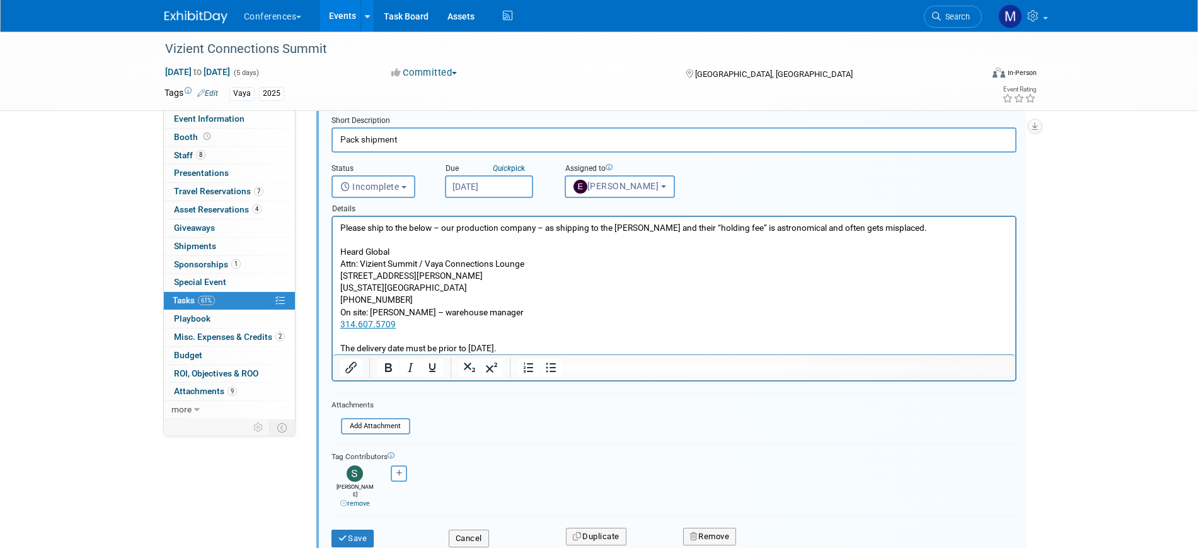
click at [483, 185] on input "Sep 8, 2025" at bounding box center [489, 186] width 88 height 23
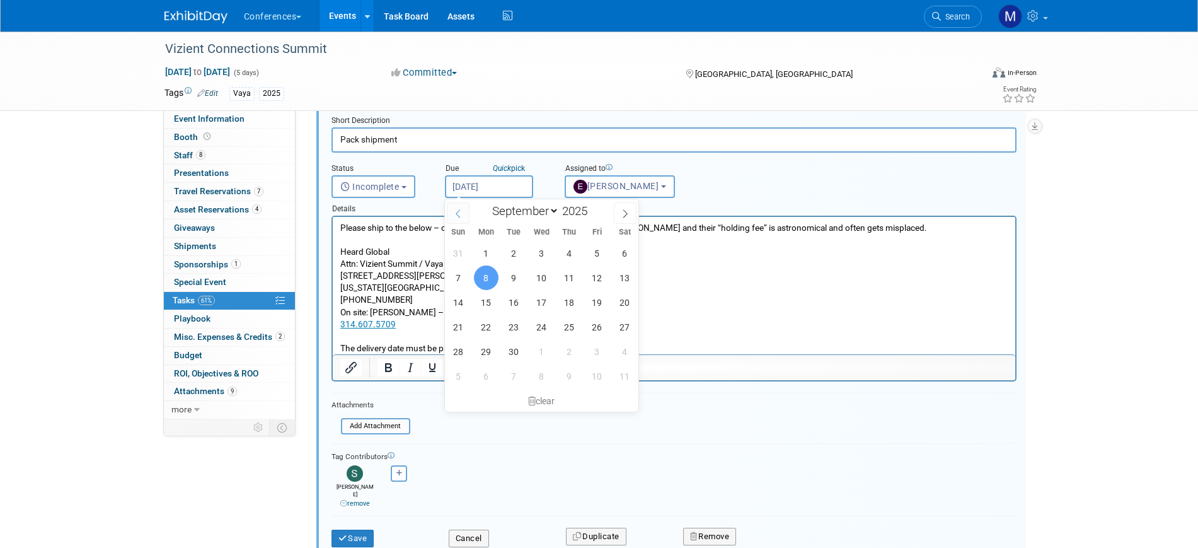
click at [460, 209] on icon at bounding box center [458, 213] width 4 height 8
select select "7"
click at [481, 349] on span "25" at bounding box center [486, 351] width 25 height 25
type input "Aug 25, 2025"
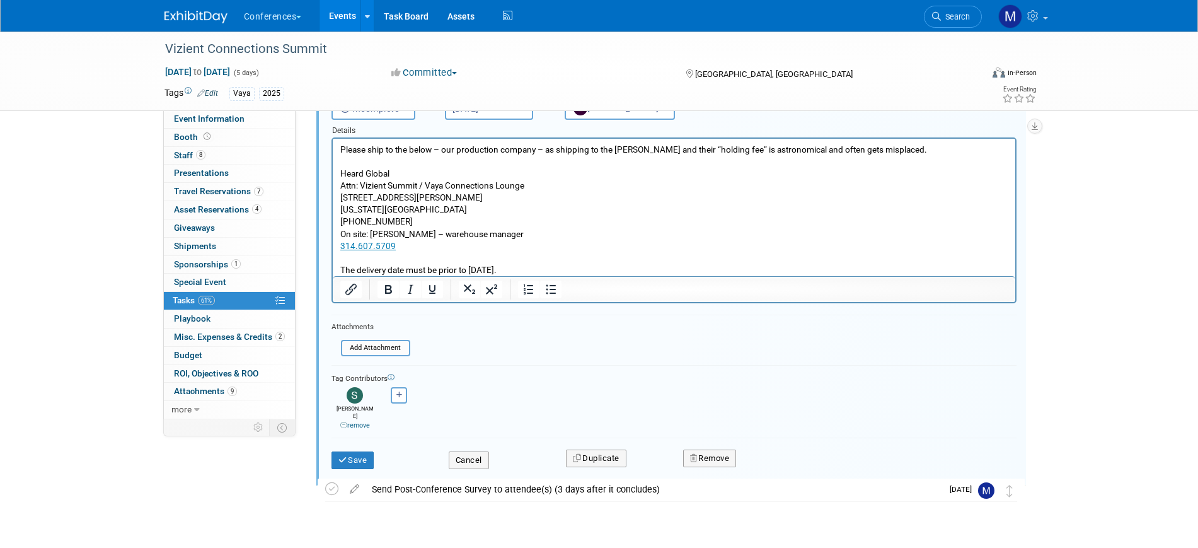
scroll to position [640, 0]
click at [353, 451] on button "Save" at bounding box center [353, 460] width 43 height 18
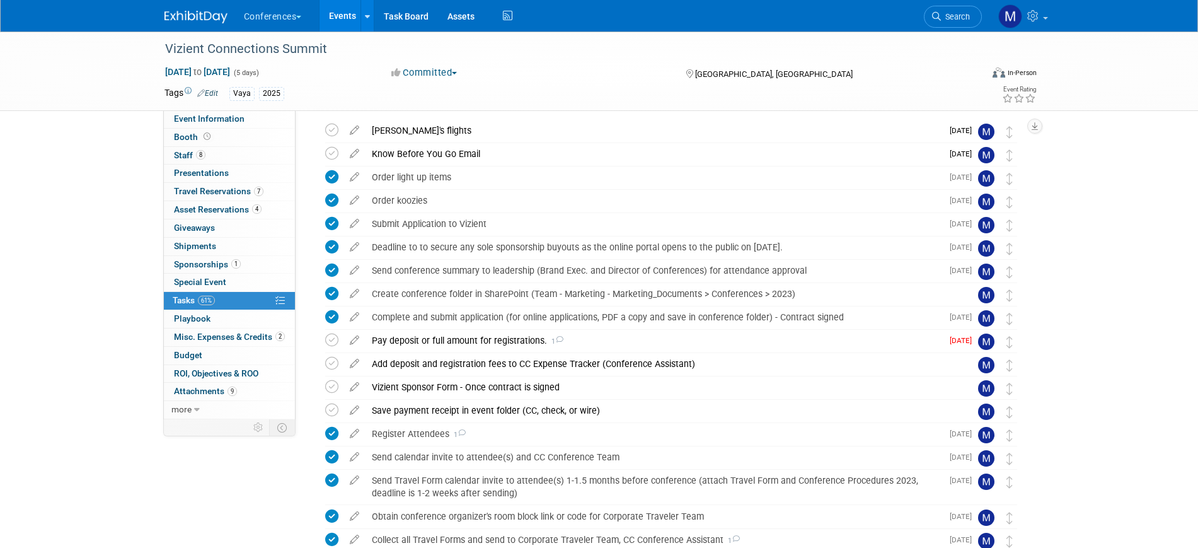
scroll to position [33, 0]
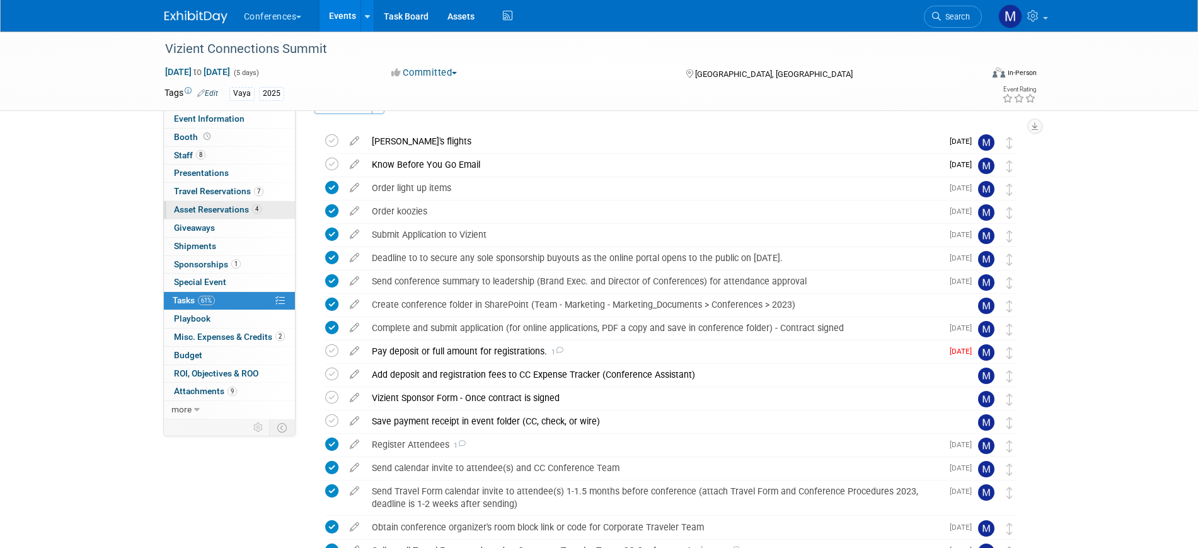
click at [201, 212] on span "Asset Reservations 4" at bounding box center [218, 209] width 88 height 10
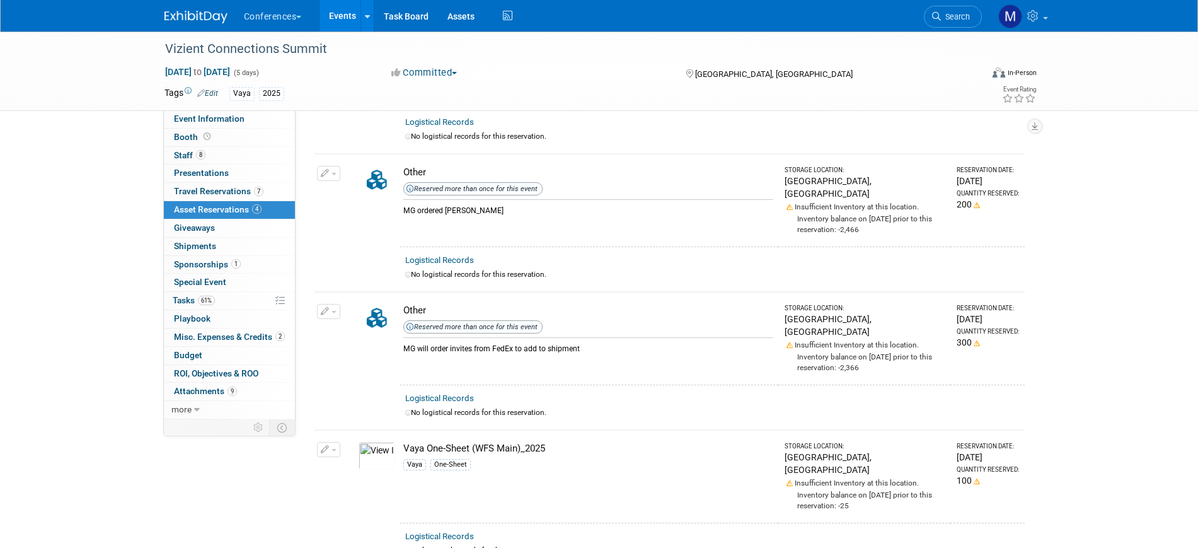
scroll to position [0, 0]
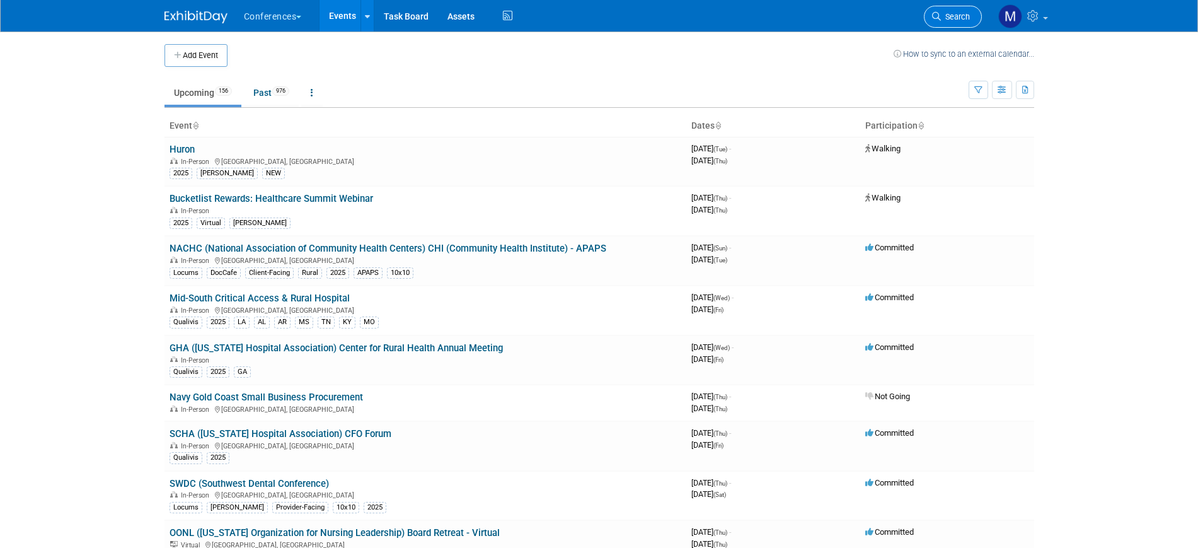
click at [965, 20] on span "Search" at bounding box center [955, 16] width 29 height 9
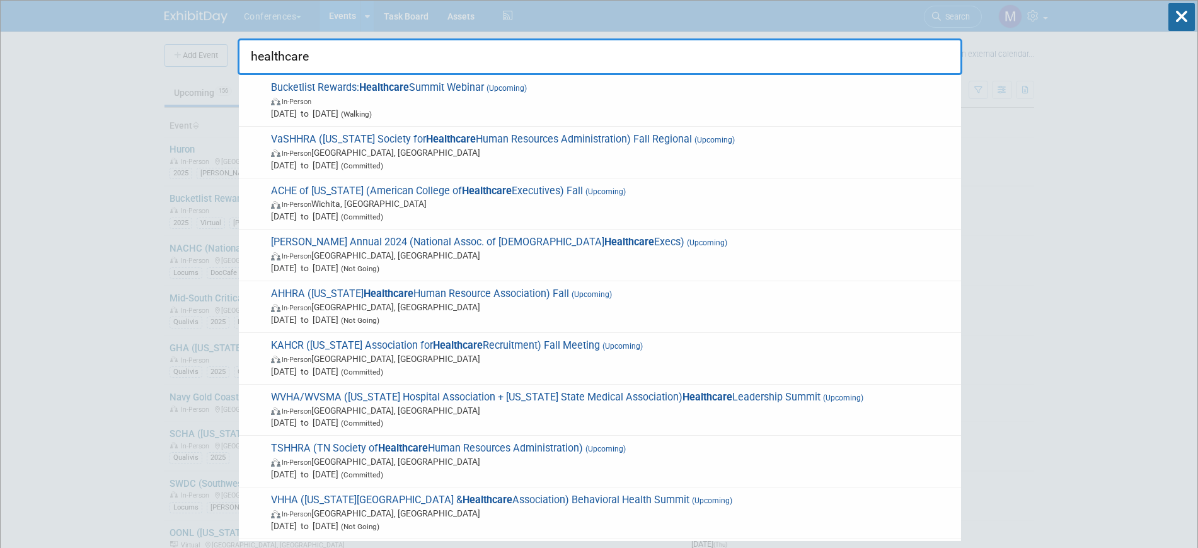
type input "healthcare"
click at [357, 62] on input "healthcare" at bounding box center [600, 56] width 725 height 37
